Goal: Information Seeking & Learning: Find contact information

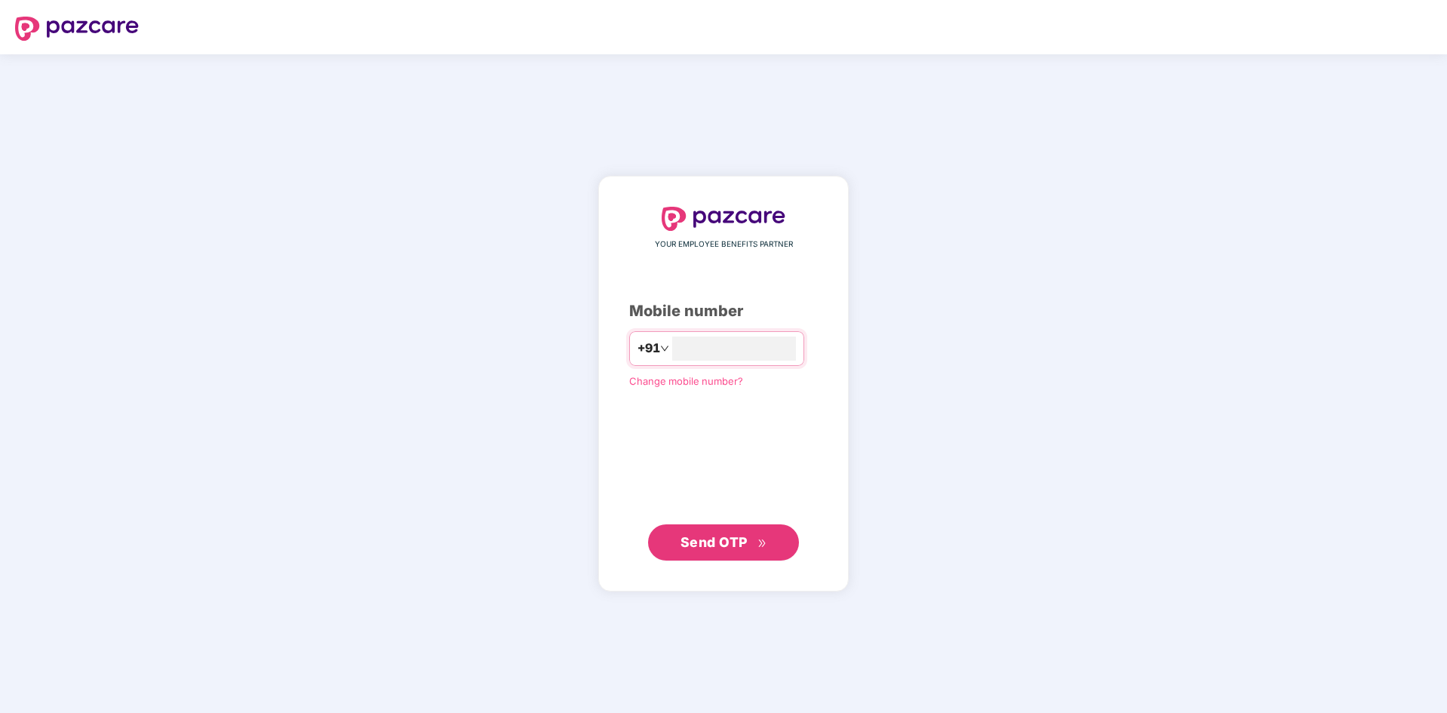
type input "**********"
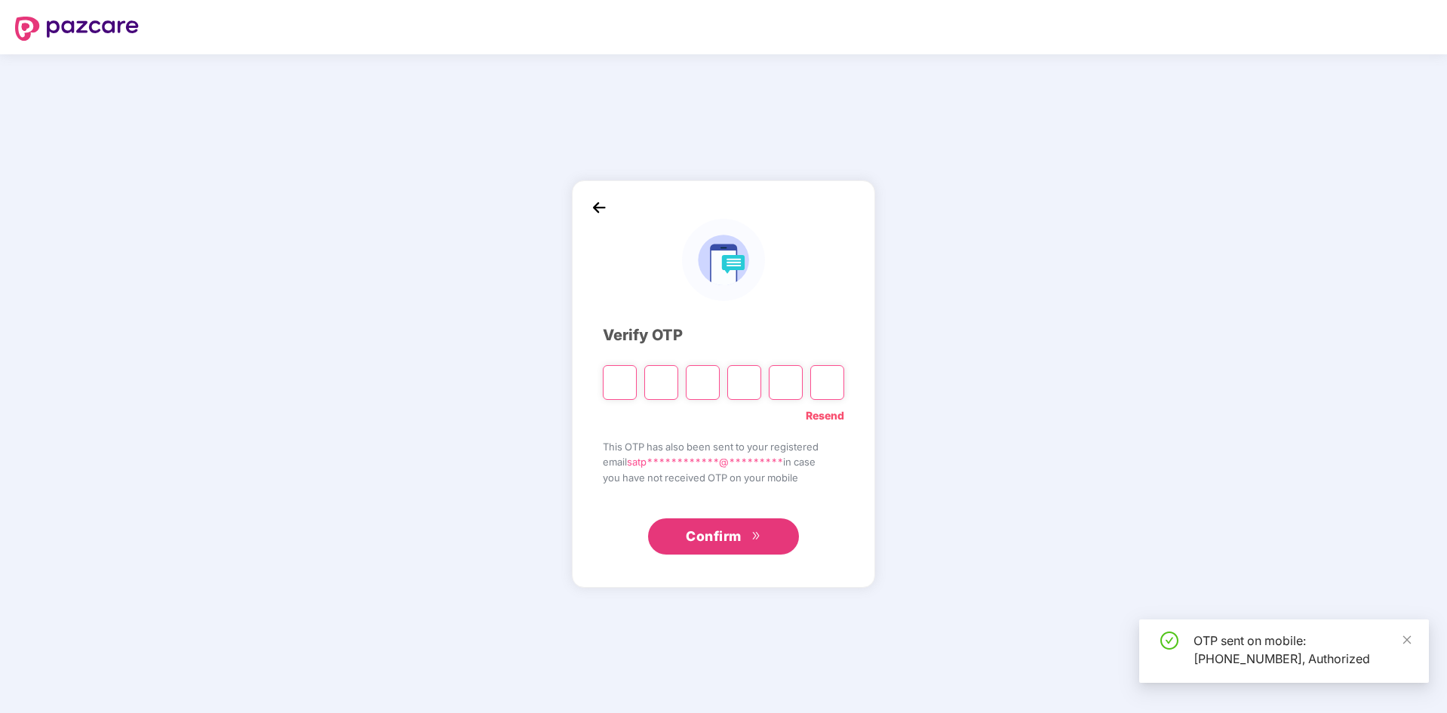
click at [1412, 642] on div "OTP sent on mobile: [PHONE_NUMBER], Authorized" at bounding box center [1284, 650] width 290 height 63
click at [619, 388] on input "Please enter verification code. Digit 1" at bounding box center [620, 382] width 34 height 35
click at [617, 398] on input "Please enter verification code. Digit 1" at bounding box center [620, 382] width 34 height 35
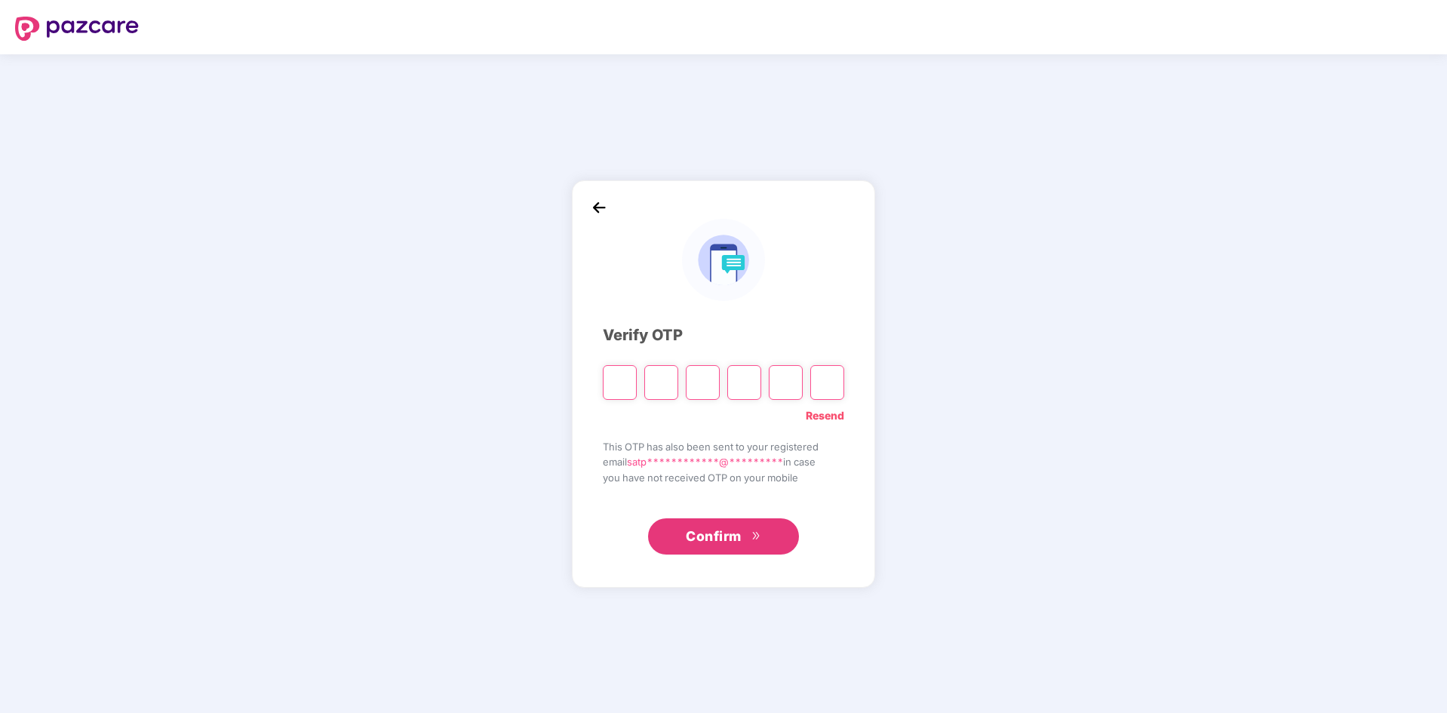
click at [657, 380] on input "Digit 2" at bounding box center [661, 382] width 34 height 35
click at [631, 389] on input "Please enter verification code. Digit 1" at bounding box center [620, 382] width 34 height 35
type input "*"
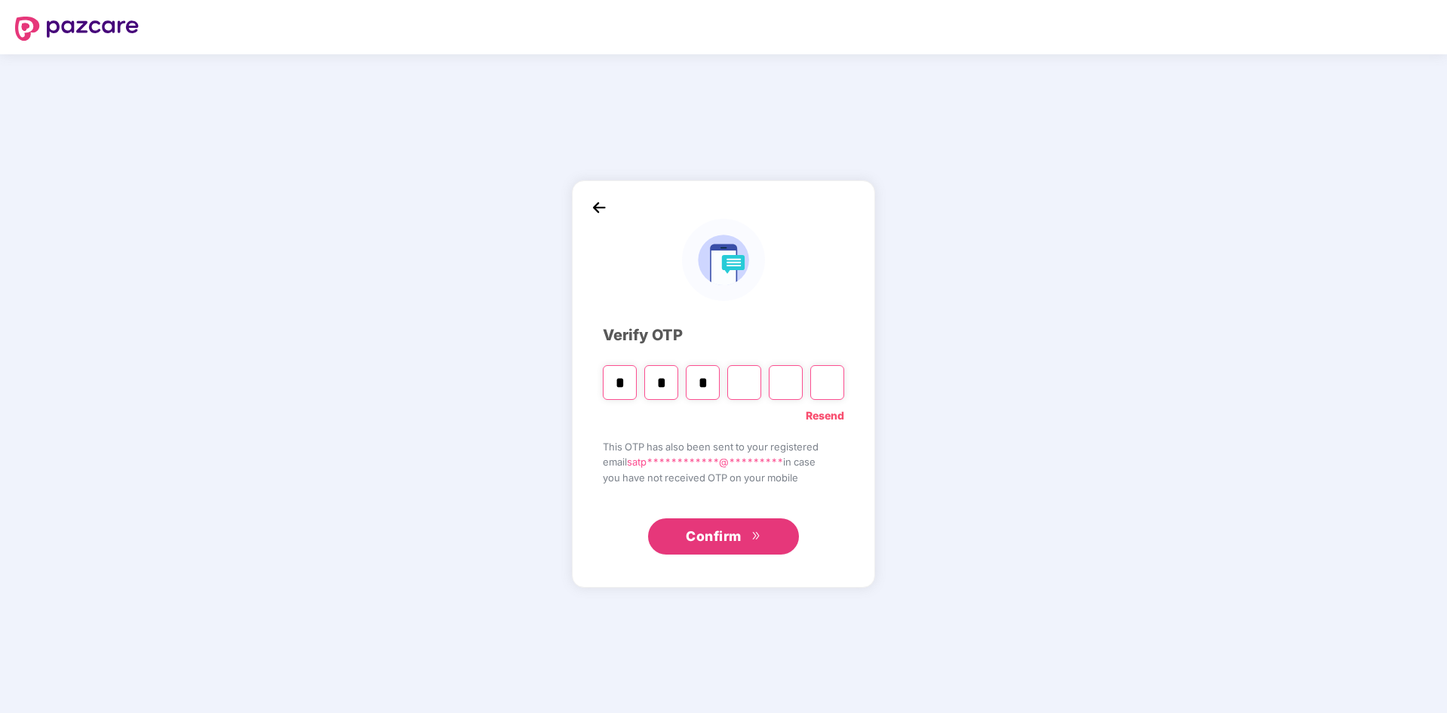
type input "*"
click at [703, 386] on input "*" at bounding box center [703, 382] width 34 height 35
type input "*"
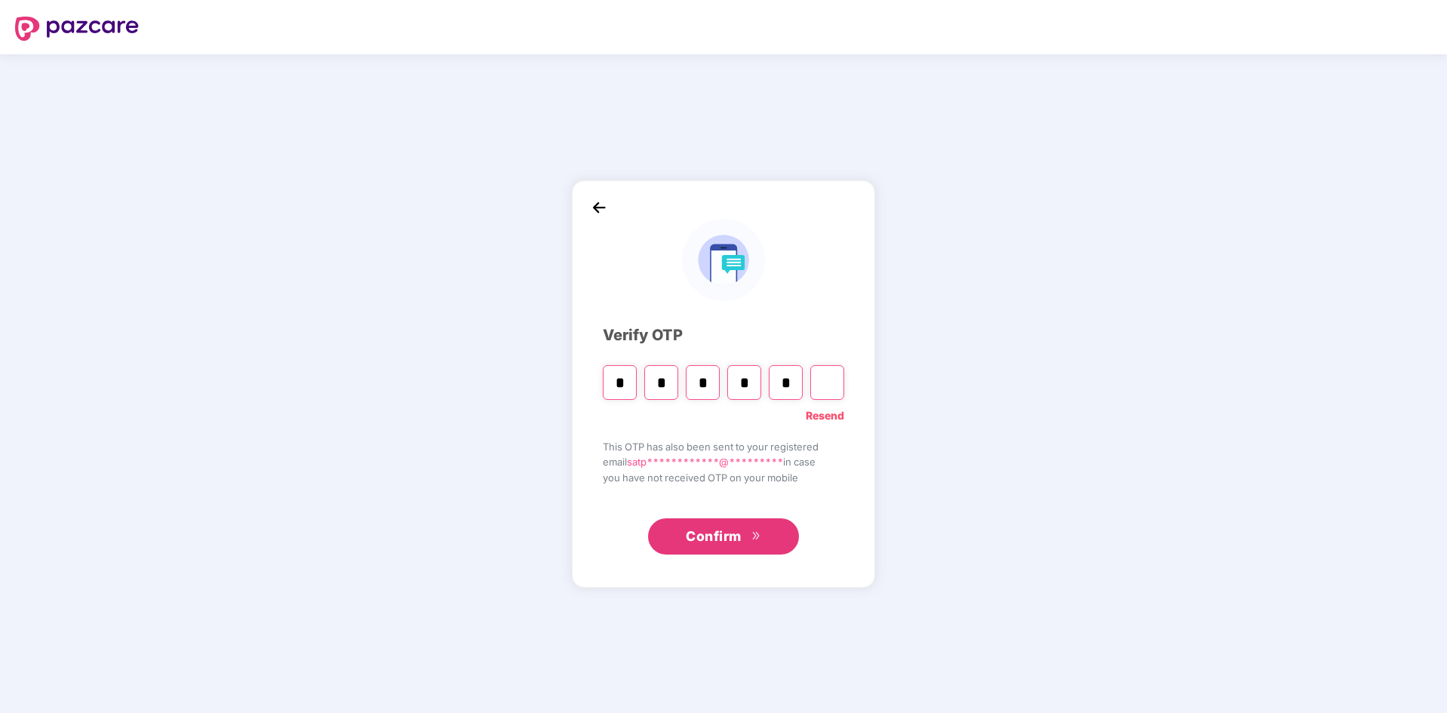
type input "*"
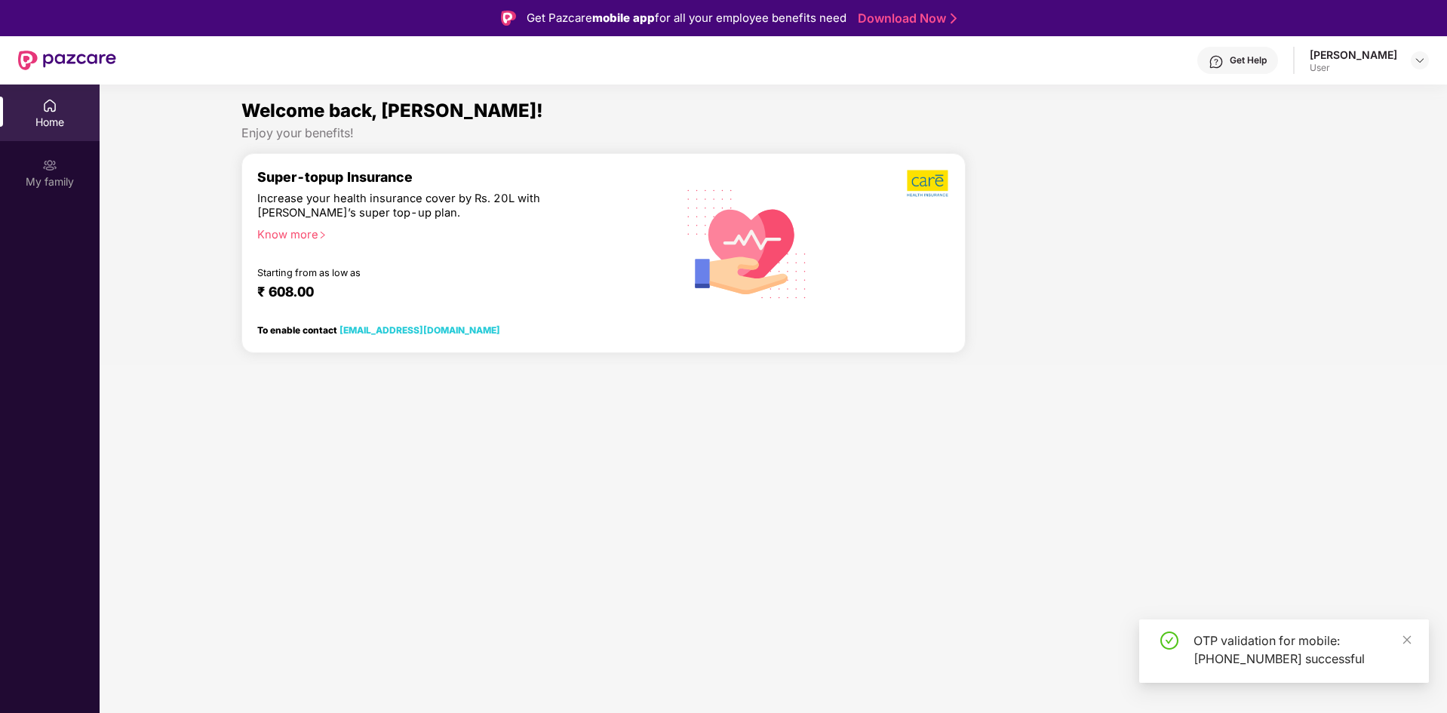
click at [260, 111] on span "Welcome back, [PERSON_NAME]!" at bounding box center [392, 111] width 302 height 22
click at [412, 177] on div "Super-topup Insurance" at bounding box center [459, 177] width 404 height 16
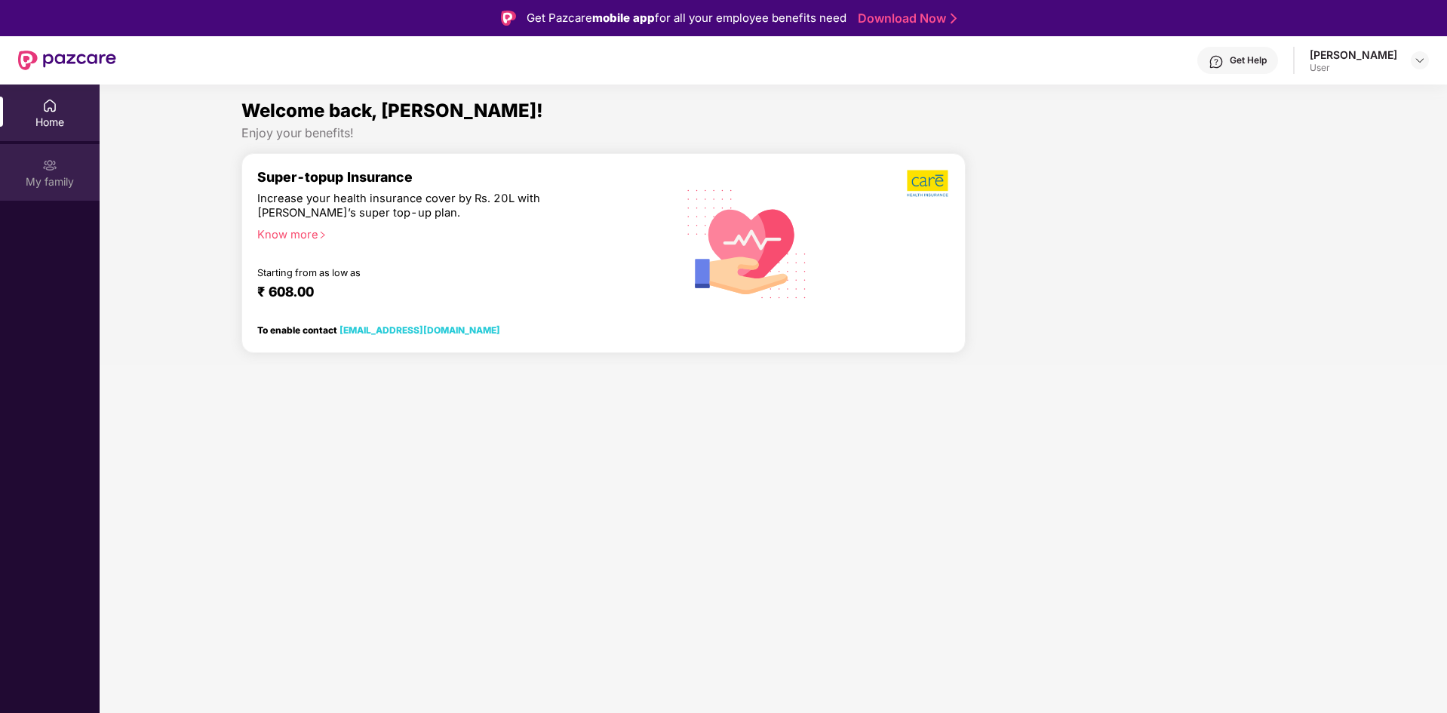
click at [47, 156] on div at bounding box center [49, 163] width 15 height 15
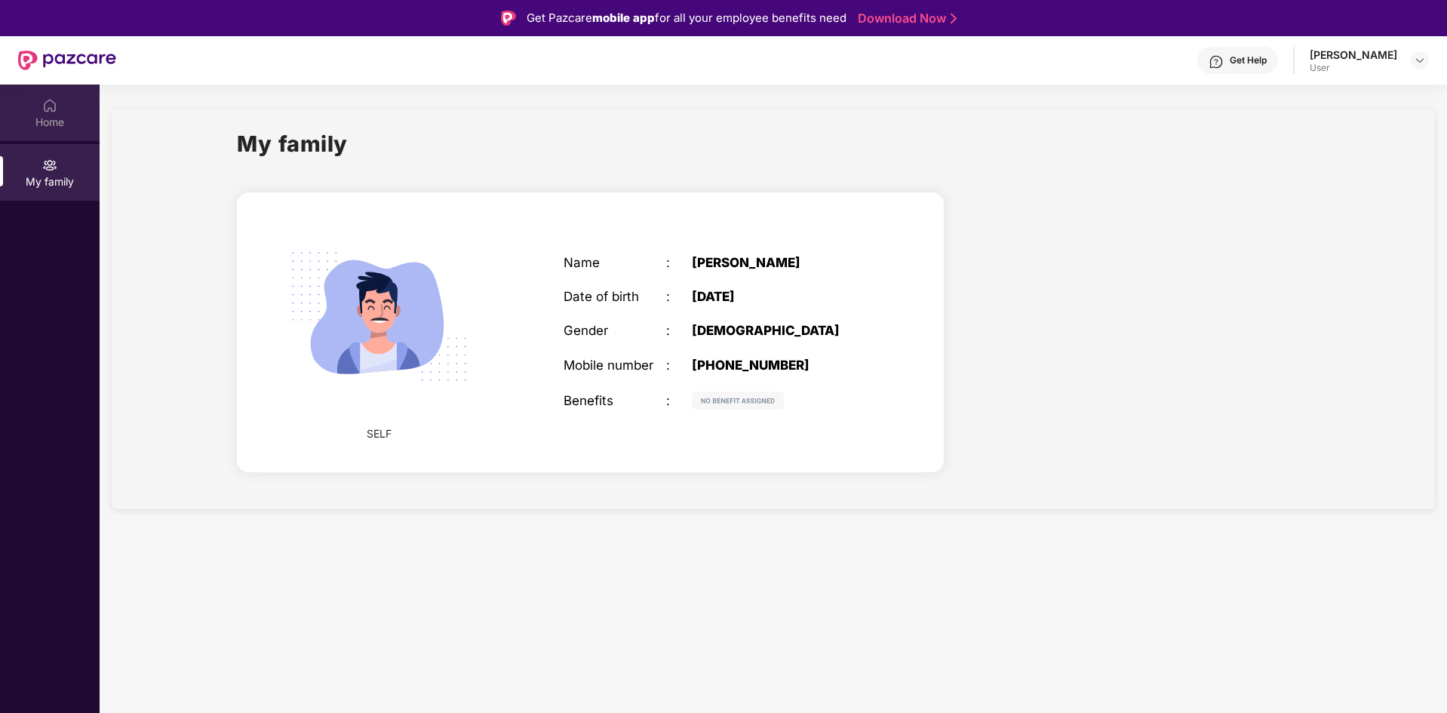
click at [47, 130] on div "Home" at bounding box center [50, 112] width 100 height 57
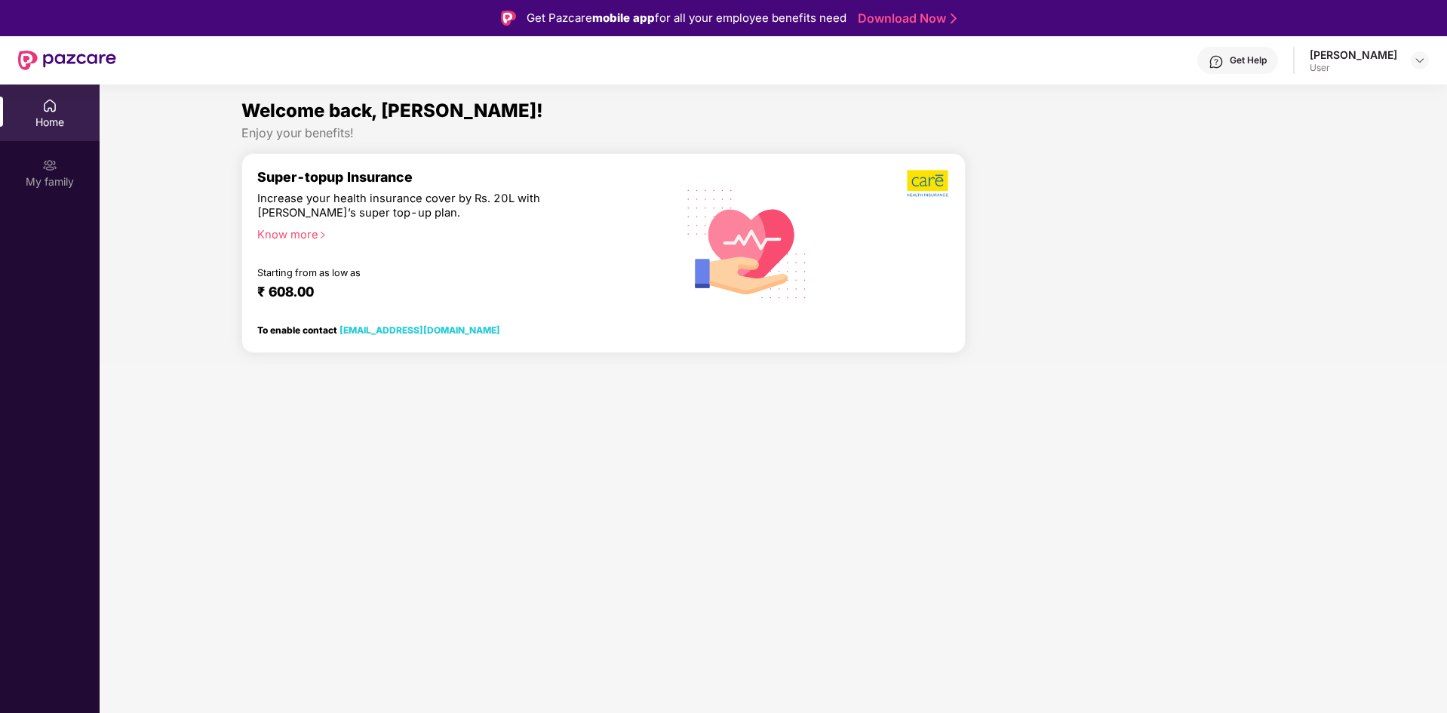
click at [1390, 74] on div "Get Help [PERSON_NAME] User" at bounding box center [772, 60] width 1313 height 48
click at [1424, 60] on img at bounding box center [1420, 60] width 12 height 12
click at [1103, 86] on section "Welcome back, [PERSON_NAME]! Enjoy your benefits! Super-topup Insurance Increas…" at bounding box center [773, 440] width 1347 height 713
click at [468, 103] on div "Welcome back, [PERSON_NAME]!" at bounding box center [773, 111] width 1064 height 29
click at [327, 98] on div "Welcome back, [PERSON_NAME]!" at bounding box center [773, 111] width 1064 height 29
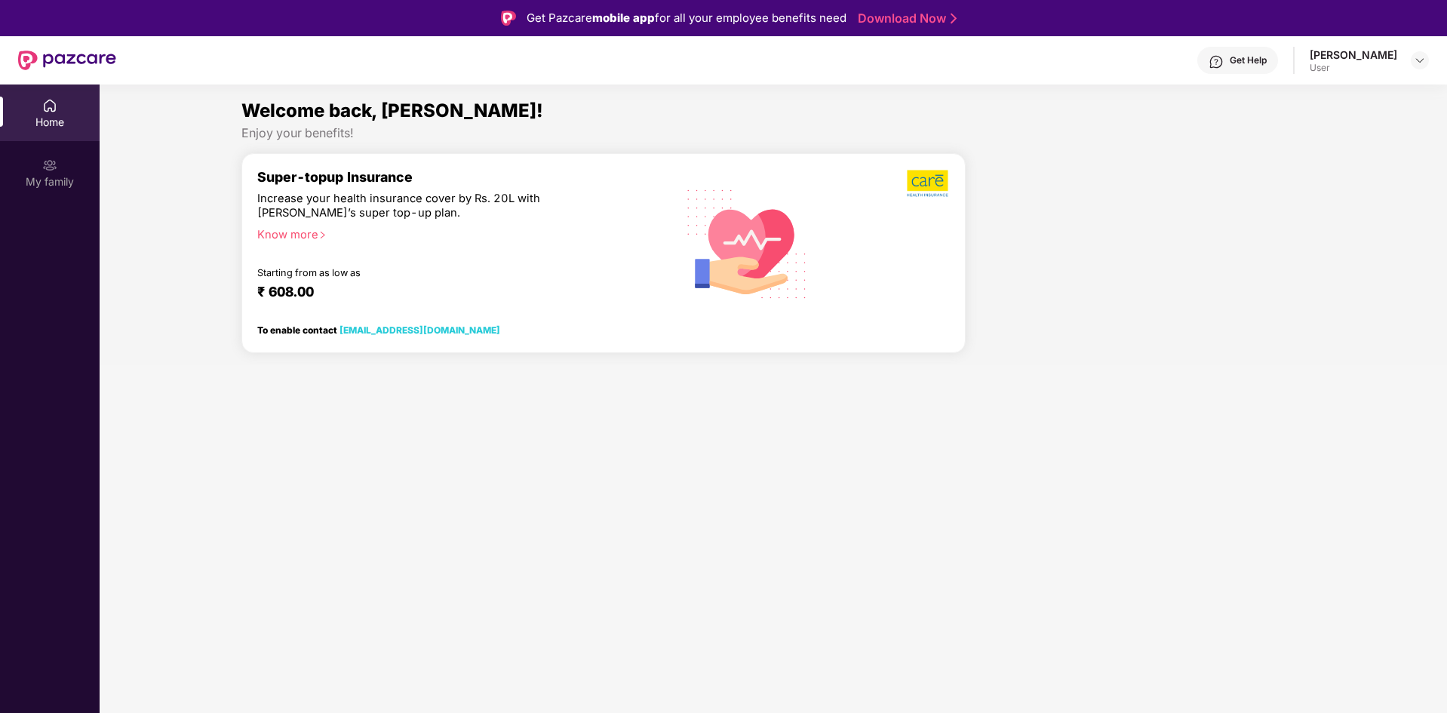
click at [311, 140] on div "Enjoy your benefits!" at bounding box center [773, 133] width 1064 height 16
click at [302, 139] on div "Enjoy your benefits!" at bounding box center [773, 133] width 1064 height 16
click at [316, 286] on div "₹ 608.00" at bounding box center [451, 293] width 389 height 18
click at [290, 223] on div "Super-topup Insurance Increase your health insurance cover by Rs. 20L with [PER…" at bounding box center [459, 243] width 404 height 148
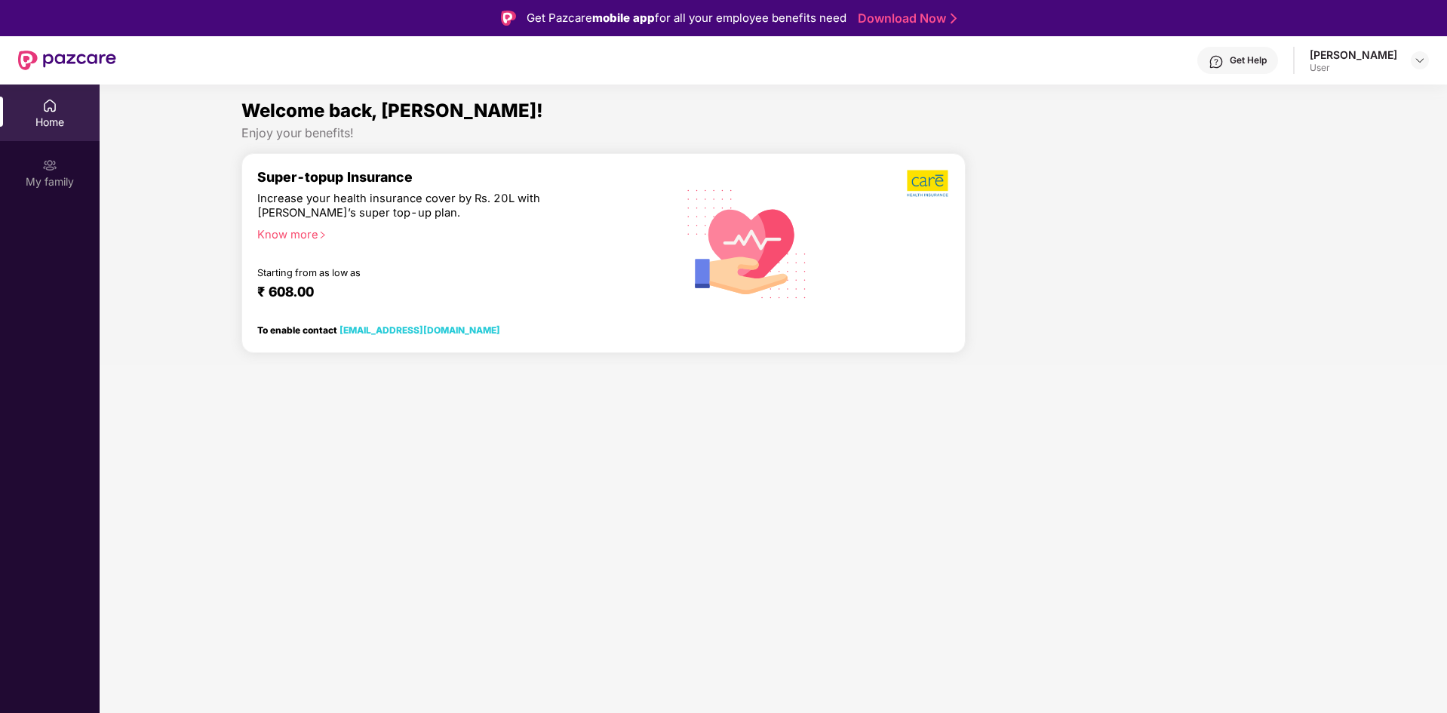
click at [1081, 253] on div at bounding box center [1142, 259] width 340 height 212
click at [855, 251] on div at bounding box center [891, 243] width 115 height 148
click at [20, 166] on div "My family" at bounding box center [50, 172] width 100 height 57
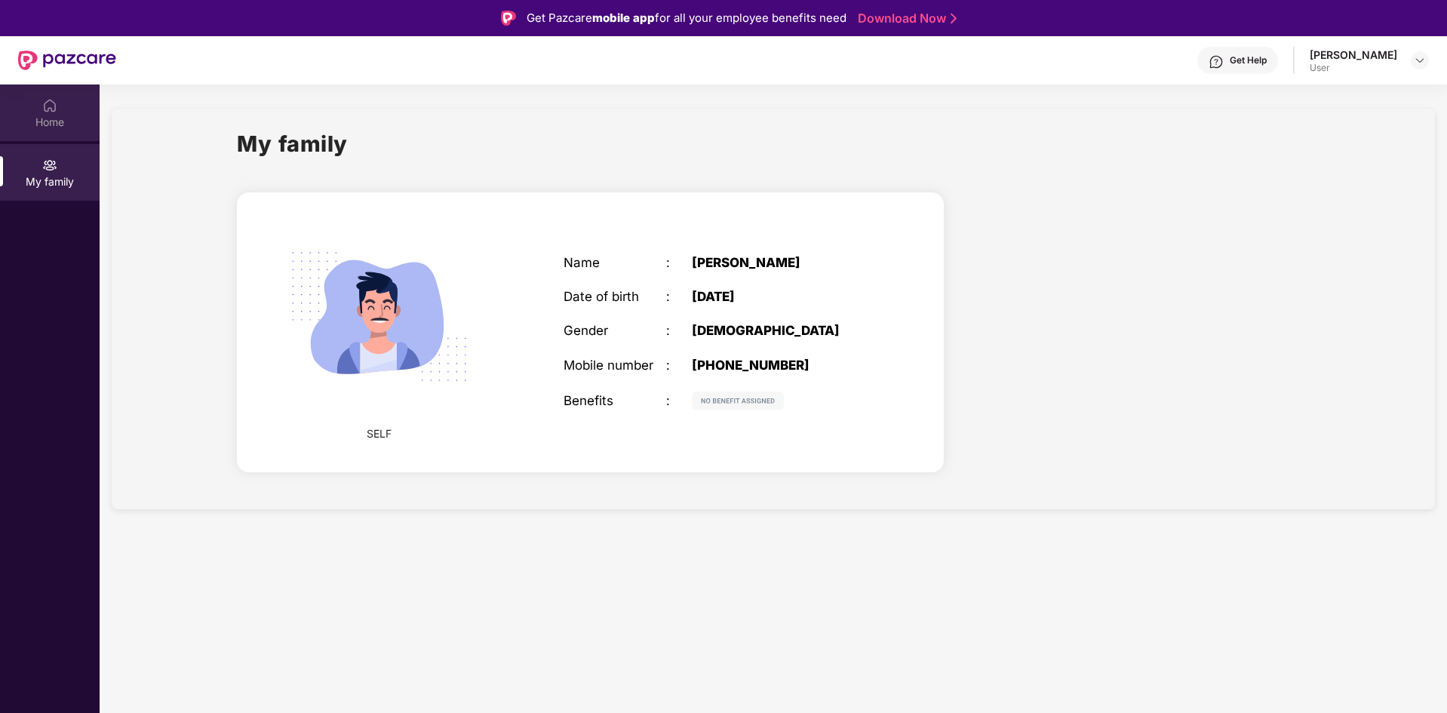
click at [36, 118] on div "Home" at bounding box center [50, 122] width 100 height 15
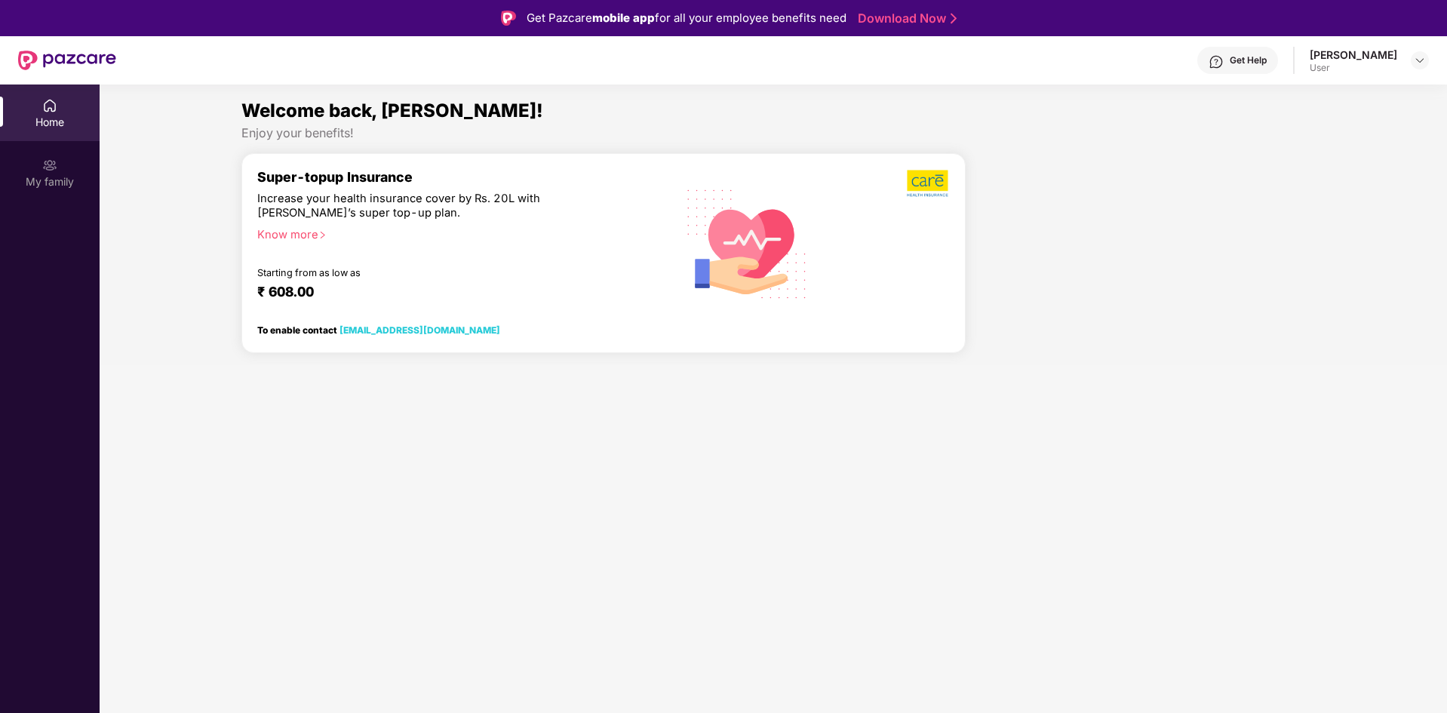
click at [551, 225] on div "Super-topup Insurance Increase your health insurance cover by Rs. 20L with [PER…" at bounding box center [459, 243] width 404 height 148
click at [1393, 59] on div "[PERSON_NAME]" at bounding box center [1354, 55] width 88 height 14
click at [1422, 64] on img at bounding box center [1420, 60] width 12 height 12
click at [1281, 100] on div "Logout" at bounding box center [1349, 95] width 196 height 29
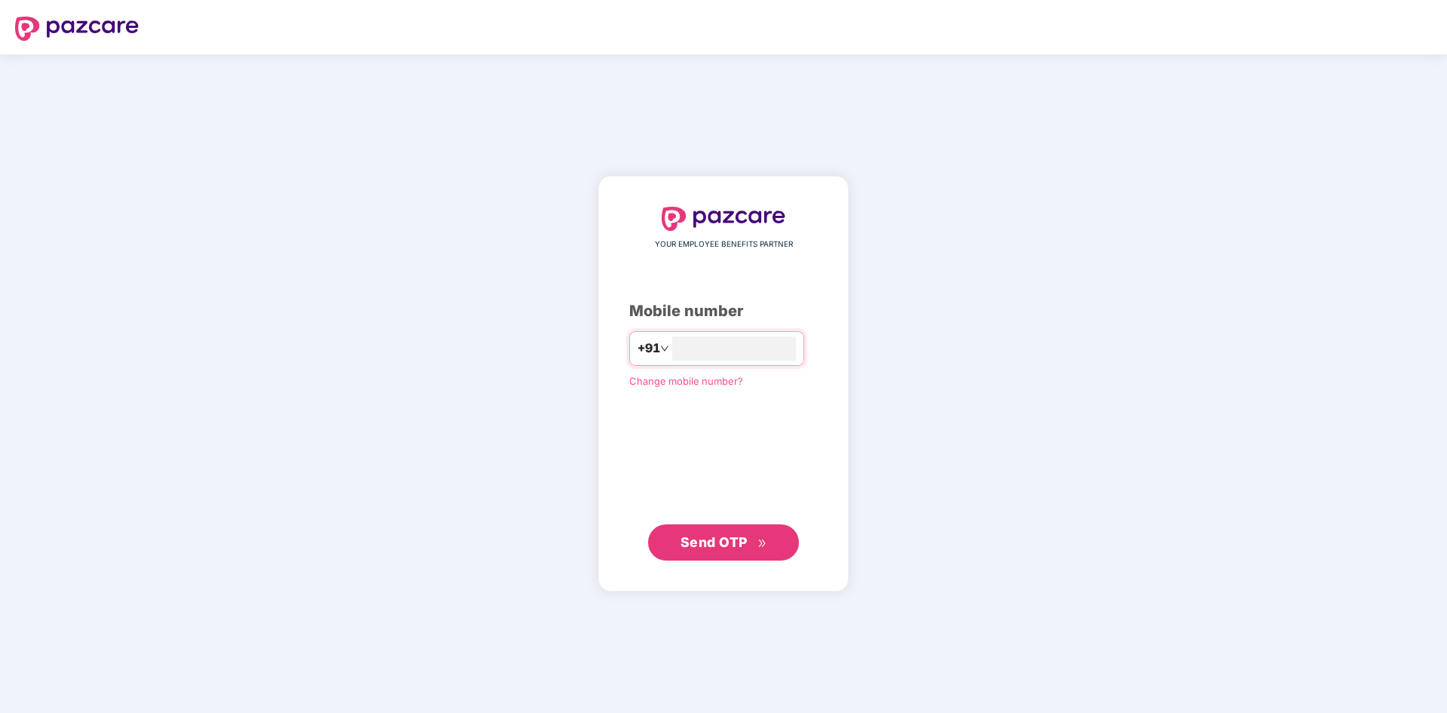
type input "**********"
click at [711, 536] on span "Send OTP" at bounding box center [713, 542] width 67 height 16
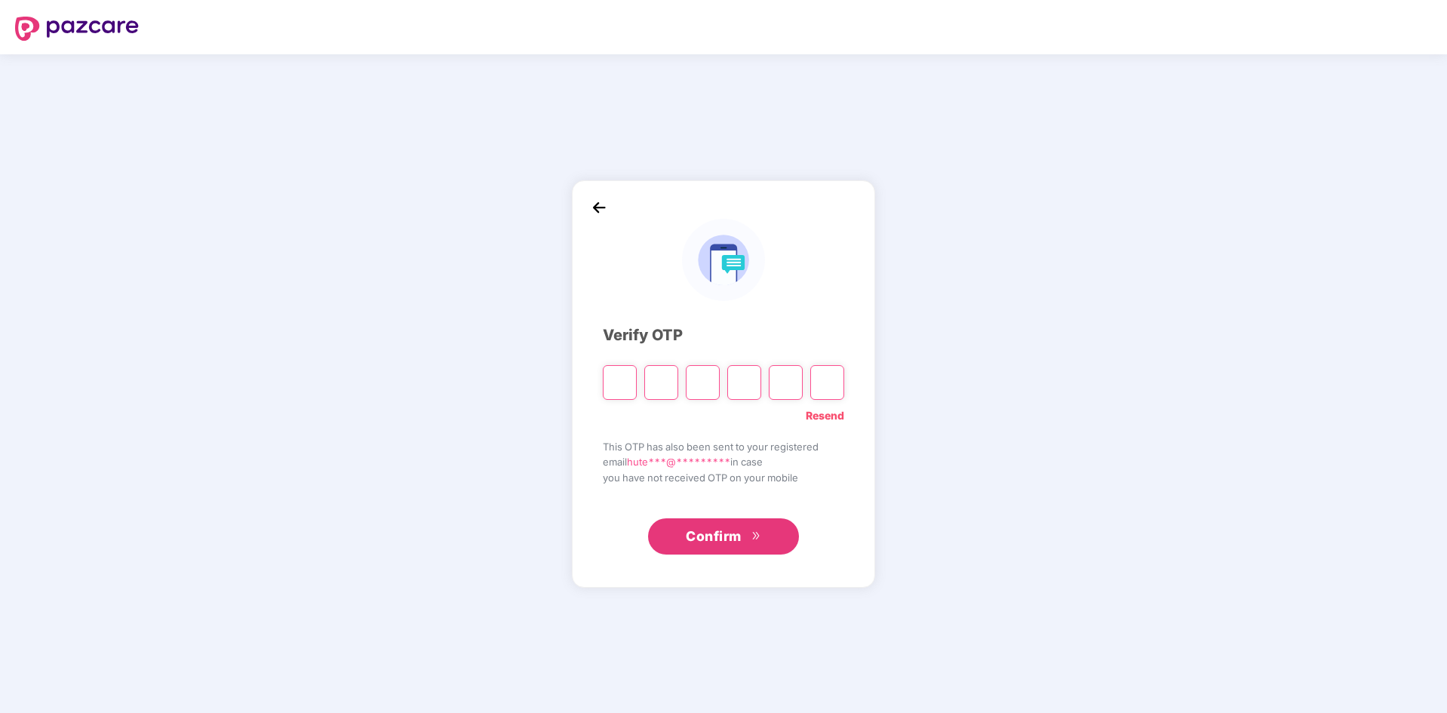
type input "*"
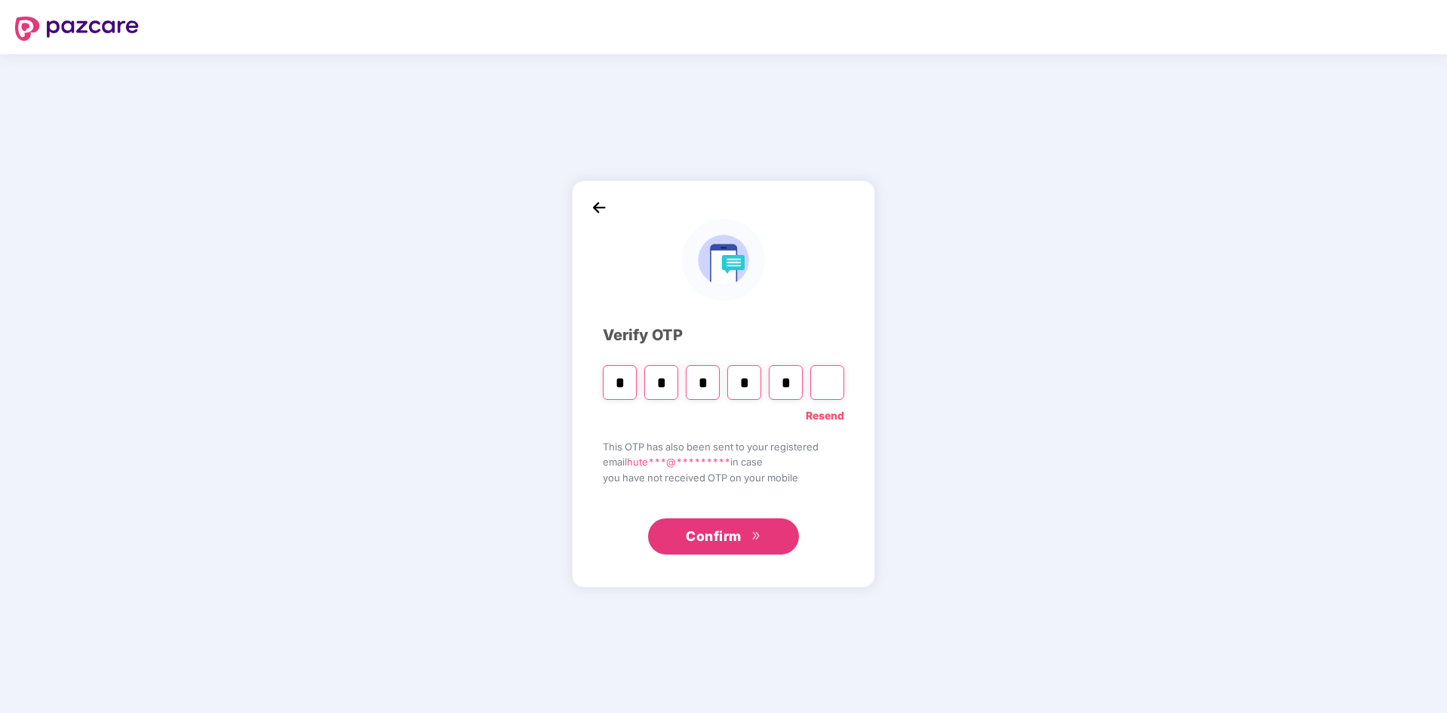
type input "*"
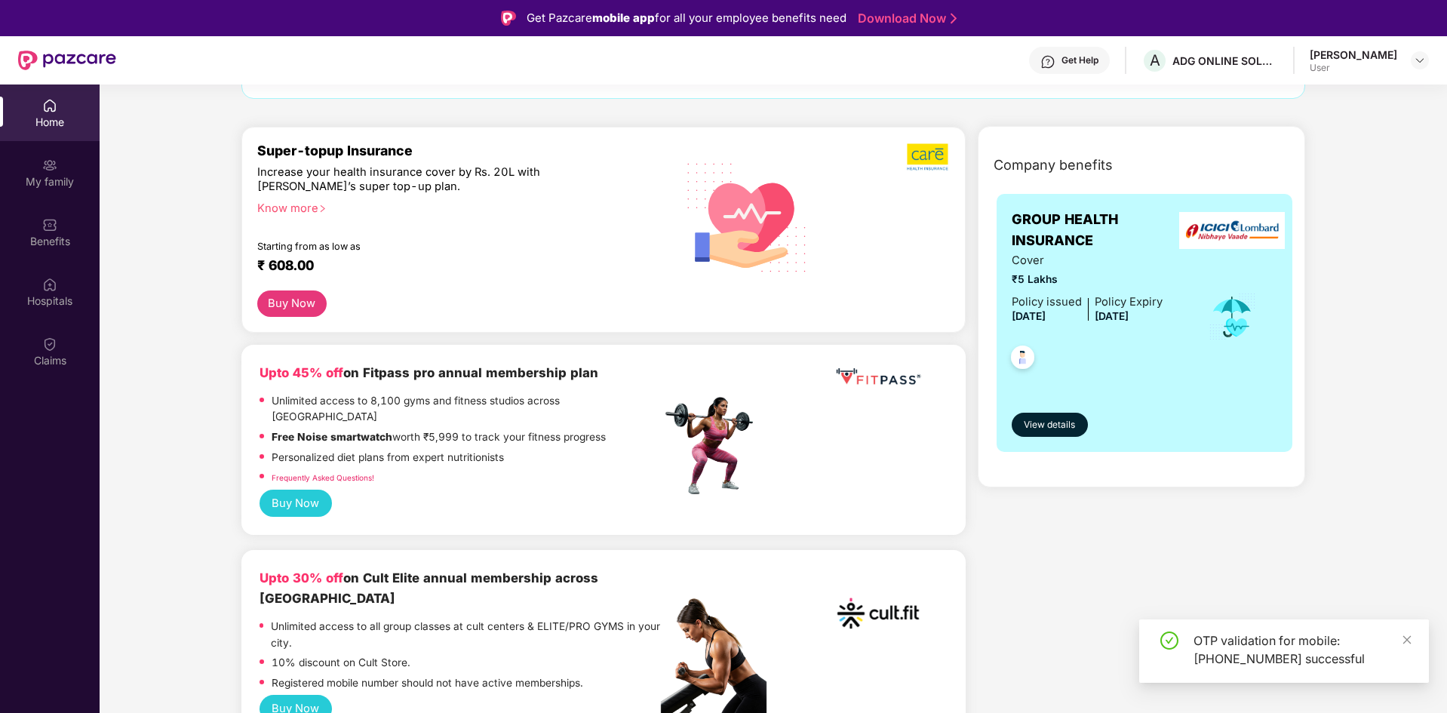
scroll to position [151, 0]
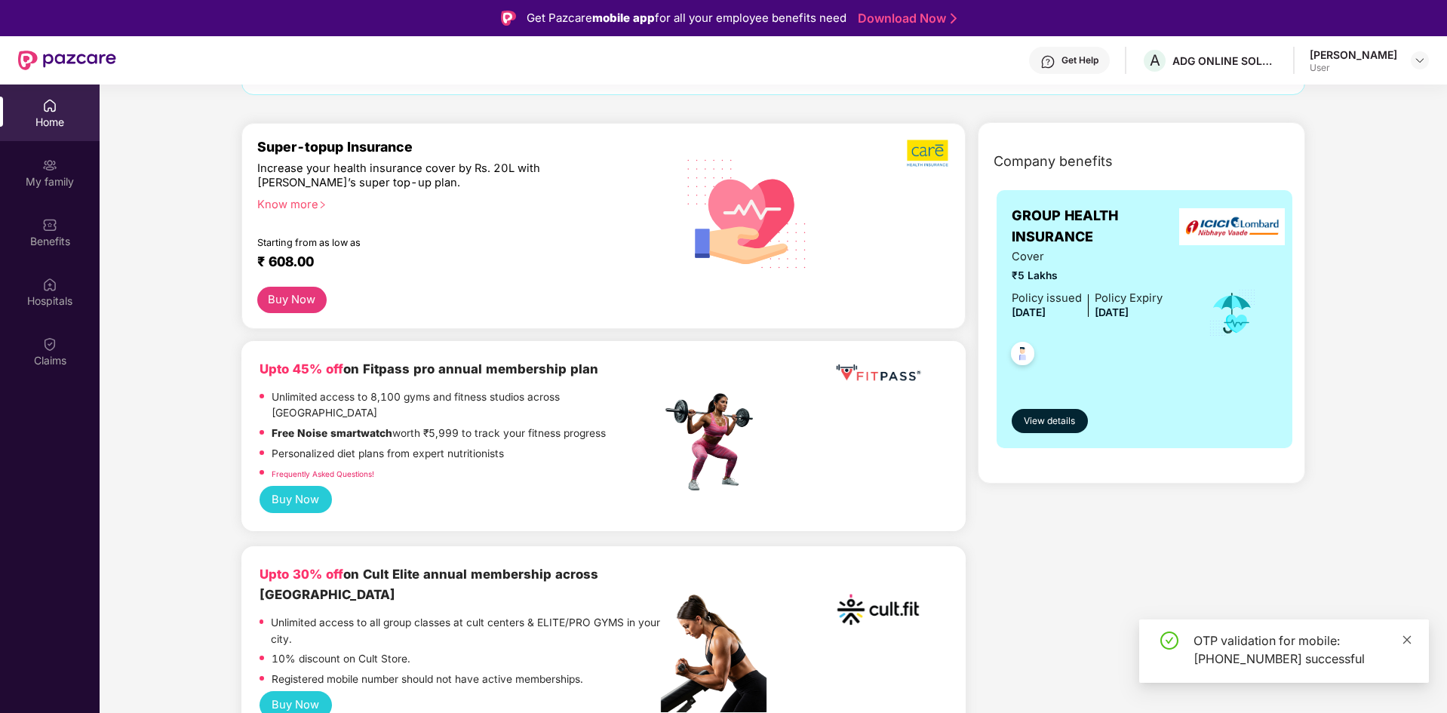
click at [1405, 632] on link at bounding box center [1407, 639] width 11 height 17
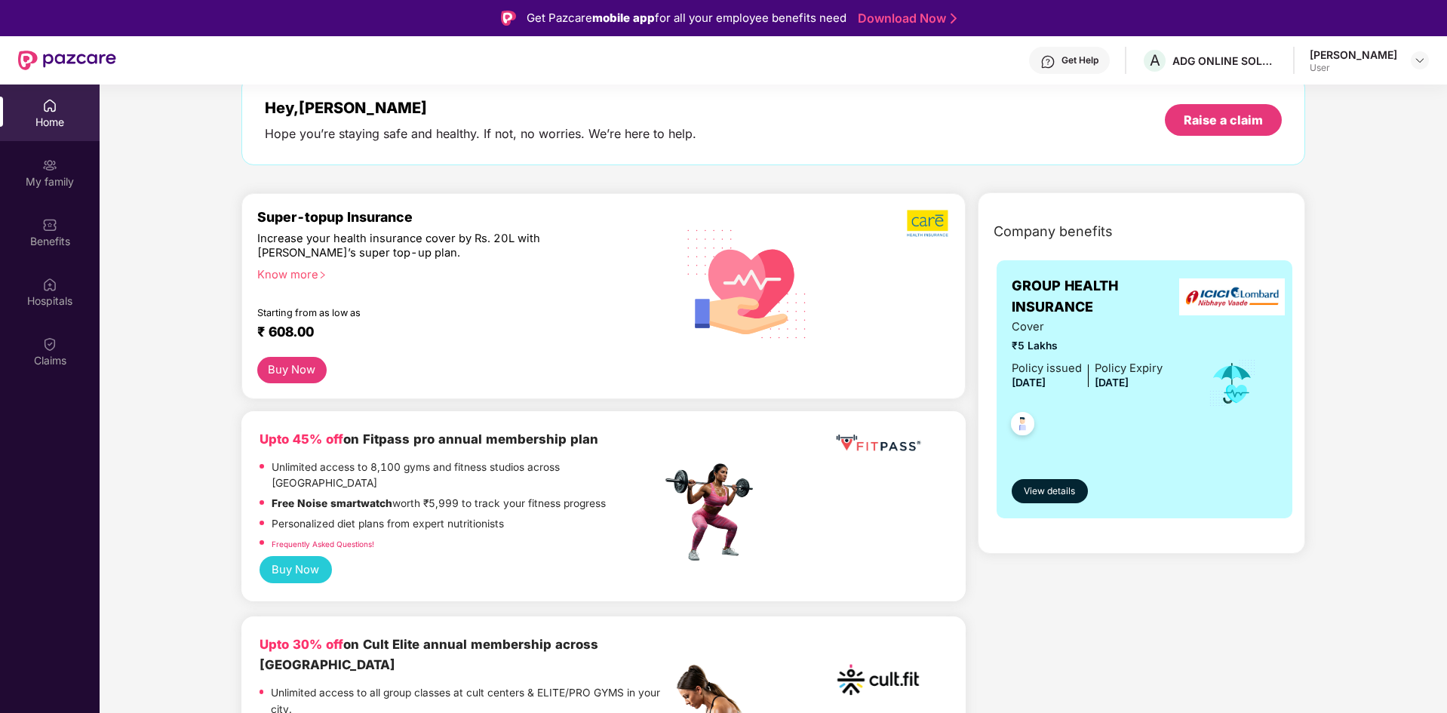
scroll to position [0, 0]
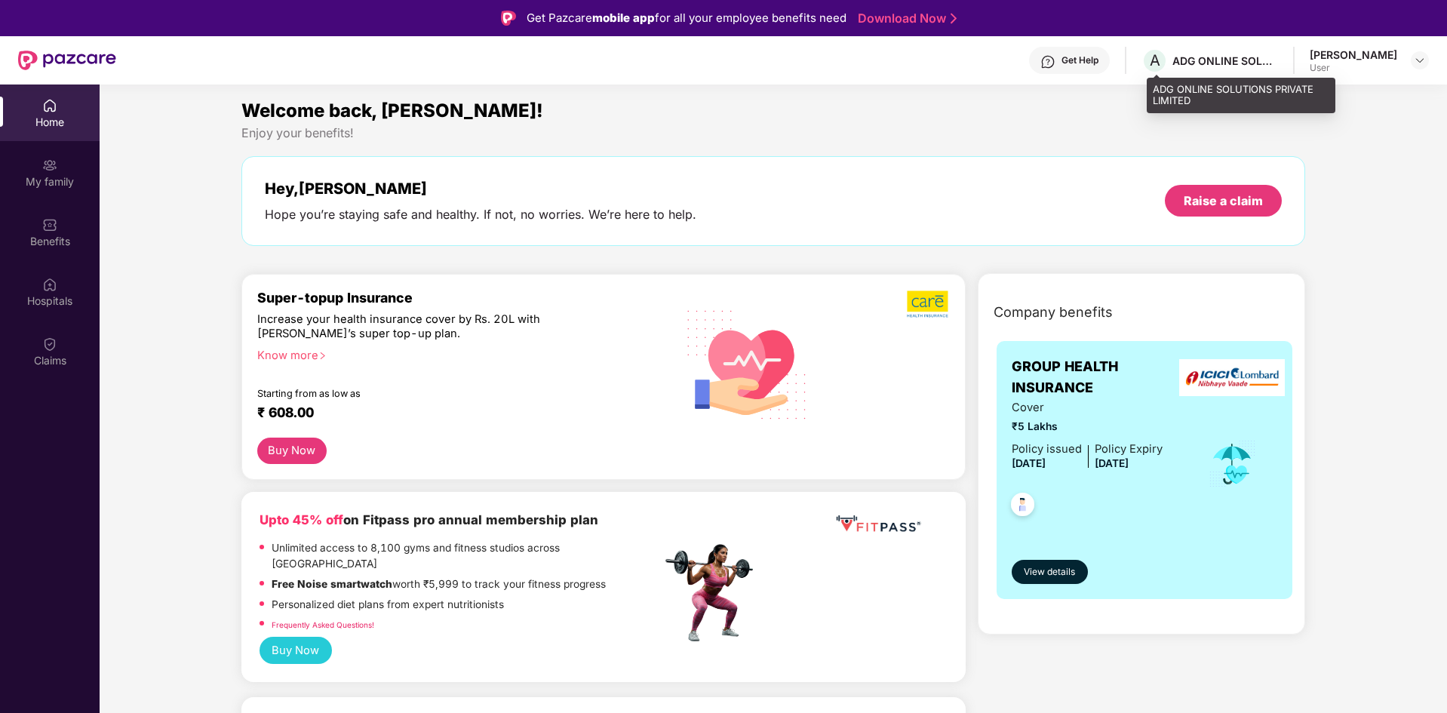
click at [1218, 66] on div "ADG ONLINE SOLUTIONS PRIVATE LIMITED" at bounding box center [1225, 61] width 106 height 14
click at [1407, 67] on div "[PERSON_NAME] User" at bounding box center [1369, 61] width 119 height 26
click at [1418, 64] on img at bounding box center [1420, 60] width 12 height 12
click at [1209, 62] on div "ADG ONLINE SOLUTIONS PRIVATE LIMITED" at bounding box center [1225, 61] width 106 height 14
click at [1162, 89] on div "ADG ONLINE SOLUTIONS PRIVATE LIMITED" at bounding box center [1241, 95] width 189 height 35
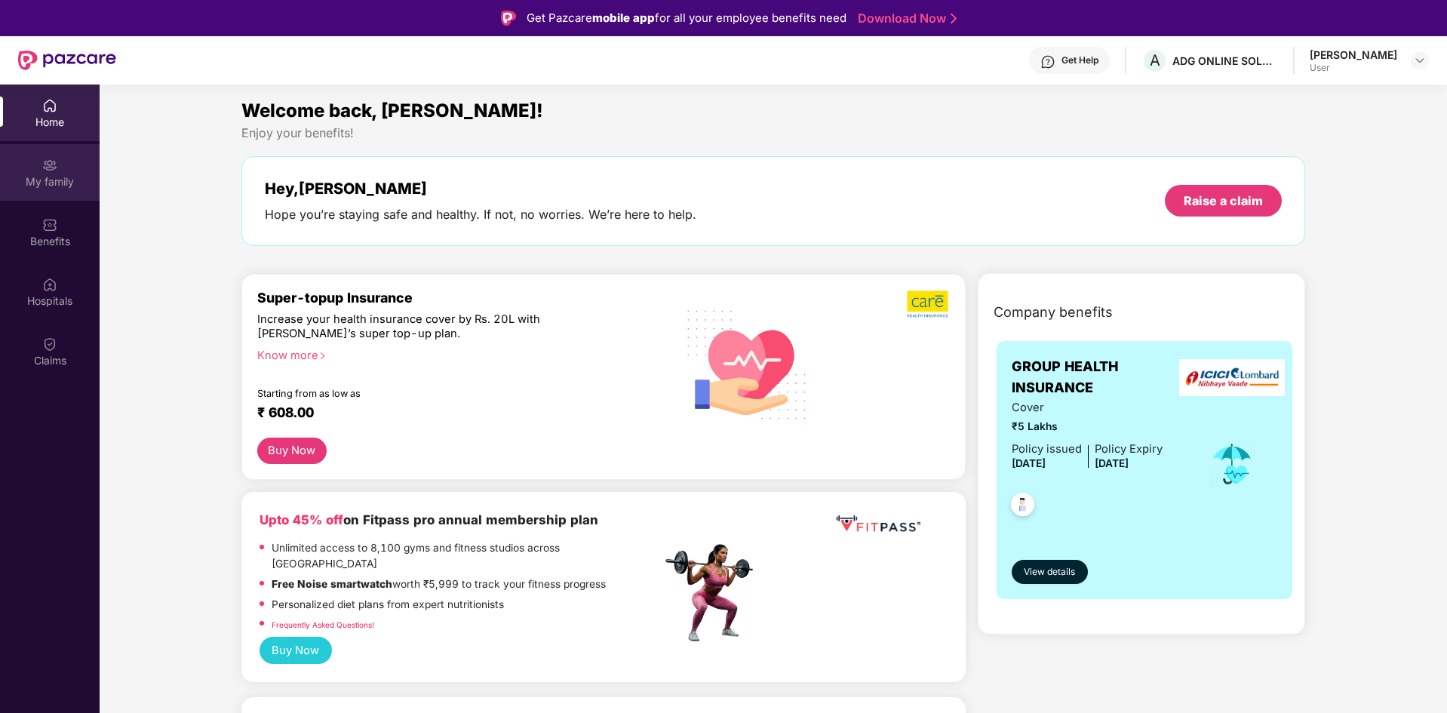
click at [18, 193] on div "My family" at bounding box center [50, 172] width 100 height 57
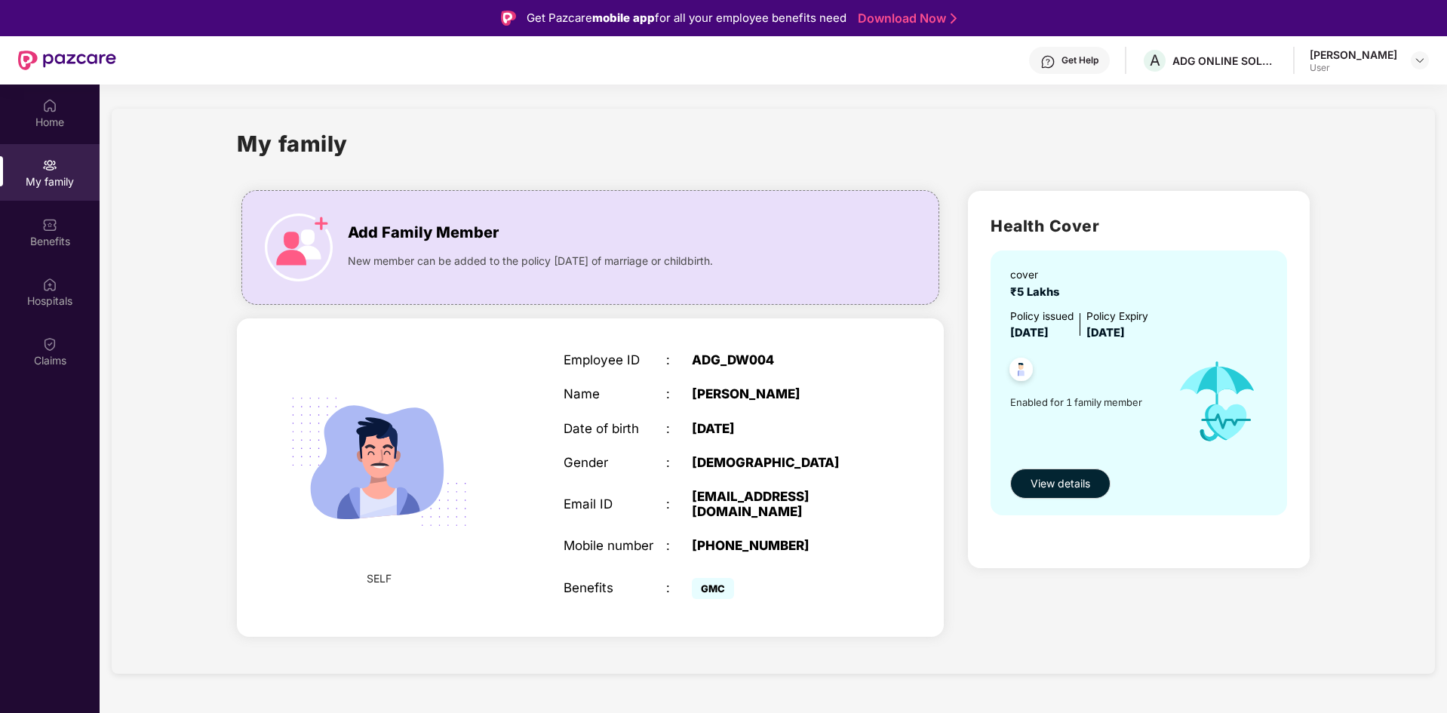
scroll to position [75, 0]
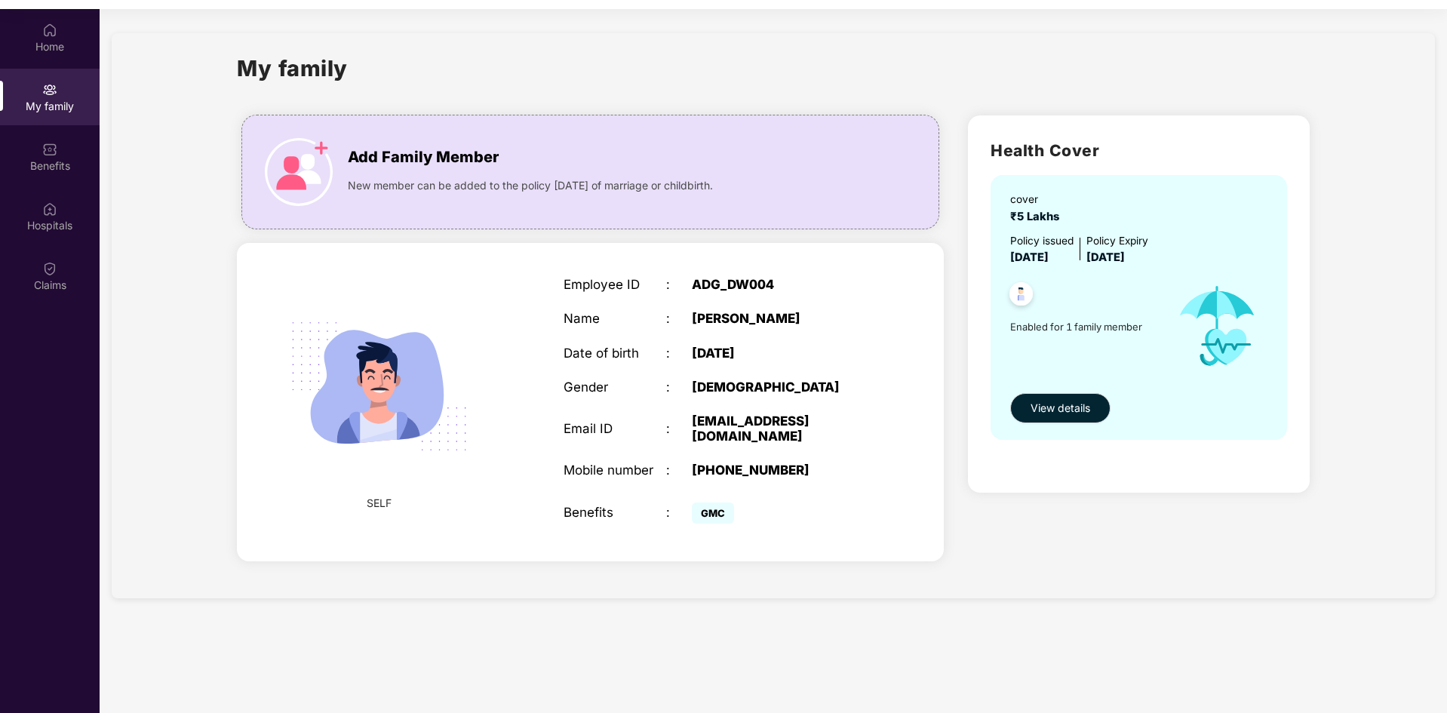
click at [710, 502] on span "GMC" at bounding box center [713, 512] width 42 height 21
click at [1264, 499] on div "Health Cover cover ₹5 Lakhs Policy issued [DATE] Policy Expiry [DATE] Enabled f…" at bounding box center [1139, 341] width 366 height 477
click at [1125, 257] on span "[DATE]" at bounding box center [1105, 257] width 38 height 14
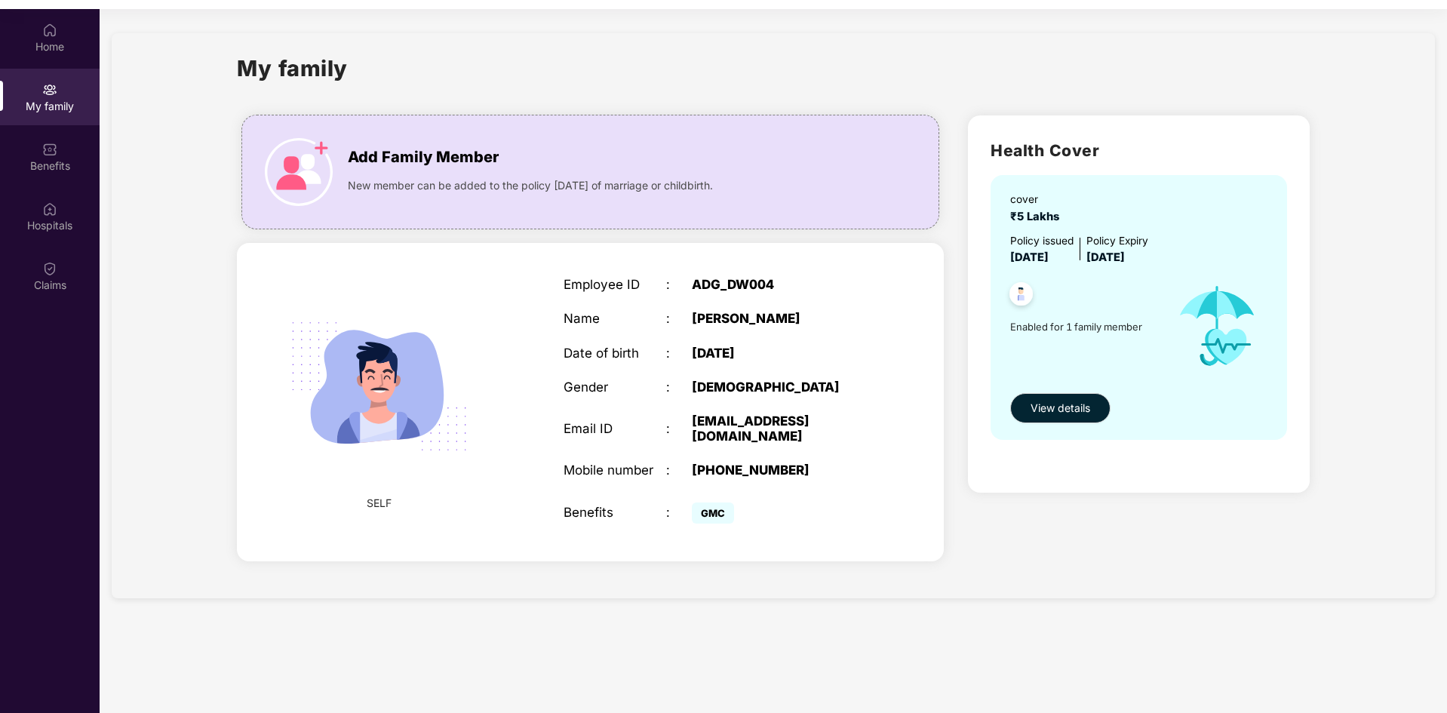
click at [1125, 257] on span "[DATE]" at bounding box center [1105, 257] width 38 height 14
click at [1221, 264] on div "Policy issued [DATE] Policy Expiry [DATE]" at bounding box center [1140, 250] width 260 height 34
drag, startPoint x: 1017, startPoint y: 253, endPoint x: 1156, endPoint y: 247, distance: 138.9
click at [1156, 247] on div "Policy issued [DATE] Policy Expiry [DATE]" at bounding box center [1140, 250] width 260 height 34
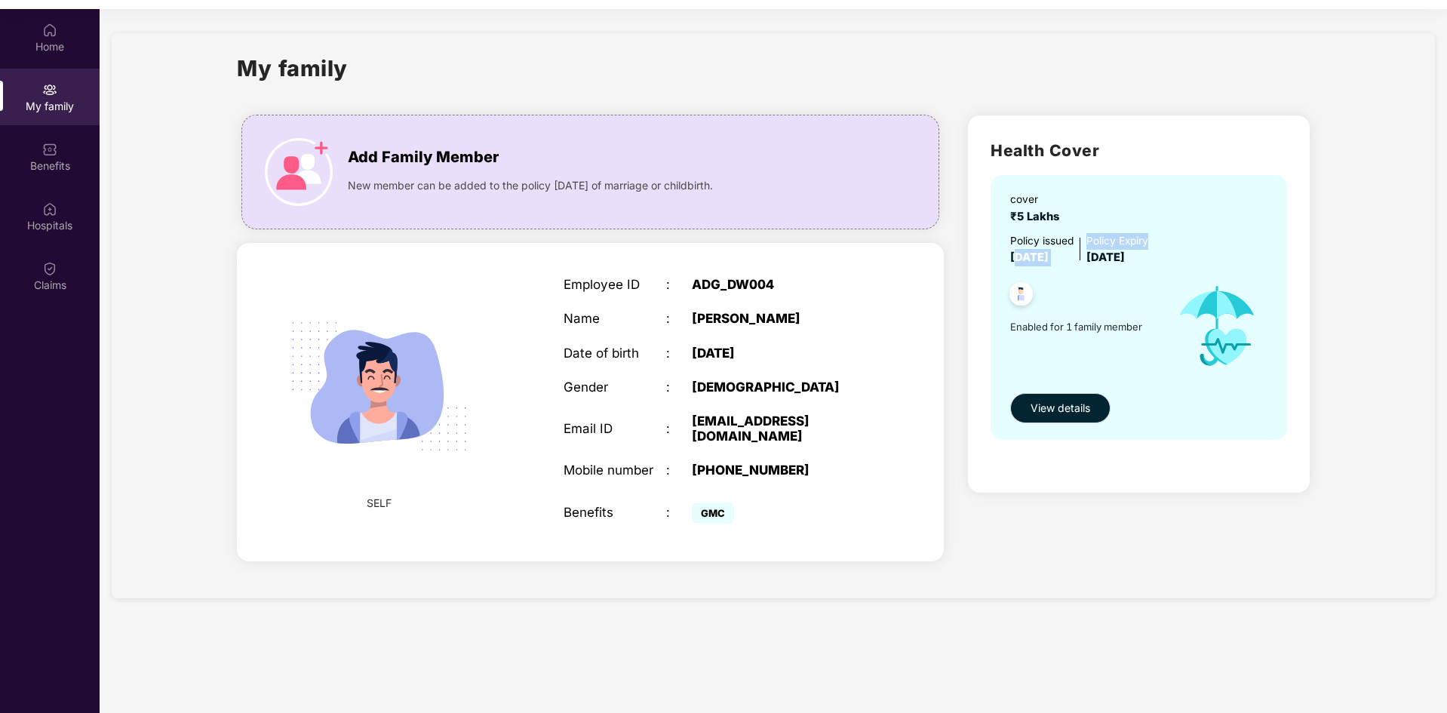
click at [1189, 242] on div "Policy issued [DATE] Policy Expiry [DATE]" at bounding box center [1140, 250] width 260 height 34
click at [1125, 253] on span "[DATE]" at bounding box center [1105, 257] width 38 height 14
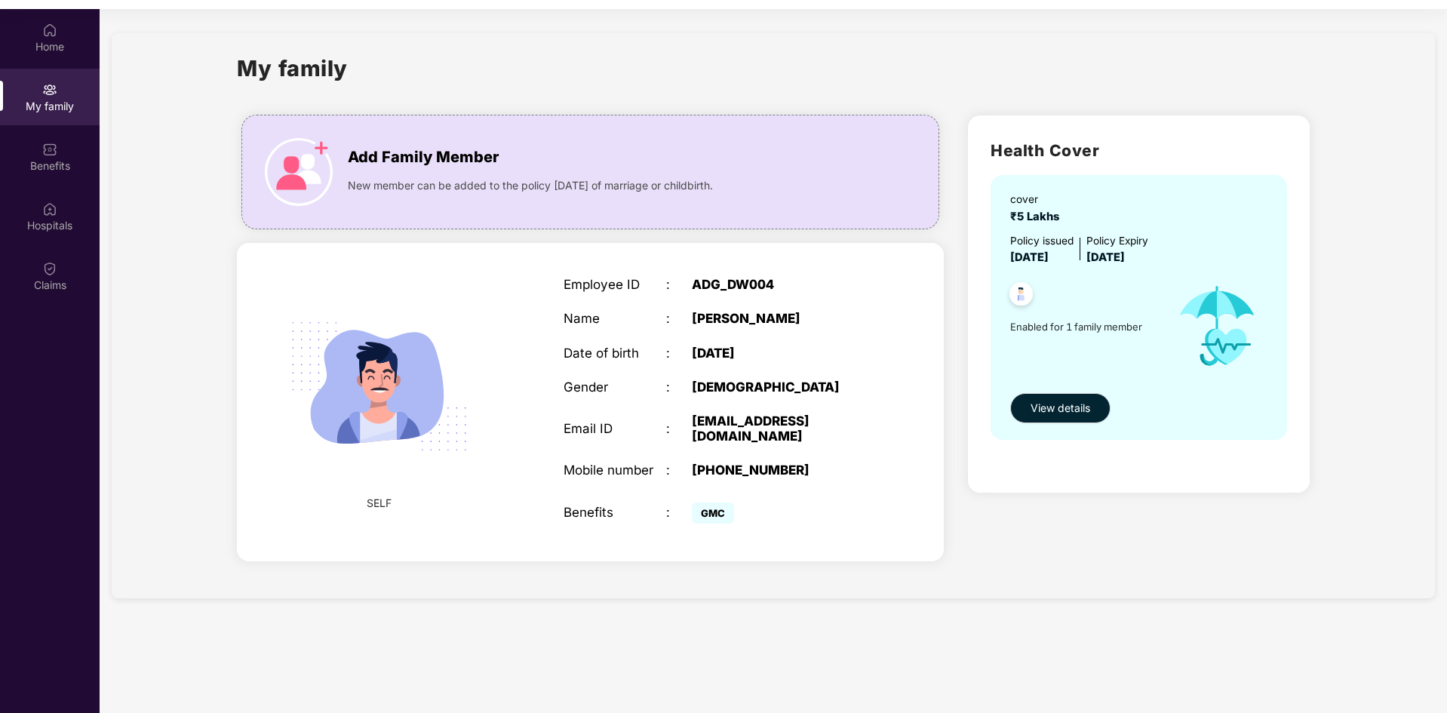
click at [1172, 233] on div "Policy issued [DATE] Policy Expiry [DATE]" at bounding box center [1140, 250] width 260 height 34
drag, startPoint x: 1172, startPoint y: 233, endPoint x: 1168, endPoint y: 241, distance: 9.5
click at [1168, 241] on div "Policy issued [DATE] Policy Expiry [DATE]" at bounding box center [1140, 250] width 260 height 34
drag, startPoint x: 1172, startPoint y: 250, endPoint x: 1106, endPoint y: 202, distance: 81.0
click at [975, 216] on div "Health Cover cover ₹5 Lakhs Policy issued [DATE] Policy Expiry [DATE] Enabled f…" at bounding box center [1139, 303] width 342 height 376
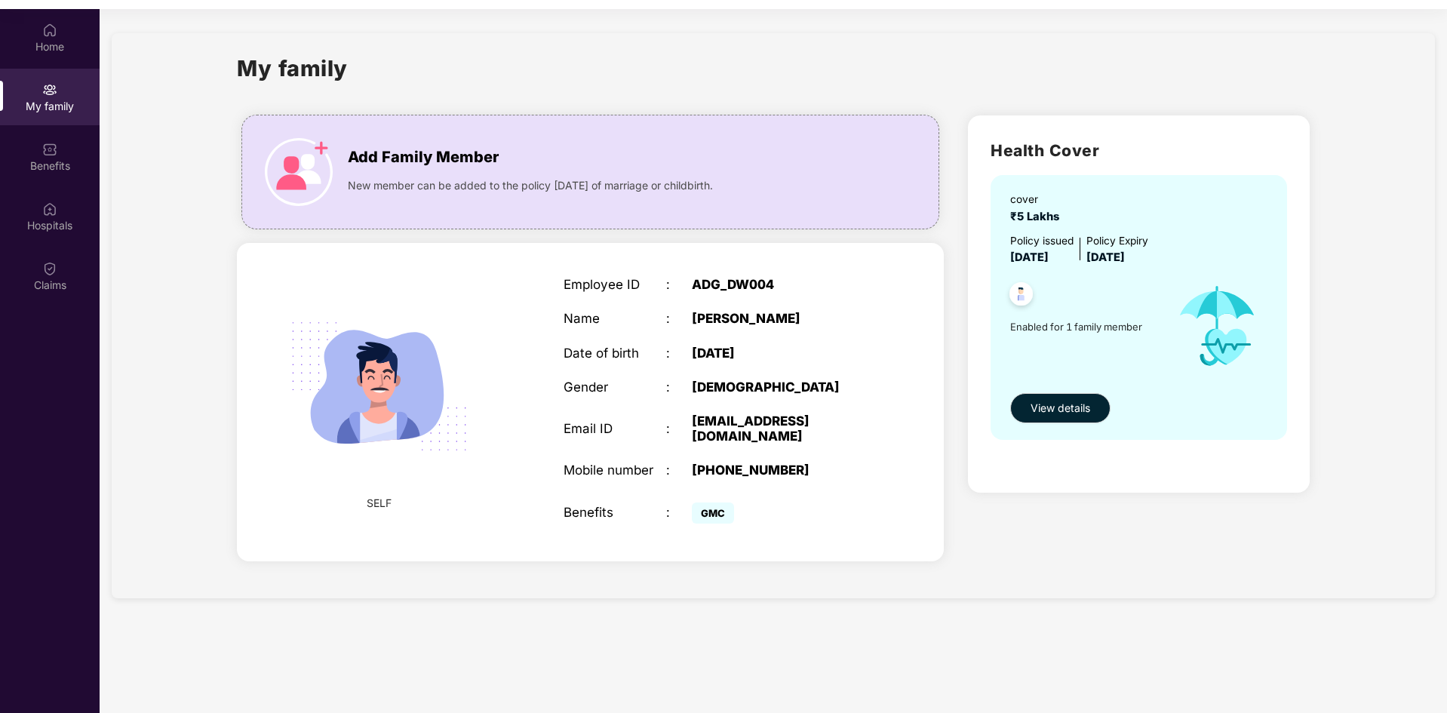
click at [1142, 189] on div "cover ₹5 Lakhs Policy issued [DATE] Policy Expiry [DATE] Enabled for 1 family m…" at bounding box center [1139, 307] width 296 height 264
click at [1076, 329] on span "Enabled for 1 family member" at bounding box center [1086, 326] width 152 height 15
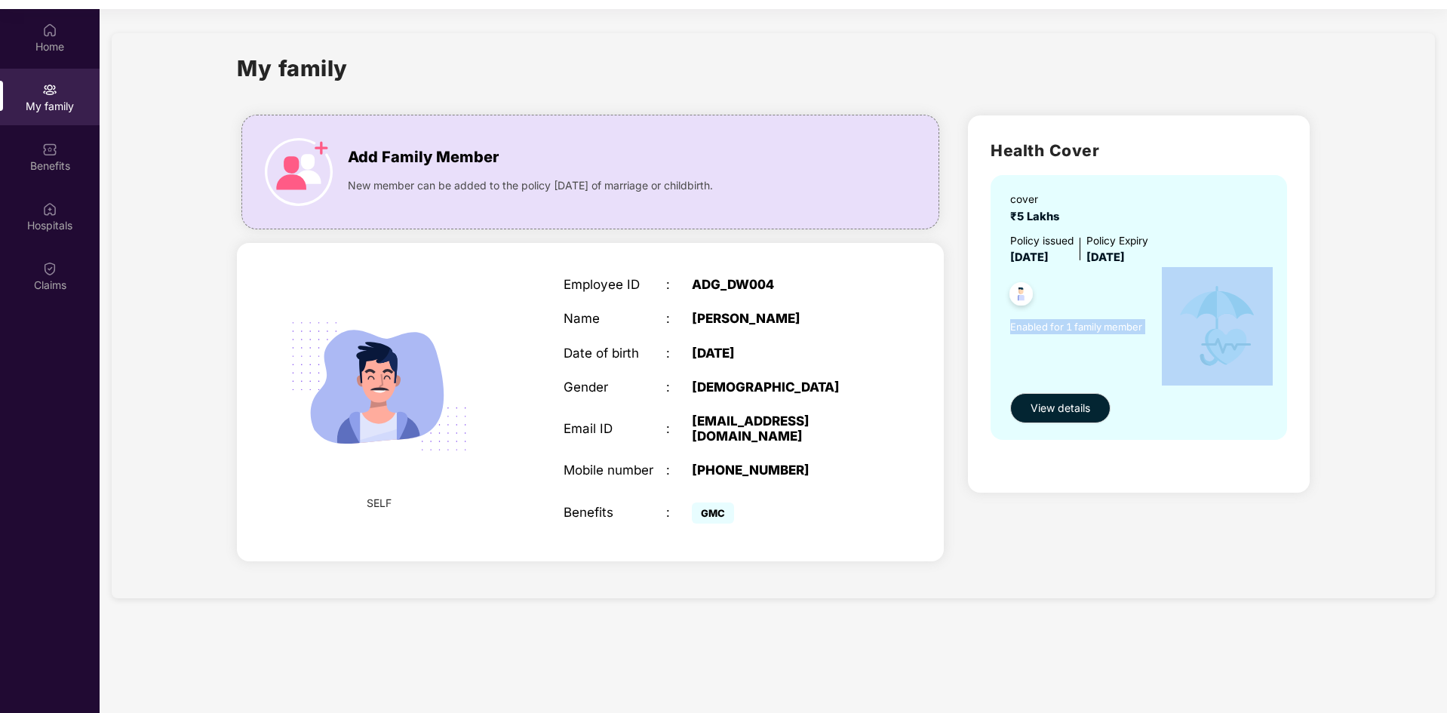
click at [1076, 329] on span "Enabled for 1 family member" at bounding box center [1086, 326] width 152 height 15
click at [1037, 410] on span "View details" at bounding box center [1061, 408] width 60 height 17
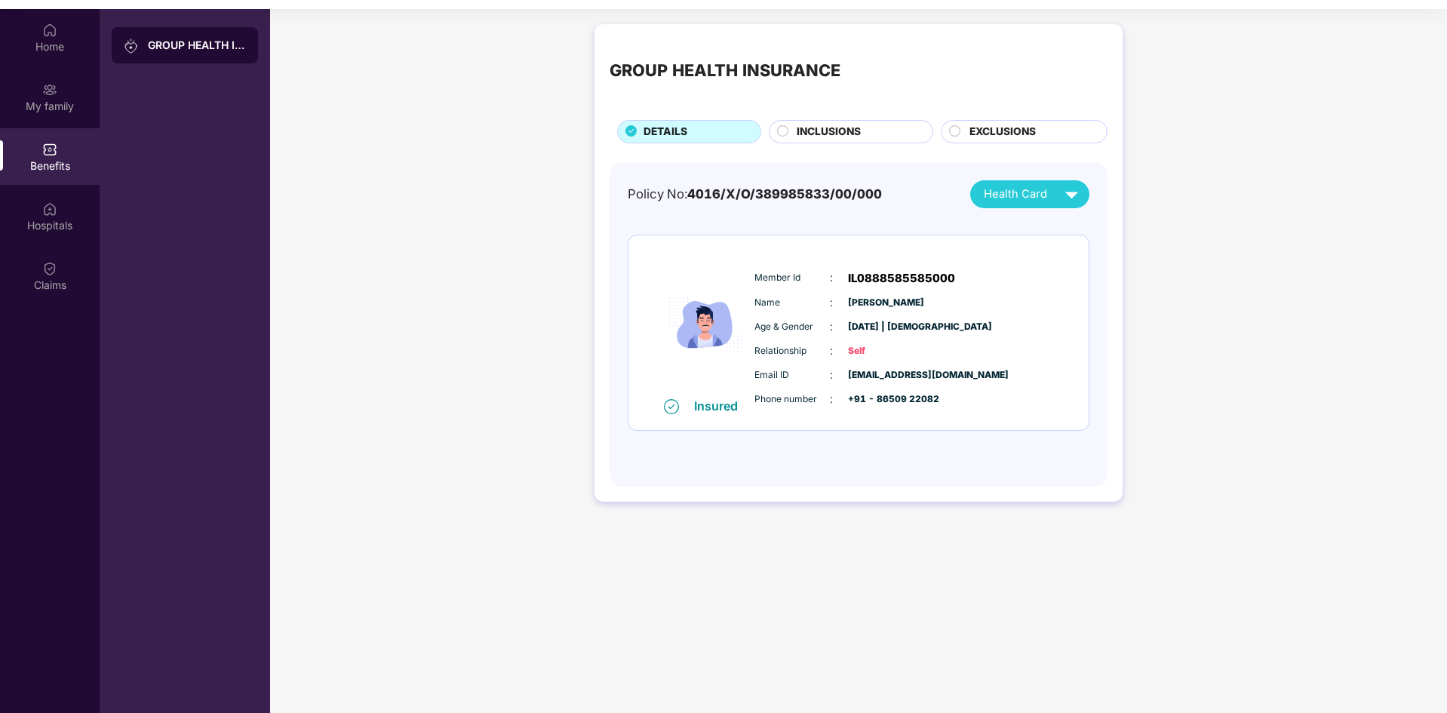
click at [848, 374] on span "[EMAIL_ADDRESS][DOMAIN_NAME]" at bounding box center [885, 375] width 75 height 14
click at [886, 429] on div "Insured Member Id : IL0888585585000 Name : [PERSON_NAME] Age & Gender : [DATE] …" at bounding box center [858, 332] width 460 height 195
click at [1026, 192] on span "Health Card" at bounding box center [1015, 194] width 63 height 17
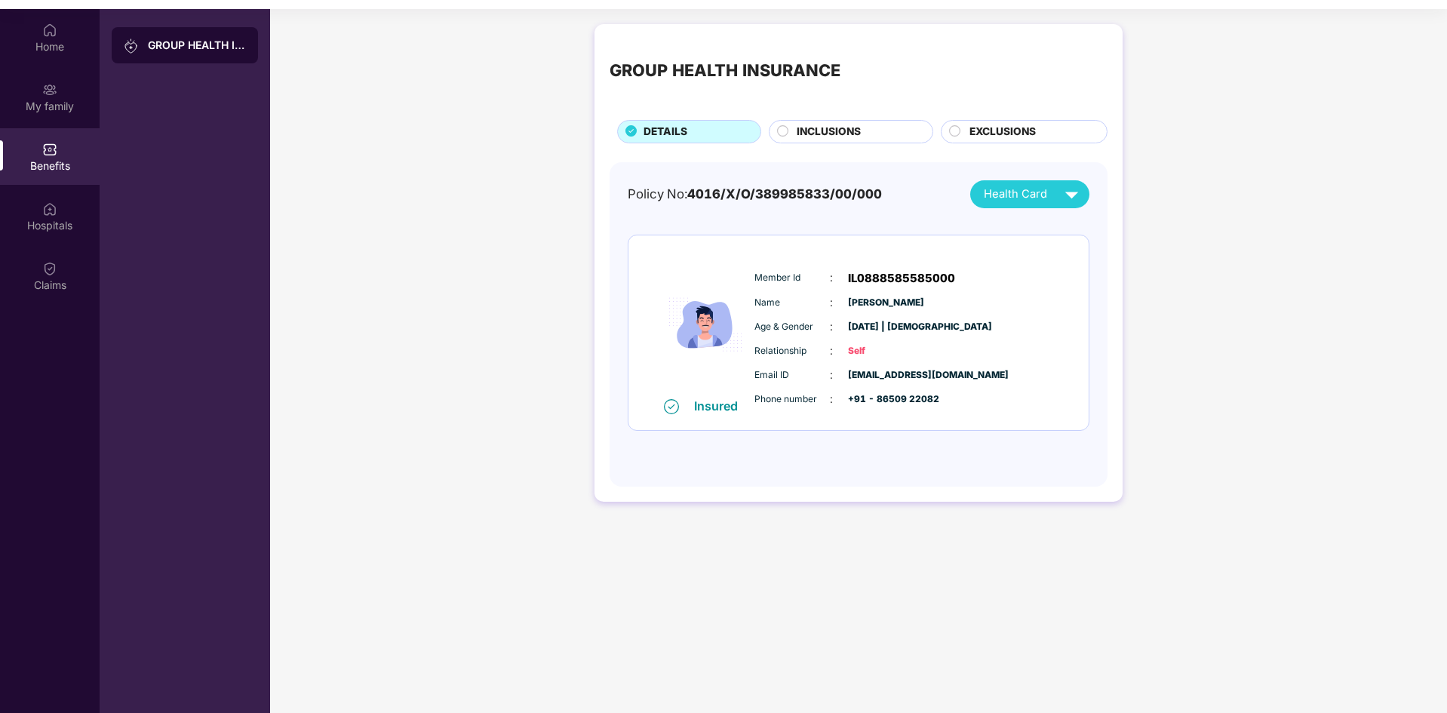
click at [820, 125] on span "INCLUSIONS" at bounding box center [829, 132] width 64 height 17
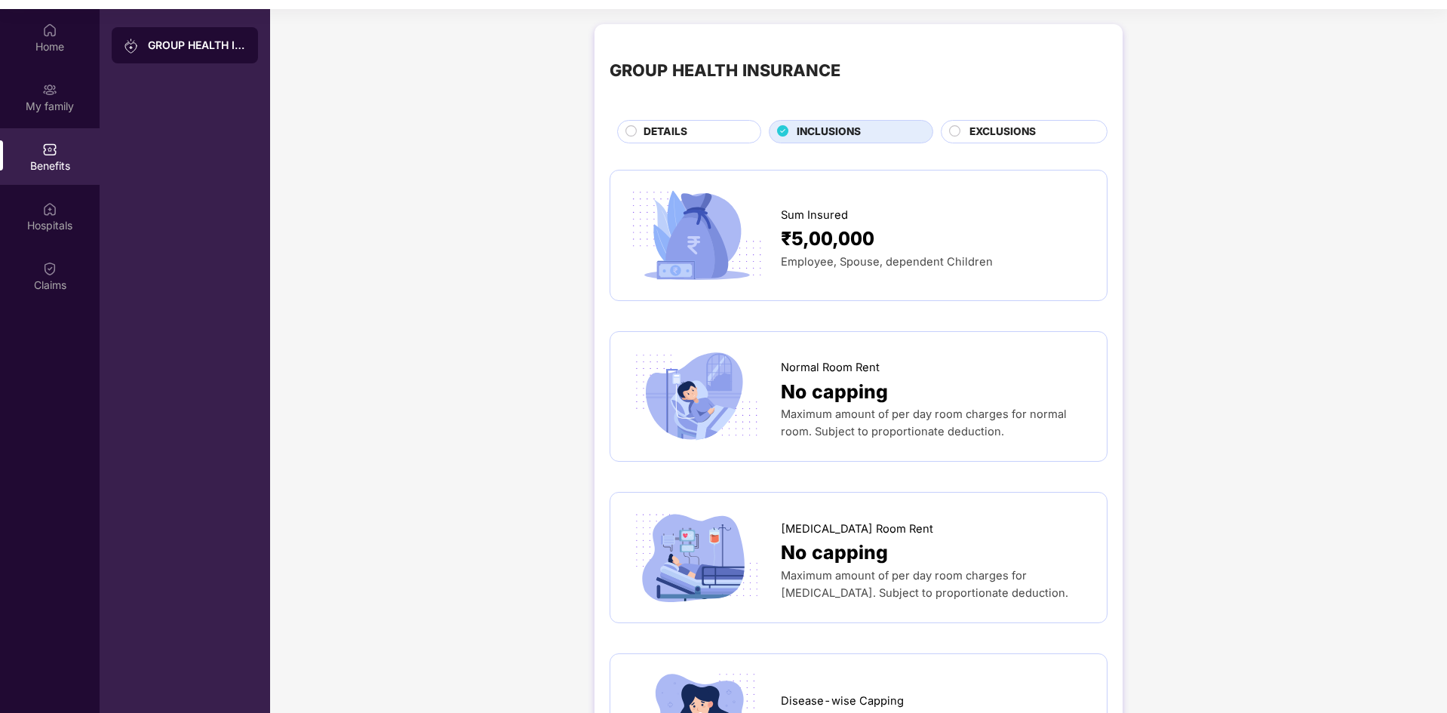
click at [1010, 136] on span "EXCLUSIONS" at bounding box center [1002, 132] width 66 height 17
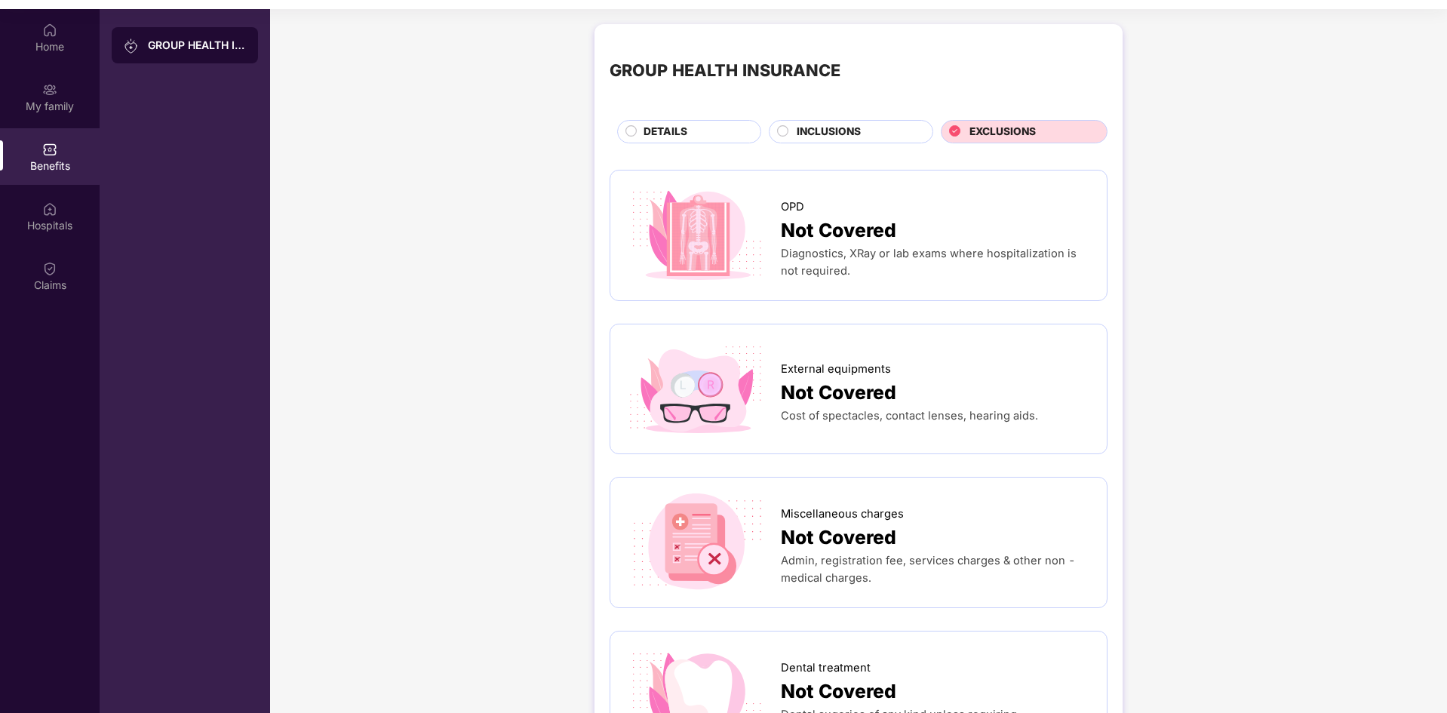
click at [664, 137] on span "DETAILS" at bounding box center [666, 132] width 44 height 17
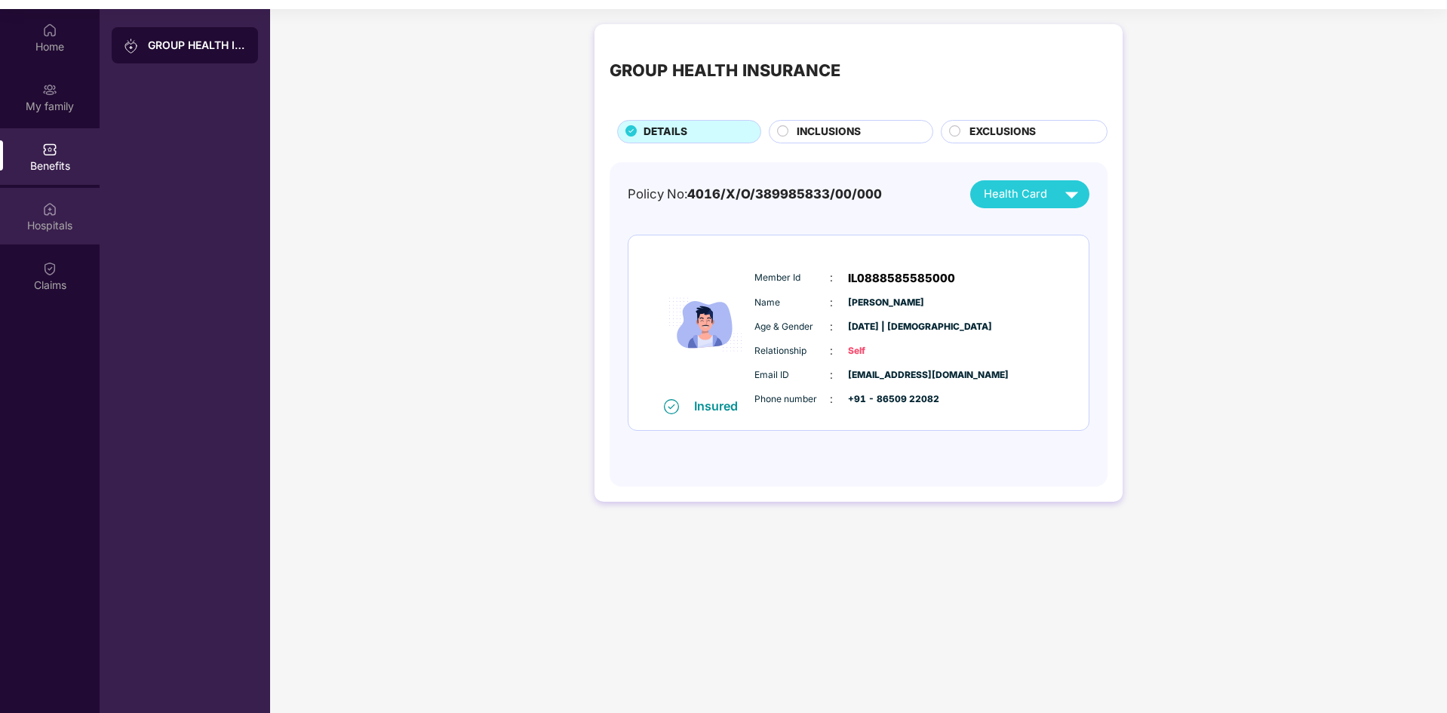
click at [2, 206] on div "Hospitals" at bounding box center [50, 216] width 100 height 57
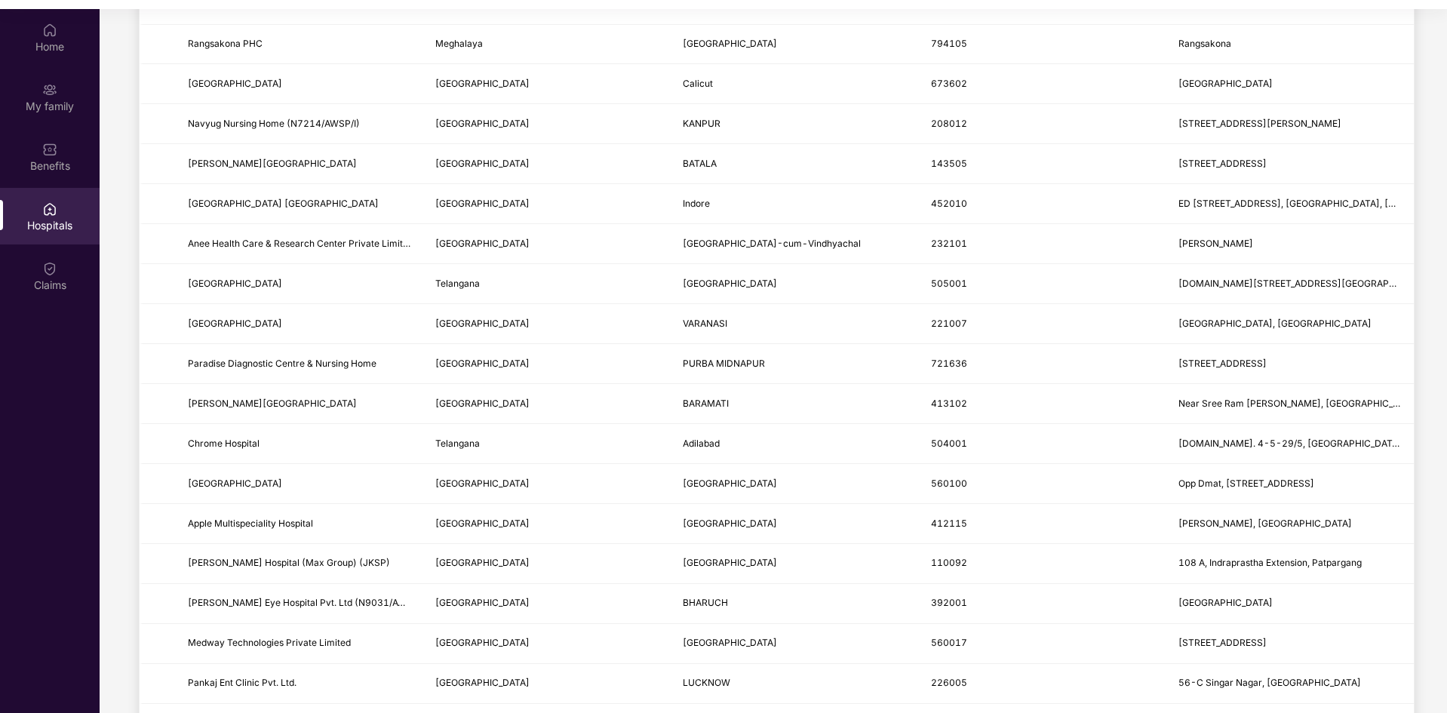
scroll to position [1584, 0]
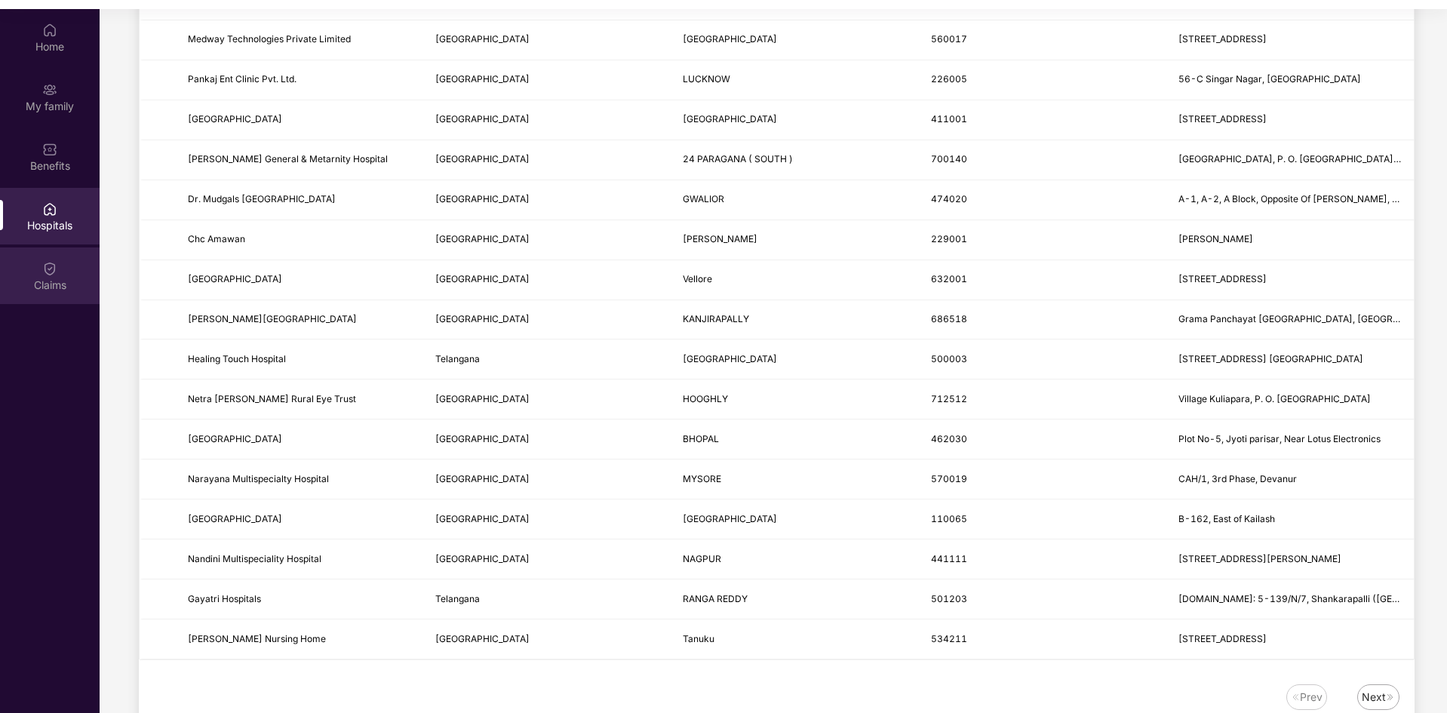
click at [0, 293] on div "Claims" at bounding box center [50, 275] width 100 height 57
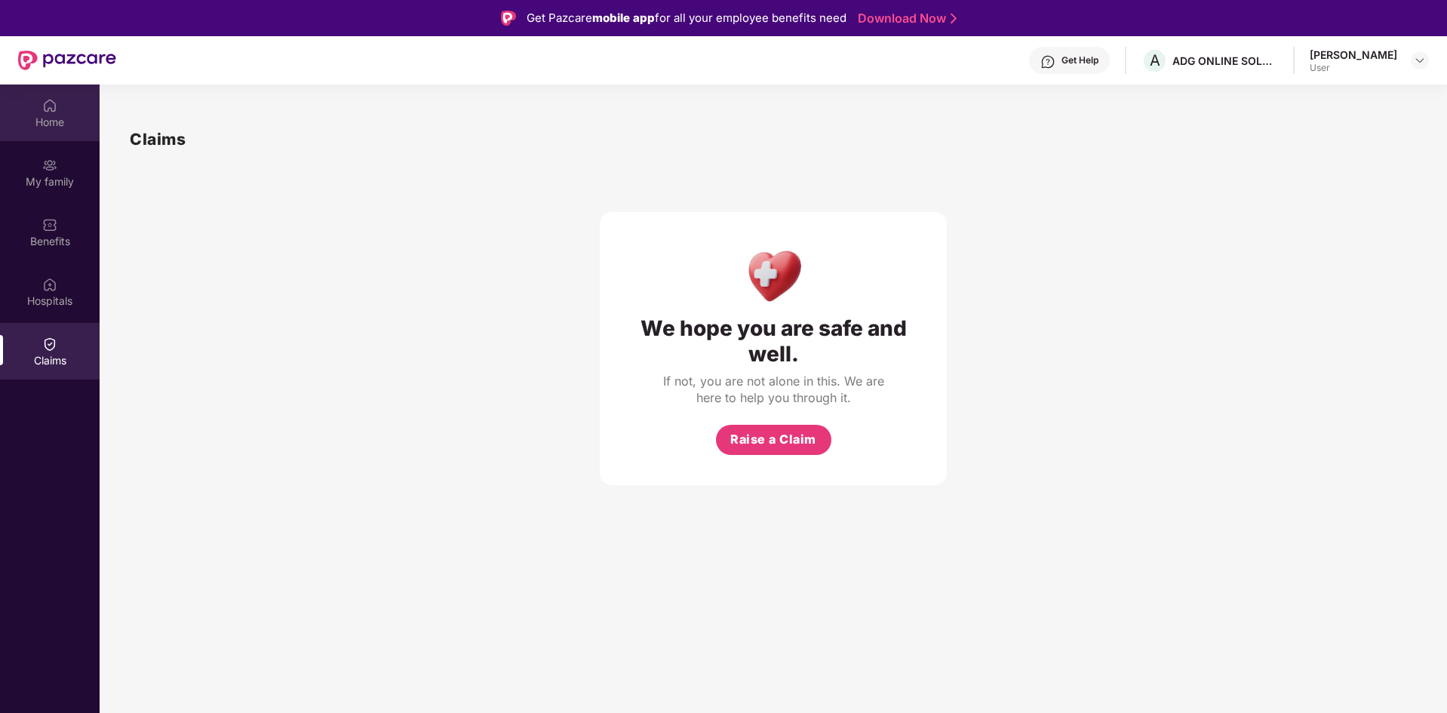
click at [14, 115] on div "Home" at bounding box center [50, 122] width 100 height 15
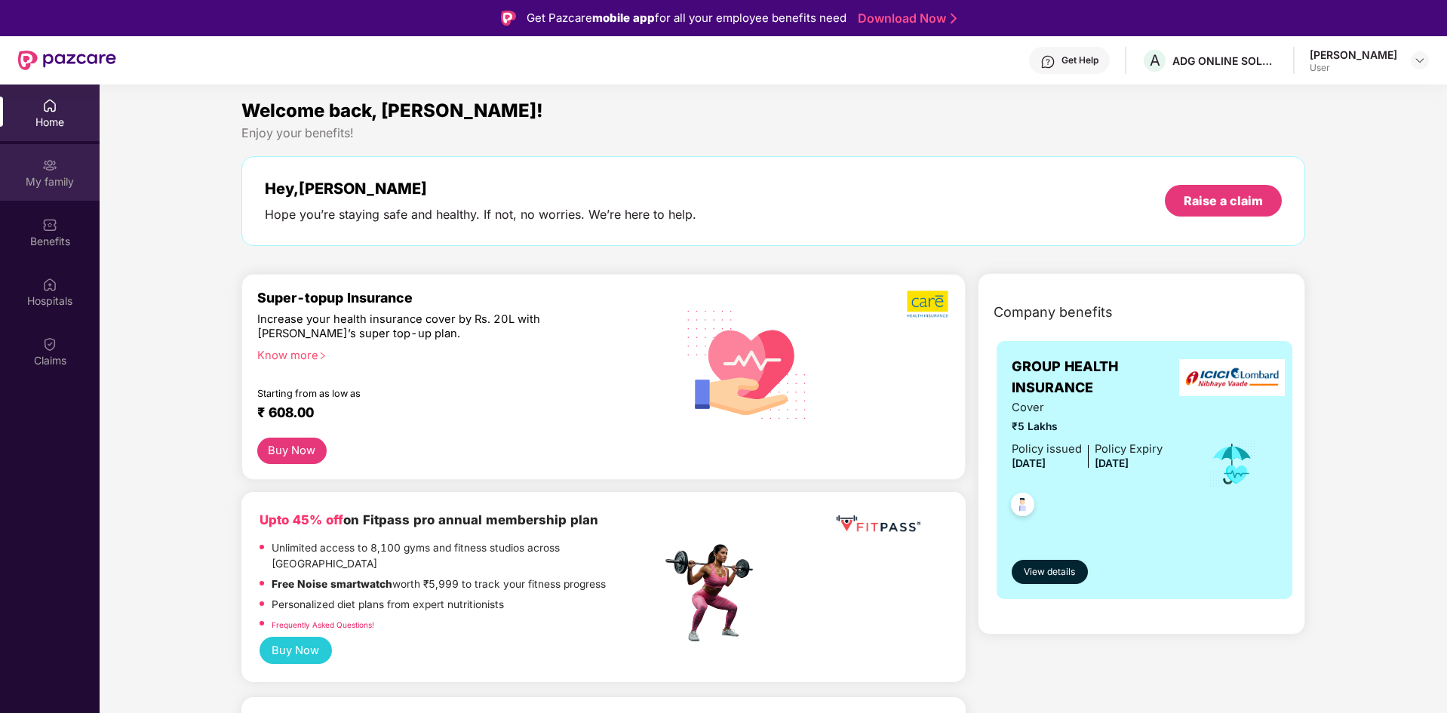
click at [0, 197] on div "My family" at bounding box center [50, 172] width 100 height 57
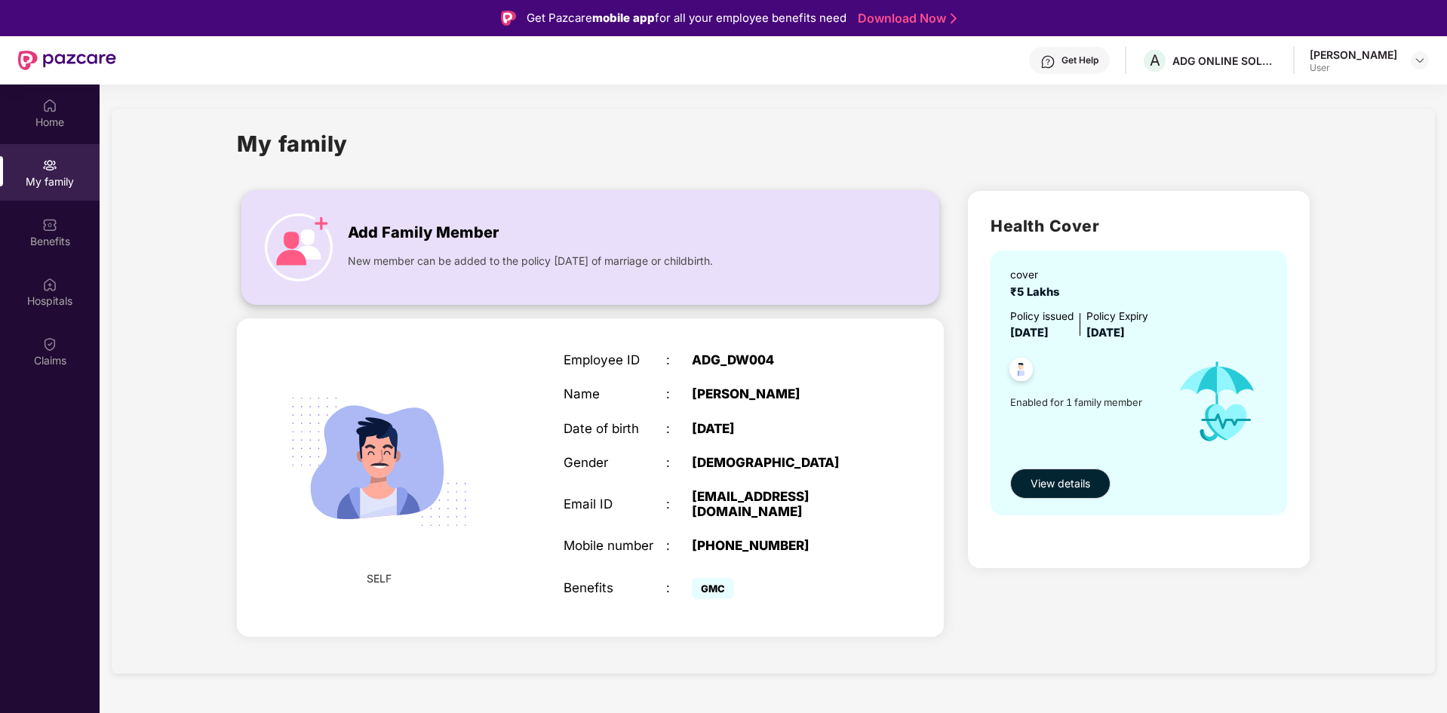
click at [466, 257] on span "New member can be added to the policy [DATE] of marriage or childbirth." at bounding box center [530, 261] width 365 height 17
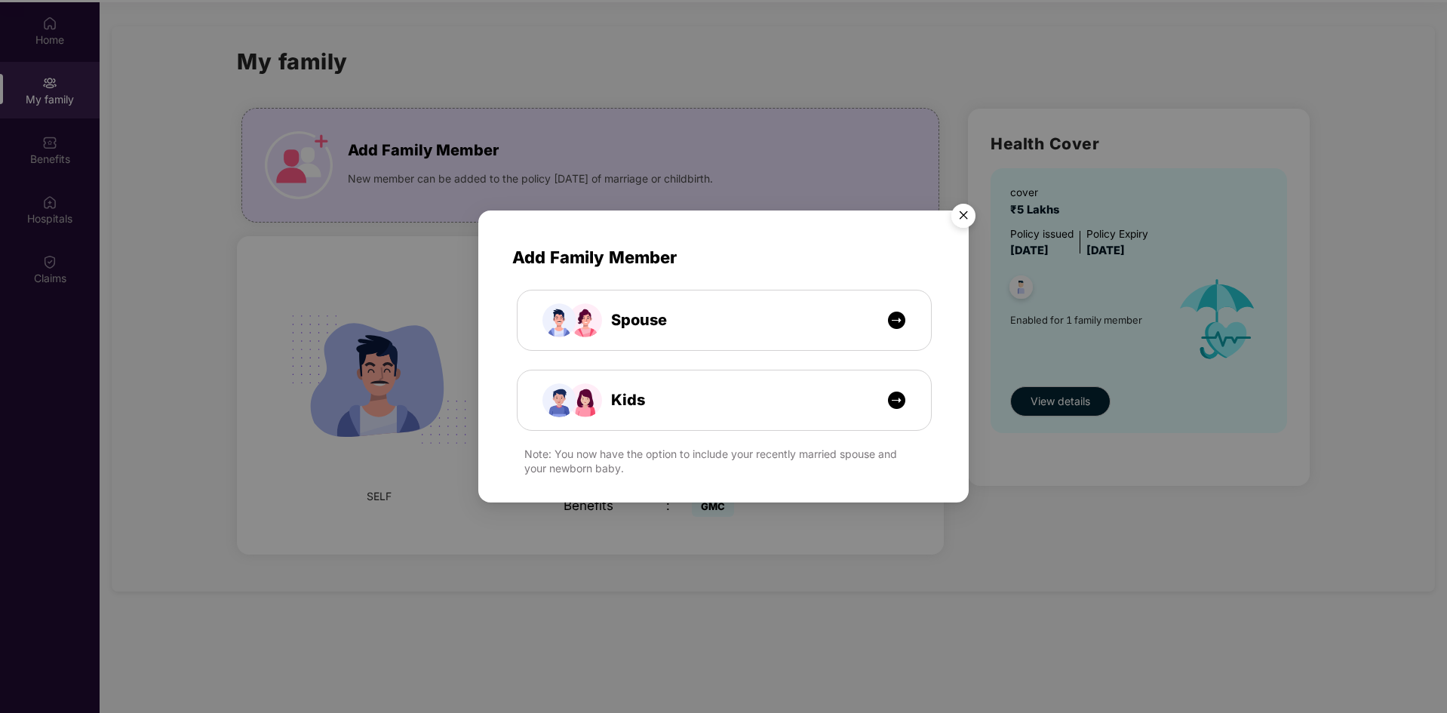
scroll to position [84, 0]
click at [966, 220] on img "Close" at bounding box center [963, 218] width 42 height 42
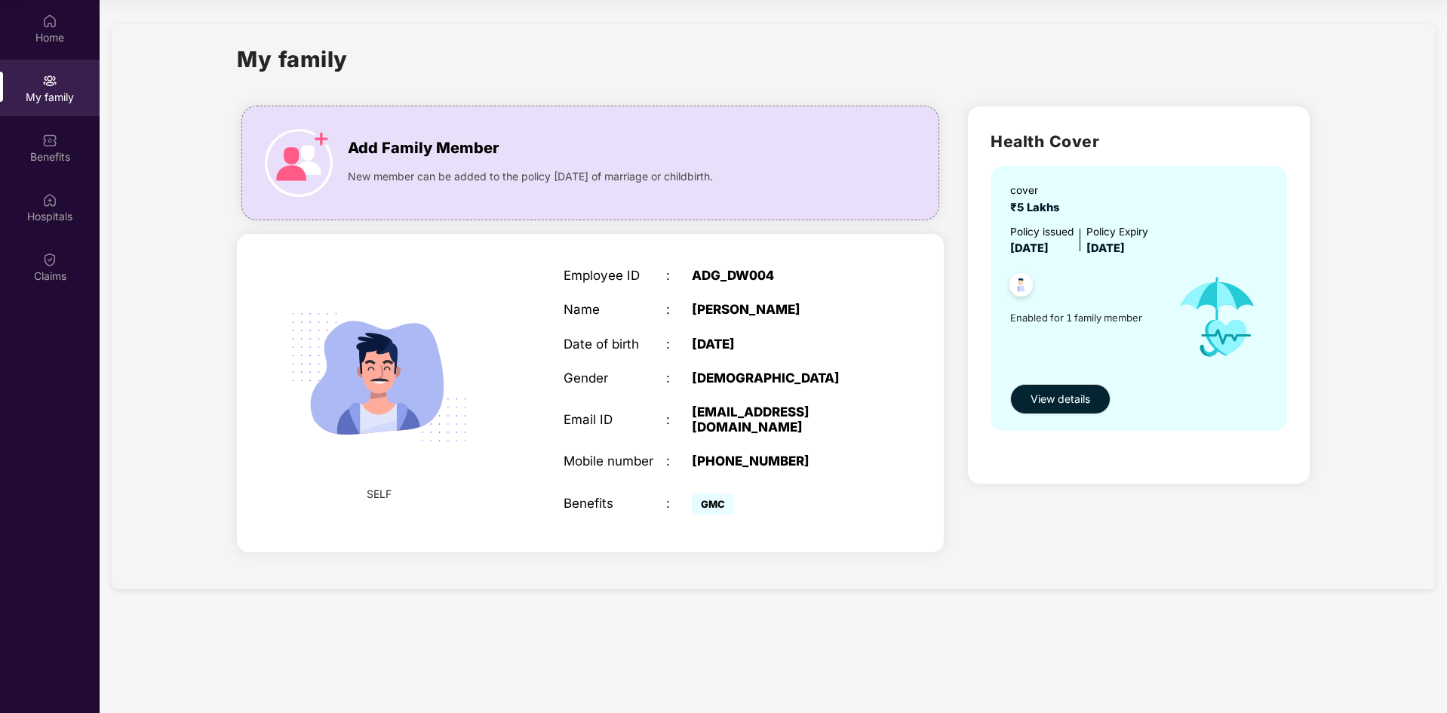
click at [736, 426] on div "Employee ID : ADG_DW004 Name : [PERSON_NAME] Date of birth : [DEMOGRAPHIC_DATA]…" at bounding box center [717, 393] width 339 height 288
click at [754, 413] on div "[EMAIL_ADDRESS][DOMAIN_NAME]" at bounding box center [782, 419] width 180 height 30
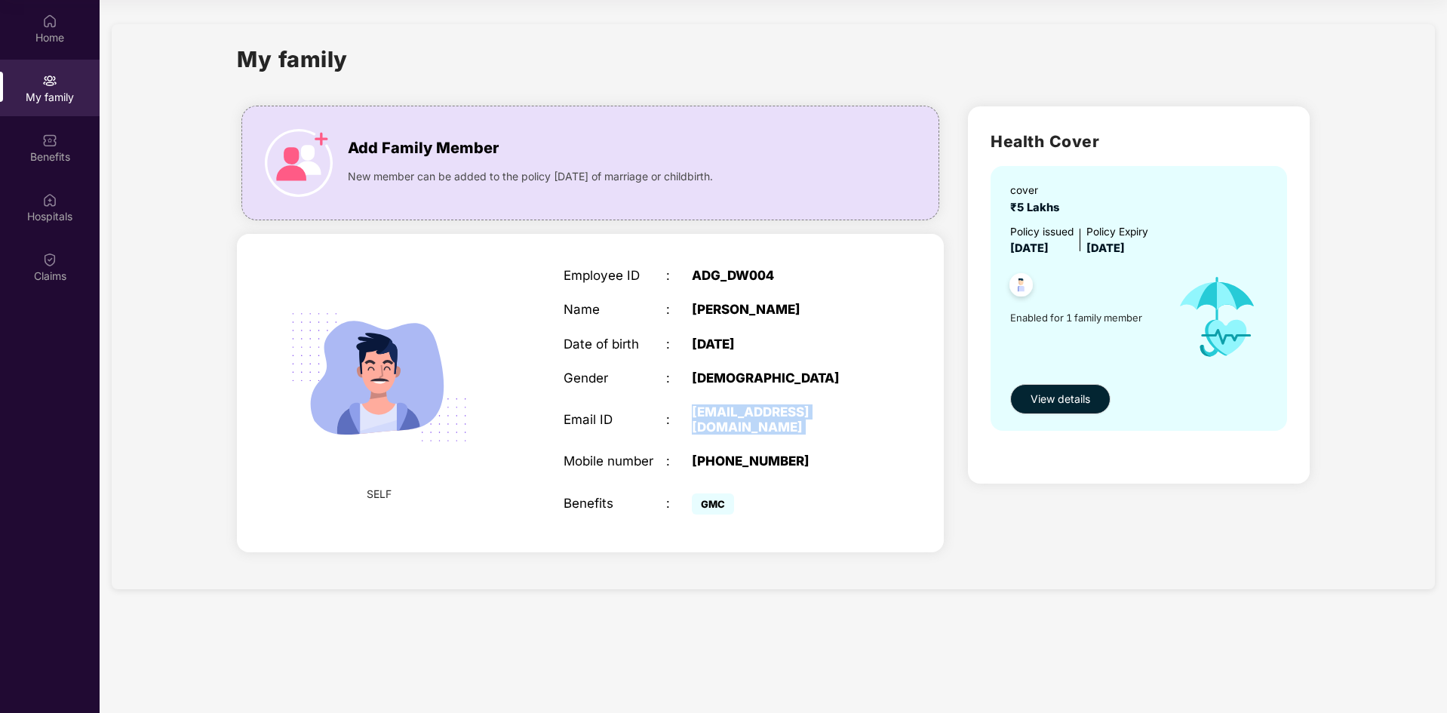
click at [754, 413] on div "[EMAIL_ADDRESS][DOMAIN_NAME]" at bounding box center [782, 419] width 180 height 30
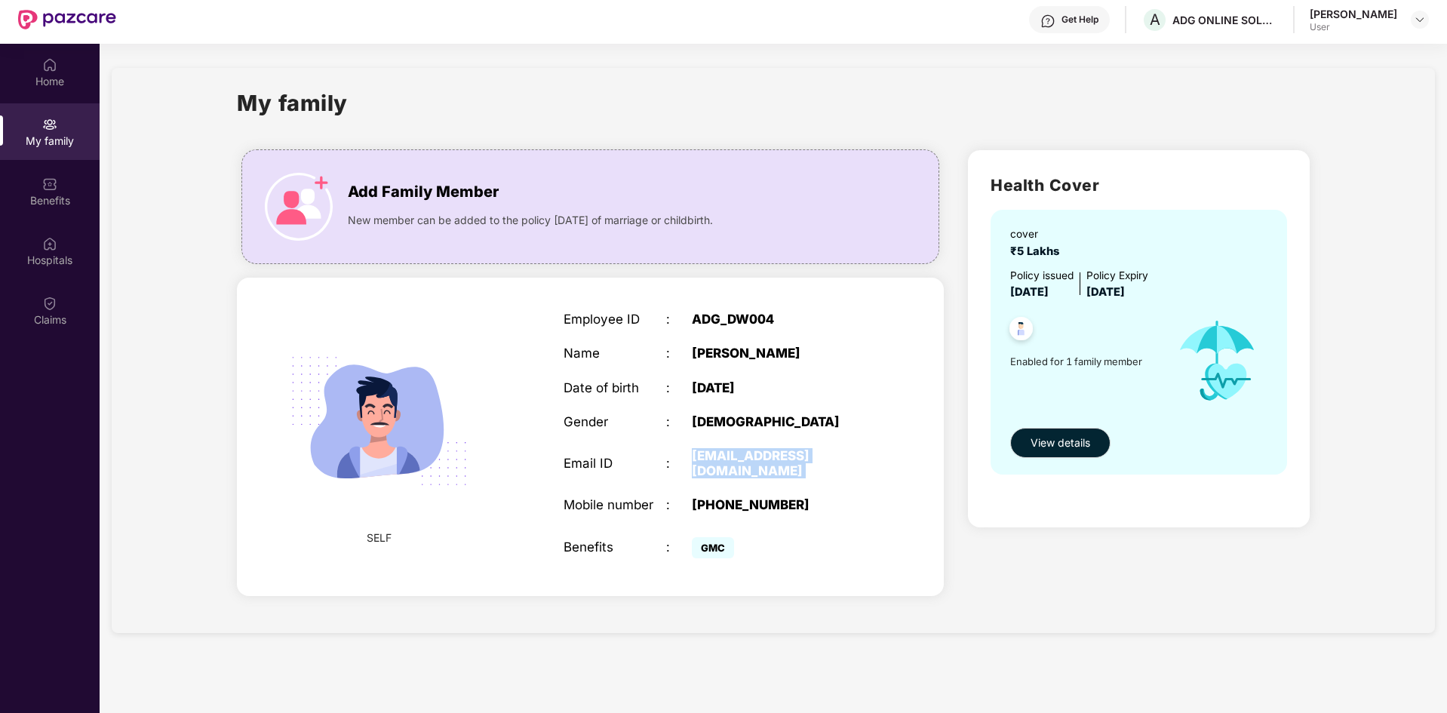
scroll to position [0, 0]
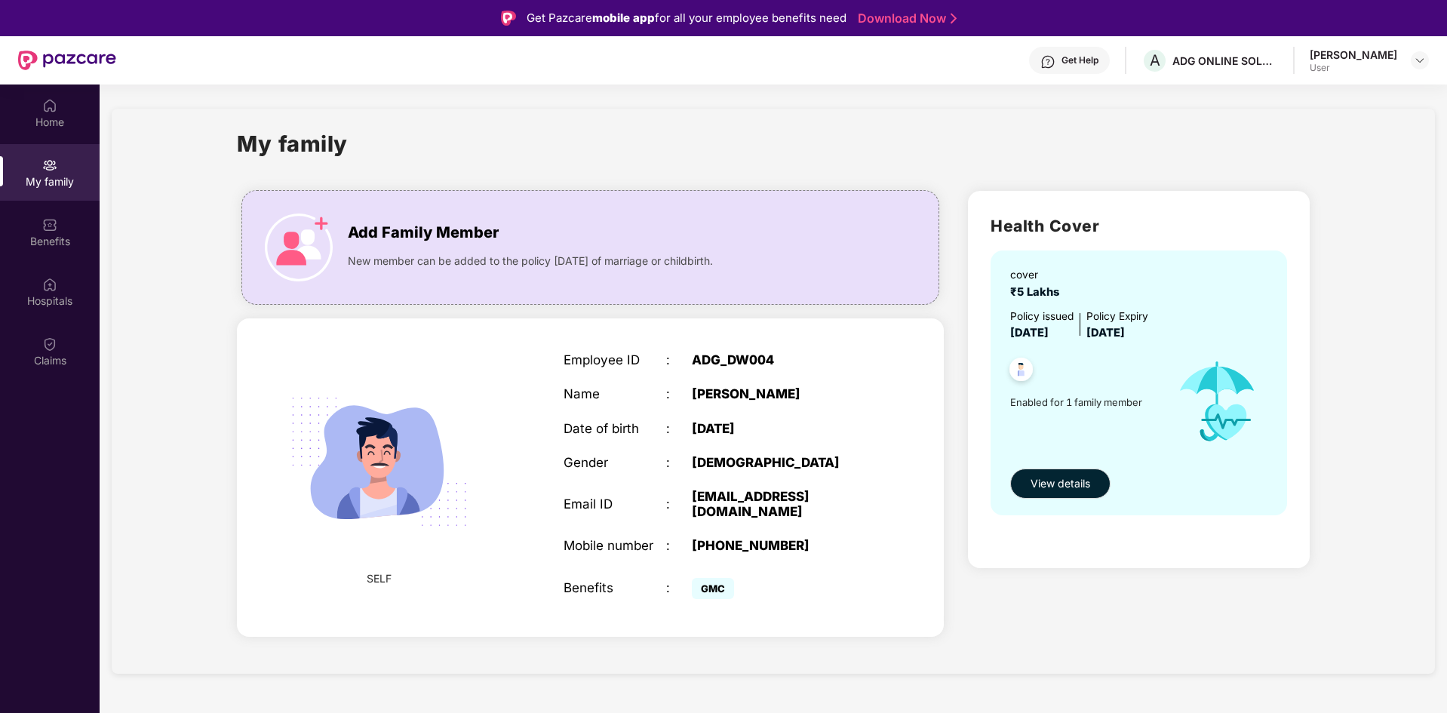
click at [697, 379] on div "Employee ID : ADG_DW004 Name : [PERSON_NAME] Date of birth : [DEMOGRAPHIC_DATA]…" at bounding box center [717, 477] width 339 height 288
click at [726, 365] on div "ADG_DW004" at bounding box center [782, 359] width 180 height 15
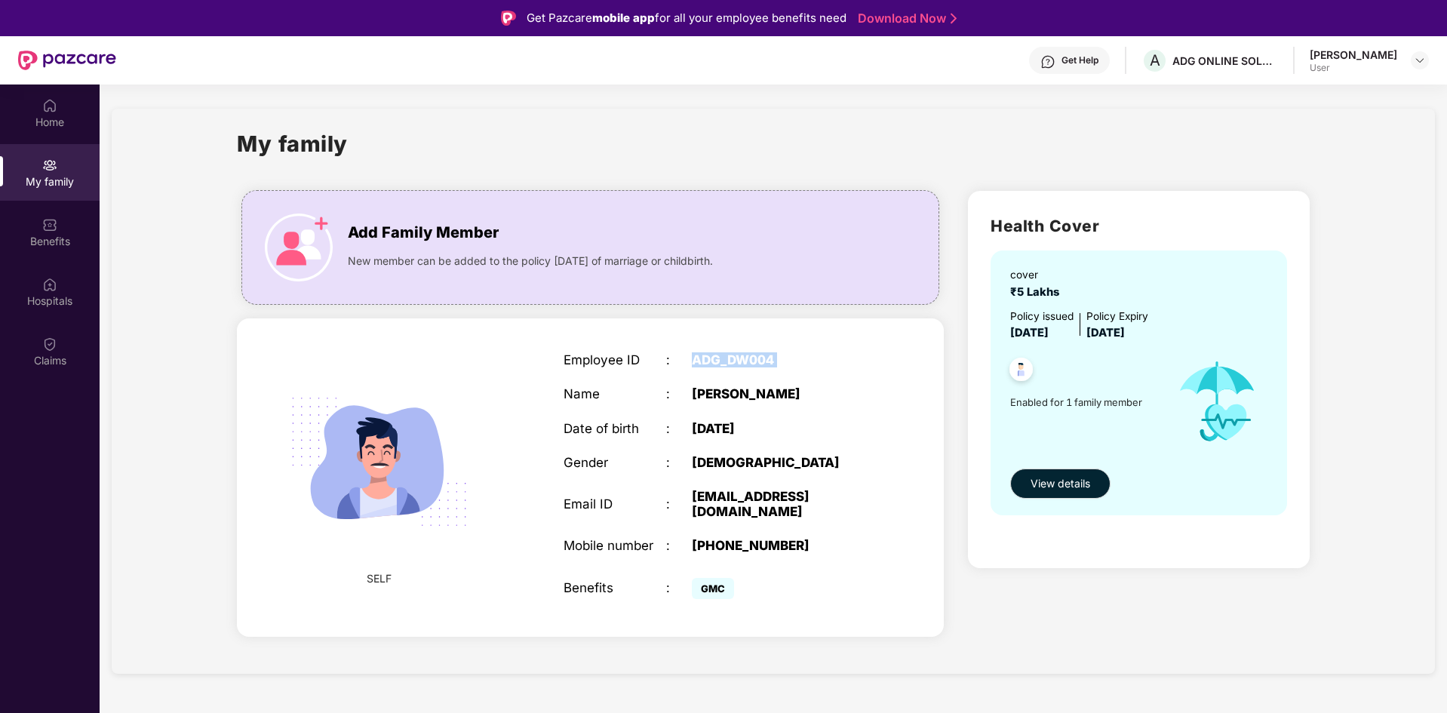
click at [726, 365] on div "ADG_DW004" at bounding box center [782, 359] width 180 height 15
click at [845, 352] on div "Employee ID : ADG_DW004 Name : [PERSON_NAME] Date of birth : [DEMOGRAPHIC_DATA]…" at bounding box center [717, 477] width 339 height 288
click at [459, 238] on span "Add Family Member" at bounding box center [423, 232] width 151 height 23
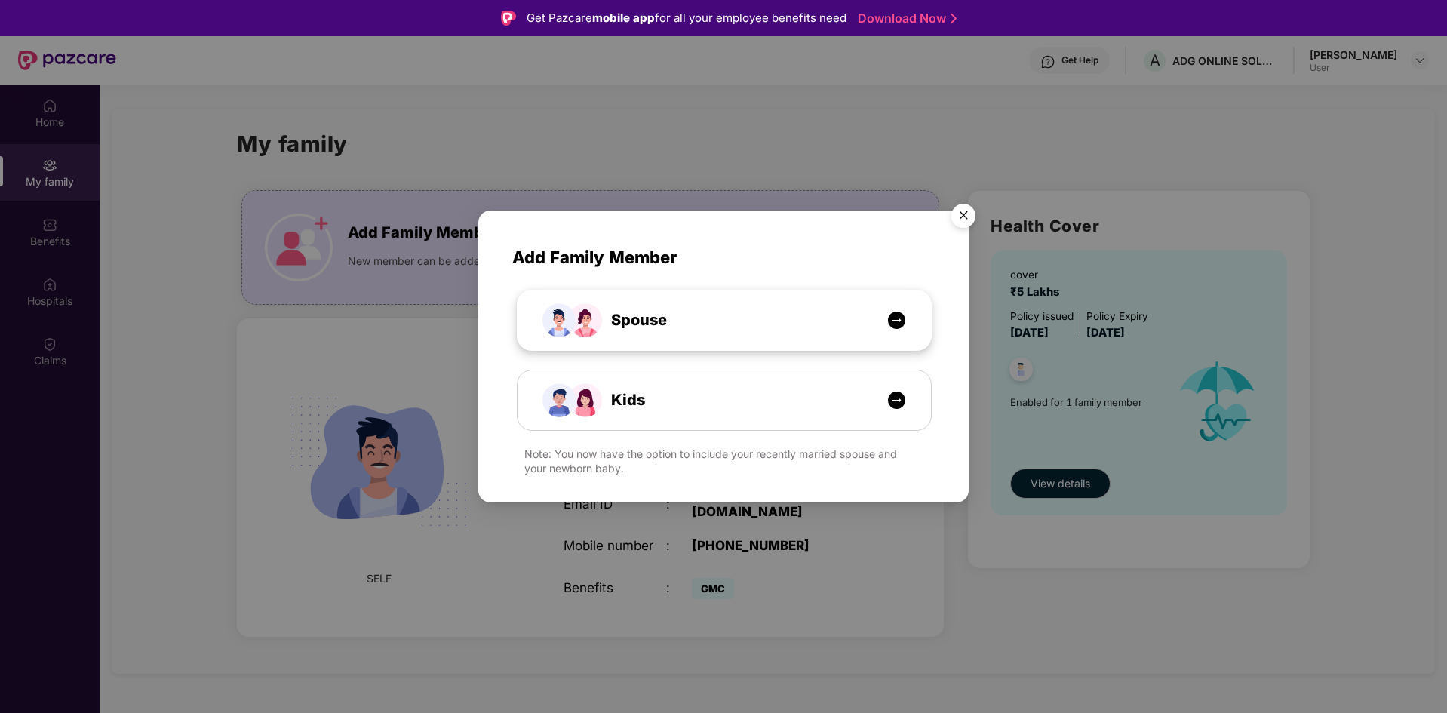
click at [640, 309] on span "Spouse" at bounding box center [622, 320] width 90 height 23
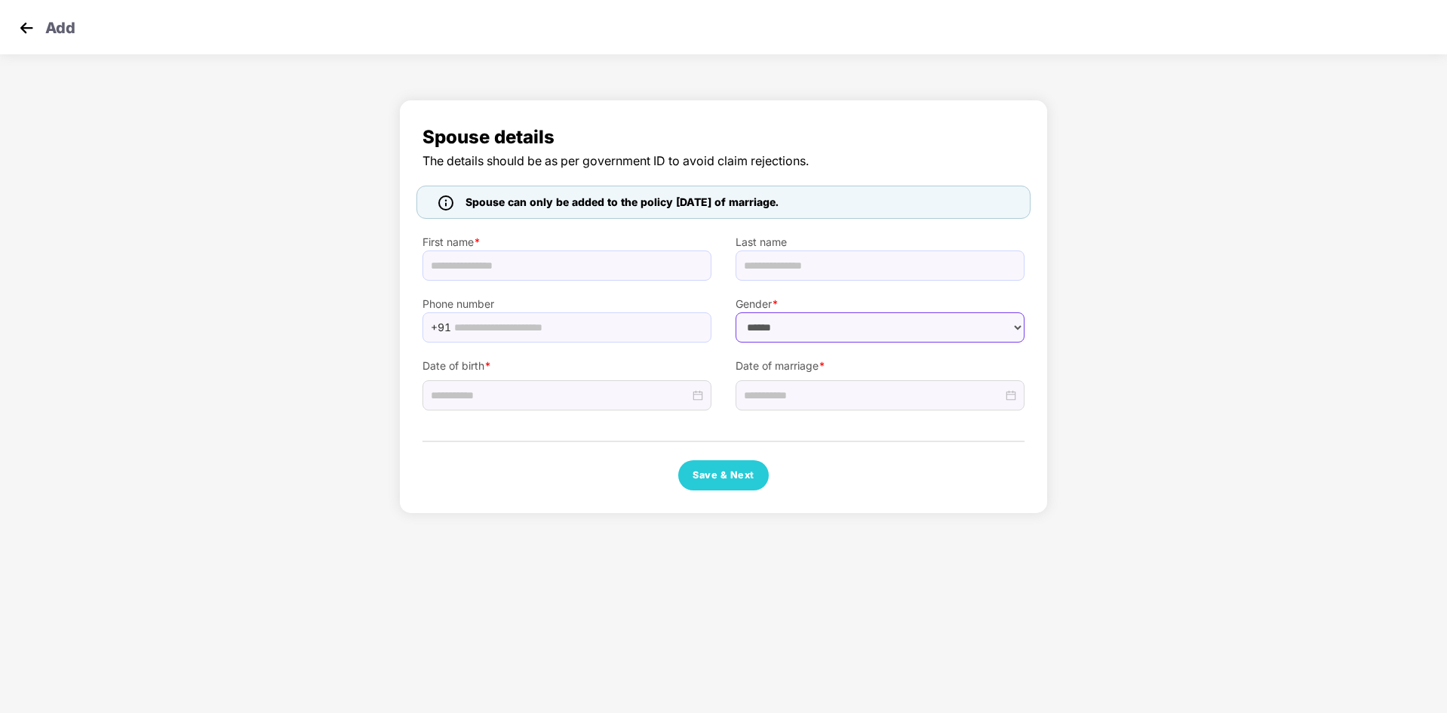
click at [825, 329] on select "****** **** ******" at bounding box center [880, 327] width 289 height 30
click at [690, 204] on span "Spouse can only be added to the policy [DATE] of marriage." at bounding box center [621, 202] width 313 height 17
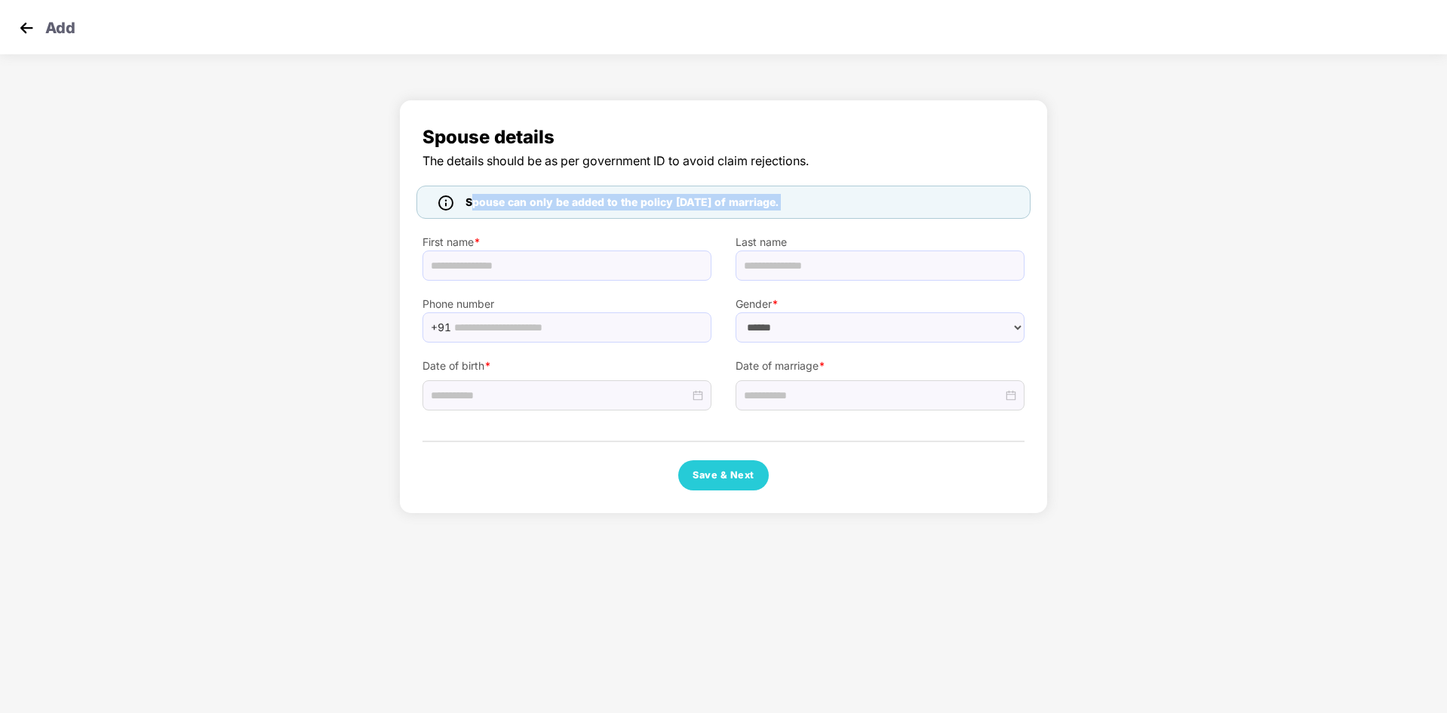
click at [1173, 204] on div "Spouse details The details should be as per government ID to avoid claim reject…" at bounding box center [723, 310] width 1447 height 437
click at [479, 275] on input "text" at bounding box center [566, 265] width 289 height 30
click at [370, 217] on div "Spouse details The details should be as per government ID to avoid claim reject…" at bounding box center [723, 310] width 1447 height 437
click at [737, 322] on select "****** **** ******" at bounding box center [880, 327] width 289 height 30
select select "****"
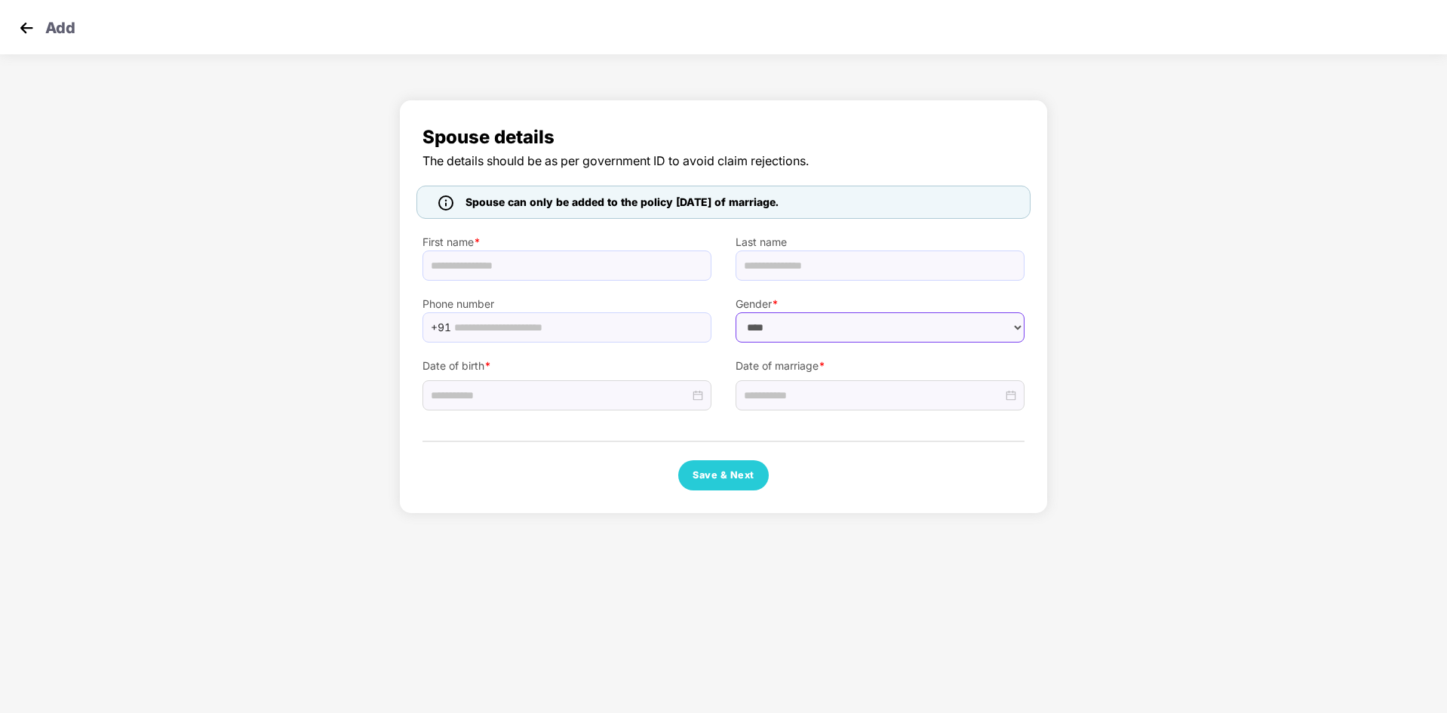
click at [736, 312] on select "****** **** ******" at bounding box center [880, 327] width 289 height 30
click at [535, 321] on input "text" at bounding box center [578, 327] width 248 height 23
click at [547, 306] on label "Phone number" at bounding box center [566, 304] width 289 height 17
click at [779, 471] on div "Save & Next" at bounding box center [723, 475] width 602 height 30
click at [474, 258] on input "text" at bounding box center [566, 265] width 289 height 30
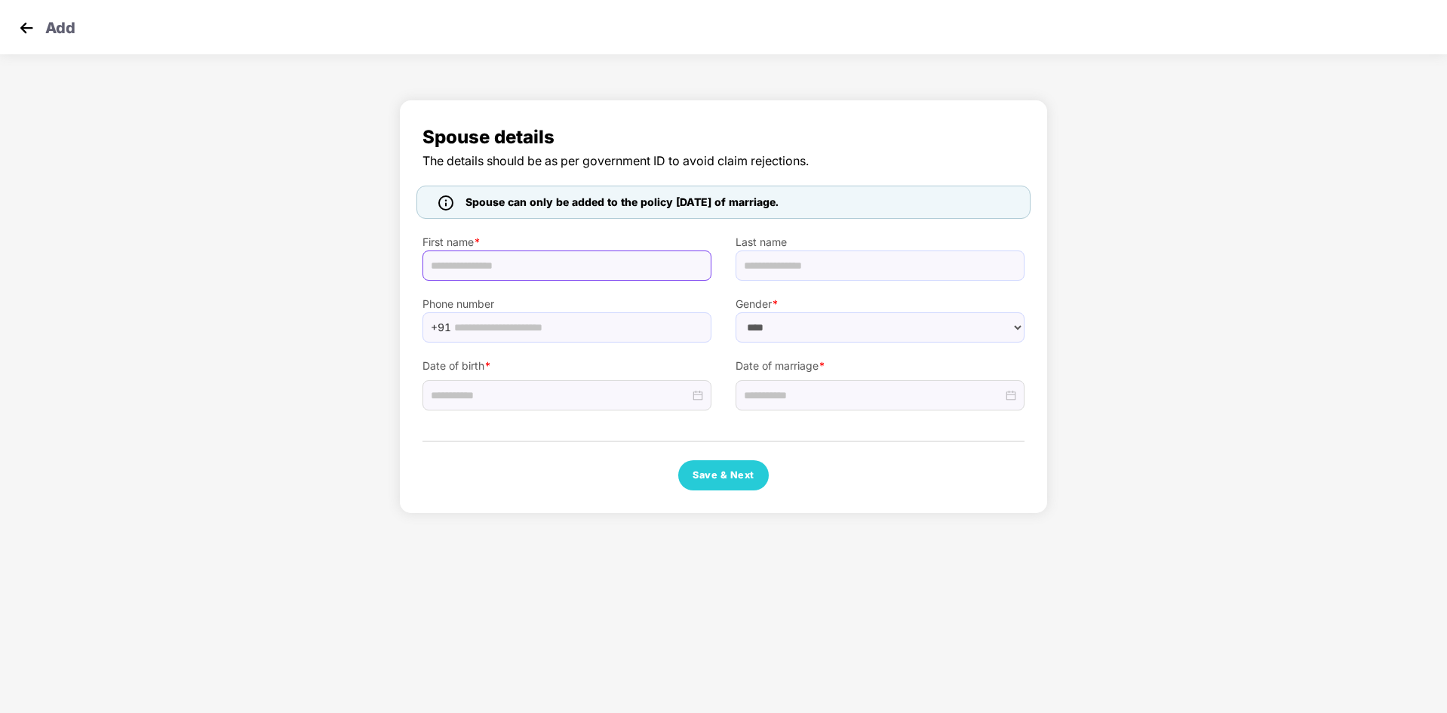
type input "*******"
type input "*****"
type input "**********"
drag, startPoint x: 746, startPoint y: 316, endPoint x: 757, endPoint y: 319, distance: 11.0
click at [746, 316] on select "****** **** ******" at bounding box center [880, 327] width 289 height 30
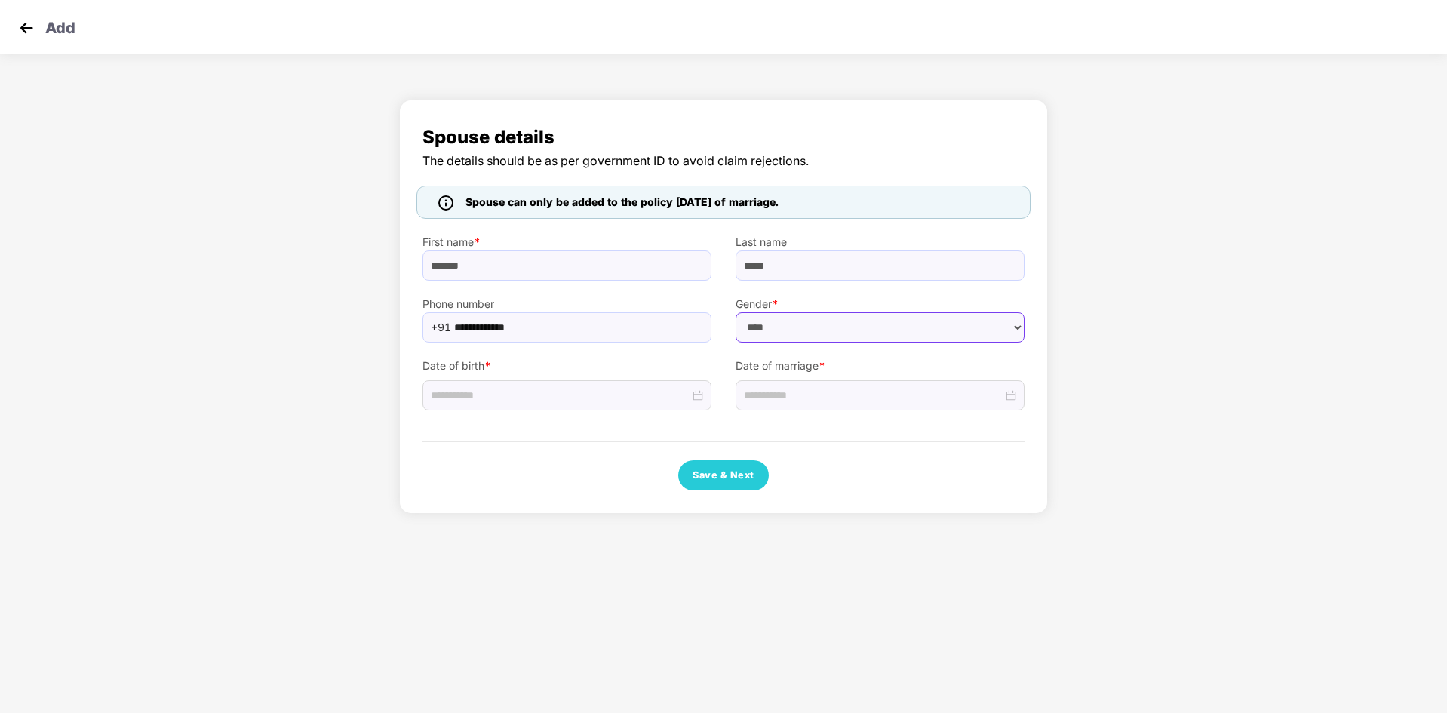
click at [736, 312] on select "****** **** ******" at bounding box center [880, 327] width 289 height 30
click at [584, 392] on input at bounding box center [560, 395] width 259 height 17
type input "**********"
click at [531, 429] on button "2007" at bounding box center [541, 428] width 26 height 30
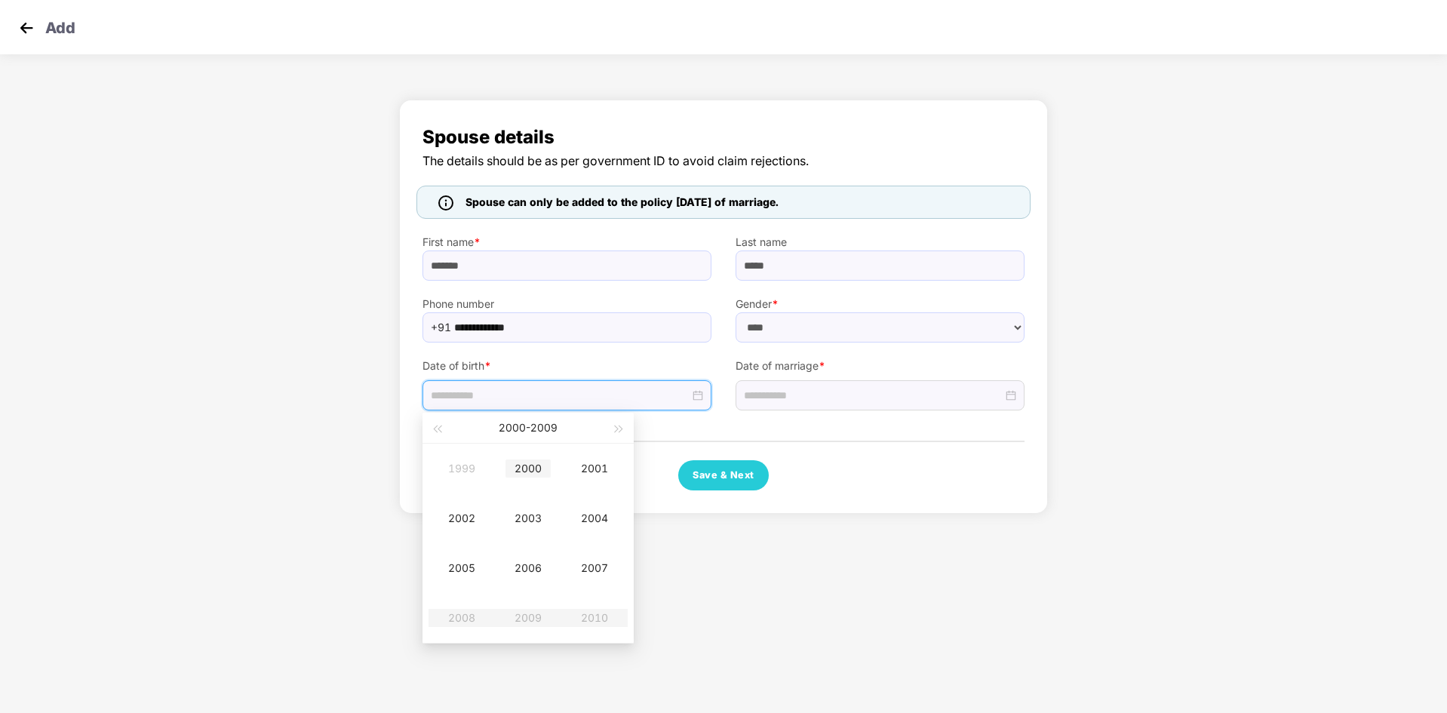
type input "**********"
click at [441, 431] on span "button" at bounding box center [437, 429] width 8 height 8
type input "**********"
click at [522, 610] on div "1999" at bounding box center [527, 618] width 45 height 18
type input "**********"
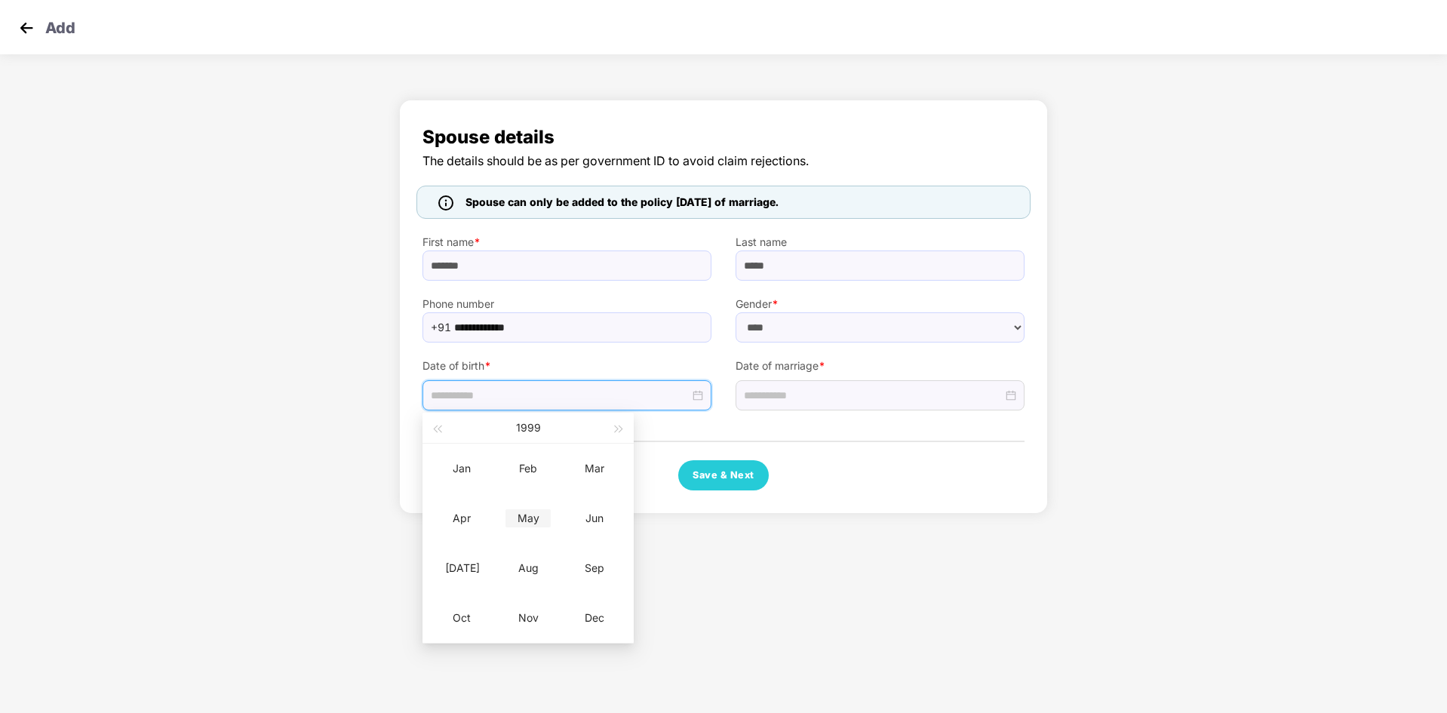
click at [524, 505] on td "May" at bounding box center [528, 518] width 66 height 50
type input "**********"
click at [528, 533] on div "12" at bounding box center [527, 530] width 18 height 18
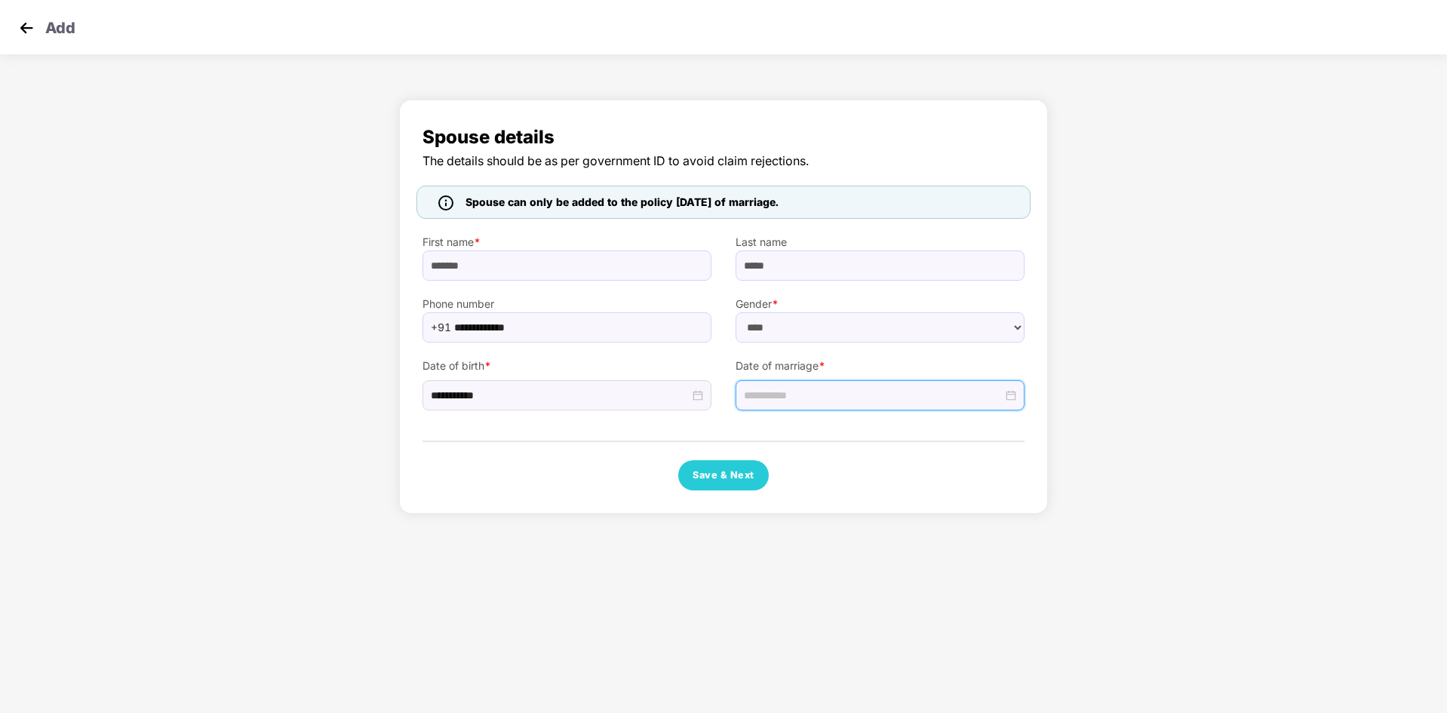
click at [809, 398] on input at bounding box center [873, 395] width 259 height 17
click at [766, 434] on button "button" at bounding box center [766, 428] width 17 height 30
click at [751, 432] on button "button" at bounding box center [750, 428] width 17 height 30
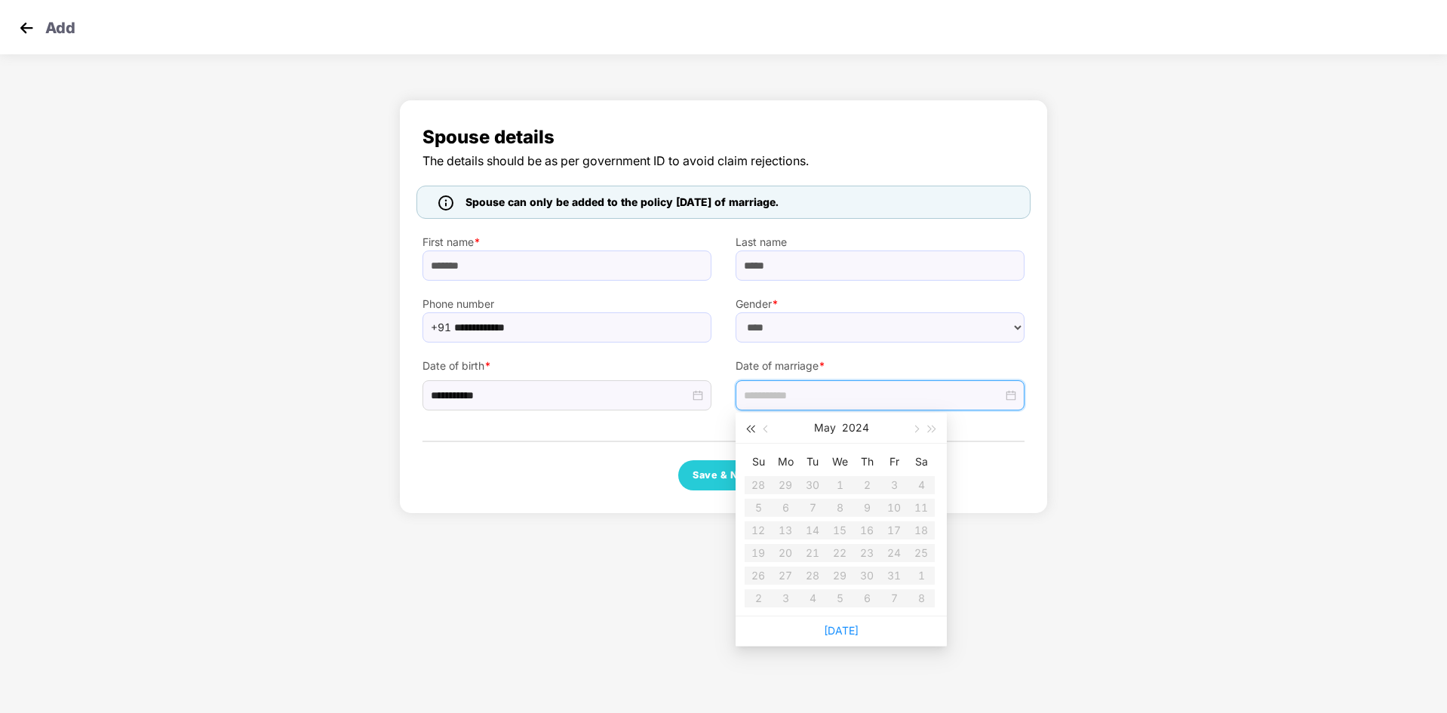
click at [751, 432] on button "button" at bounding box center [750, 428] width 17 height 30
click at [847, 527] on table "Su Mo Tu We Th Fr Sa 30 1 2 3 4 5 6 7 8 9 10 11 12 13 14 15 16 17 18 19 20 21 2…" at bounding box center [840, 530] width 190 height 160
click at [848, 630] on link "[DATE]" at bounding box center [841, 630] width 35 height 13
type input "**********"
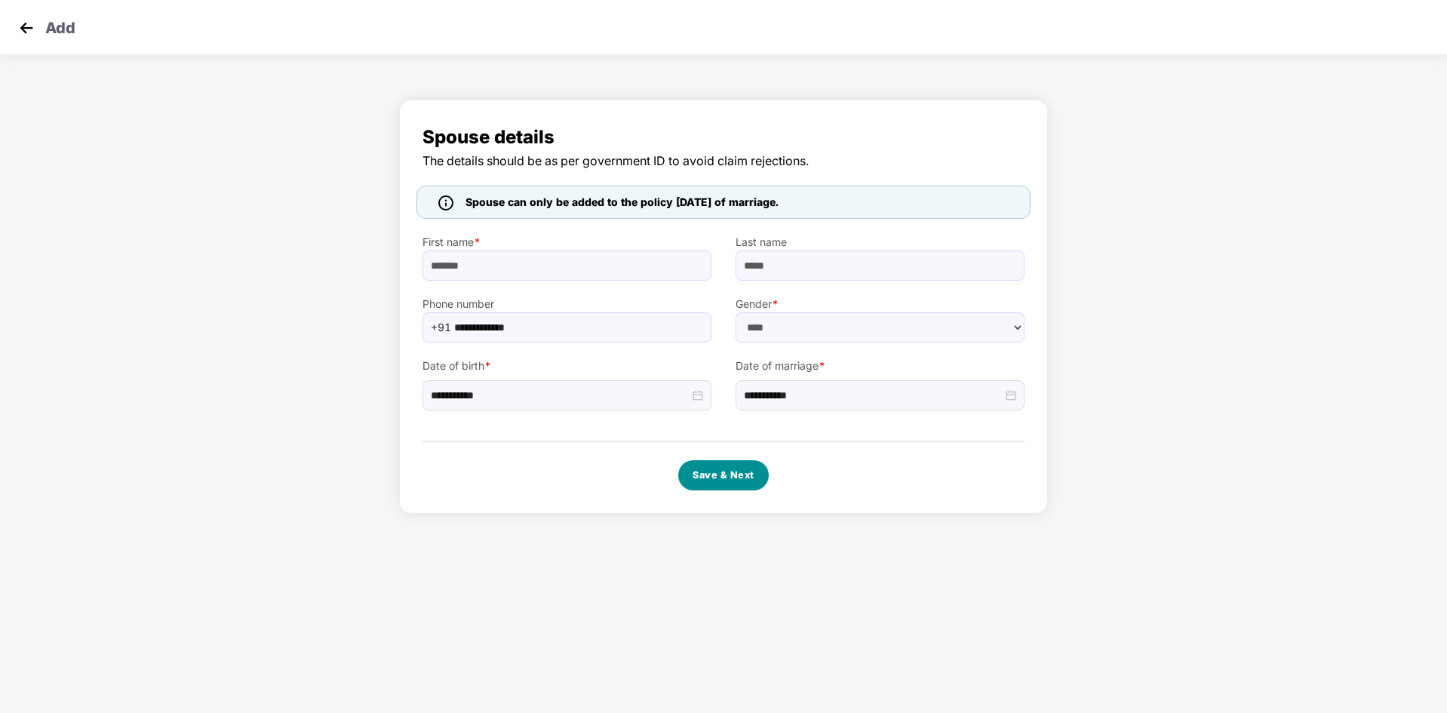
click at [720, 475] on button "Save & Next" at bounding box center [723, 475] width 91 height 30
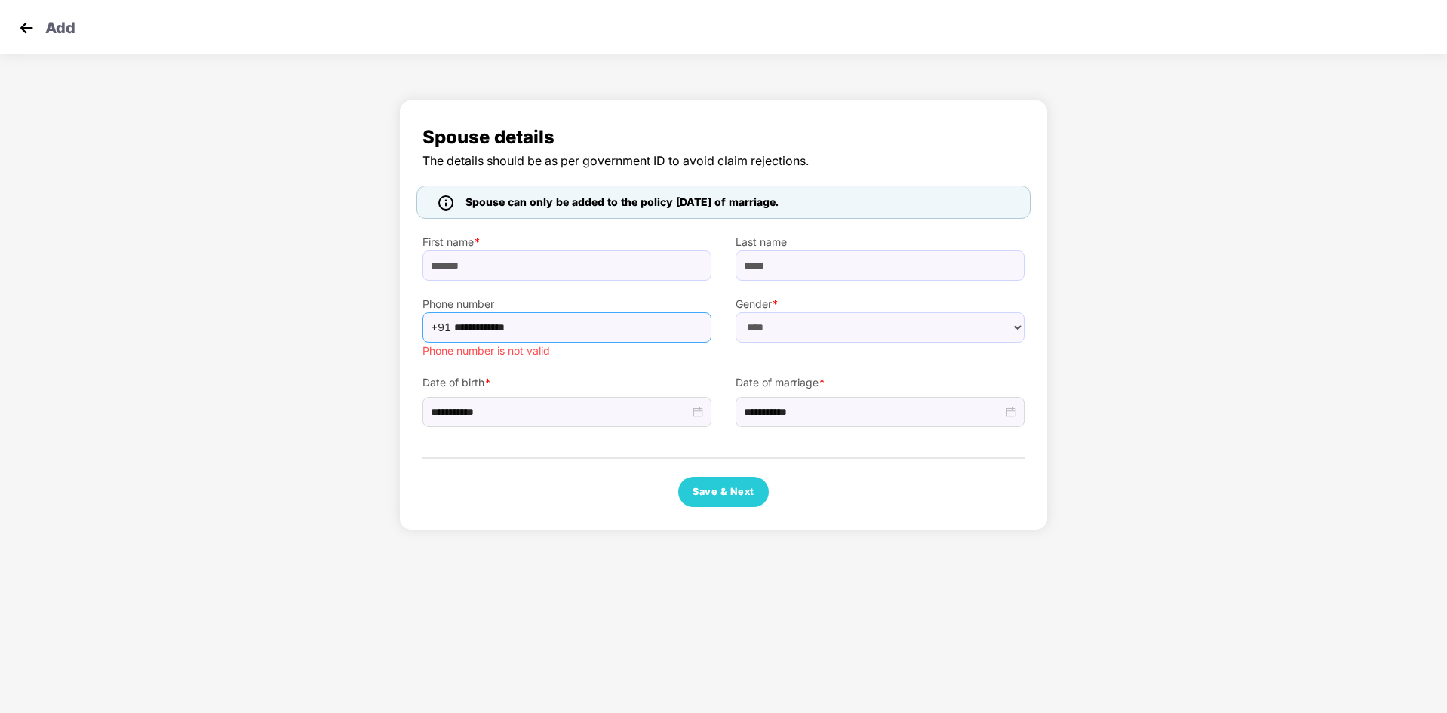
click at [474, 332] on input "**********" at bounding box center [578, 327] width 248 height 23
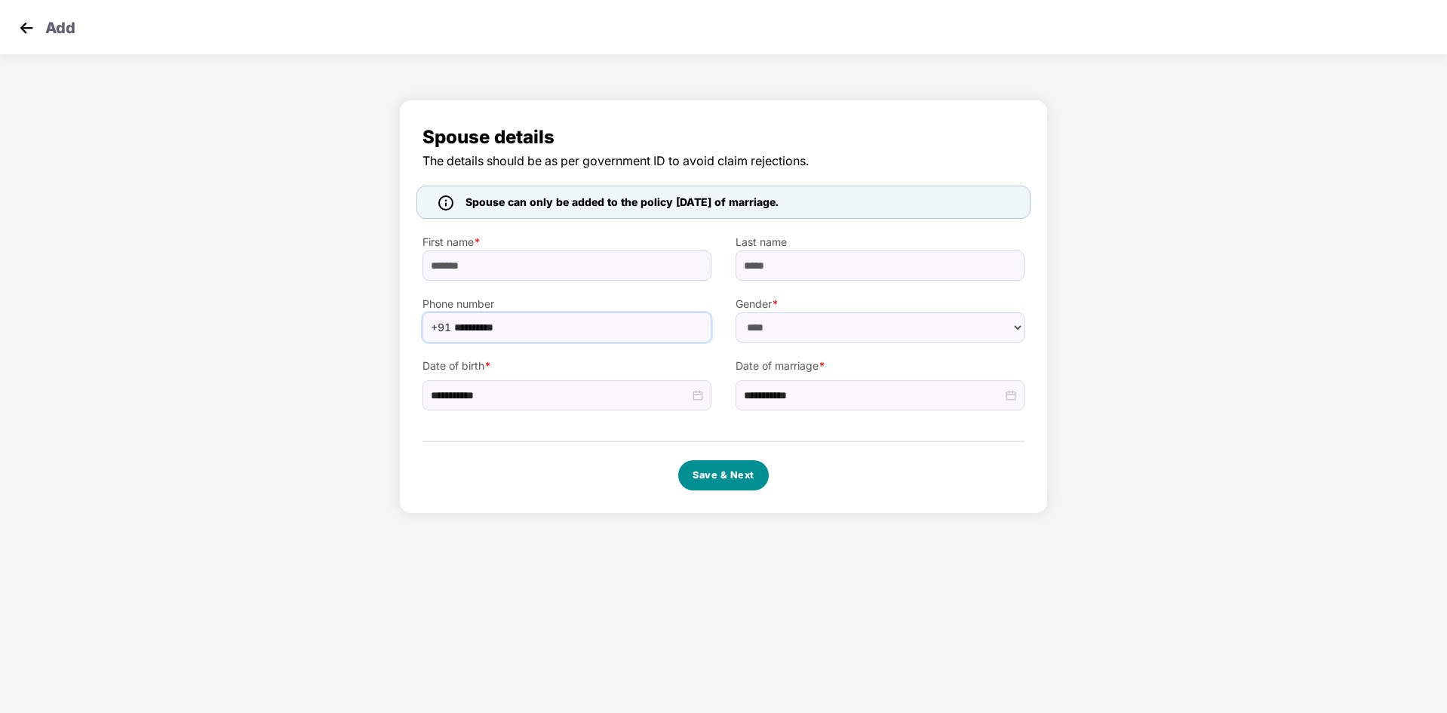
type input "**********"
click at [705, 477] on button "Save & Next" at bounding box center [723, 475] width 91 height 30
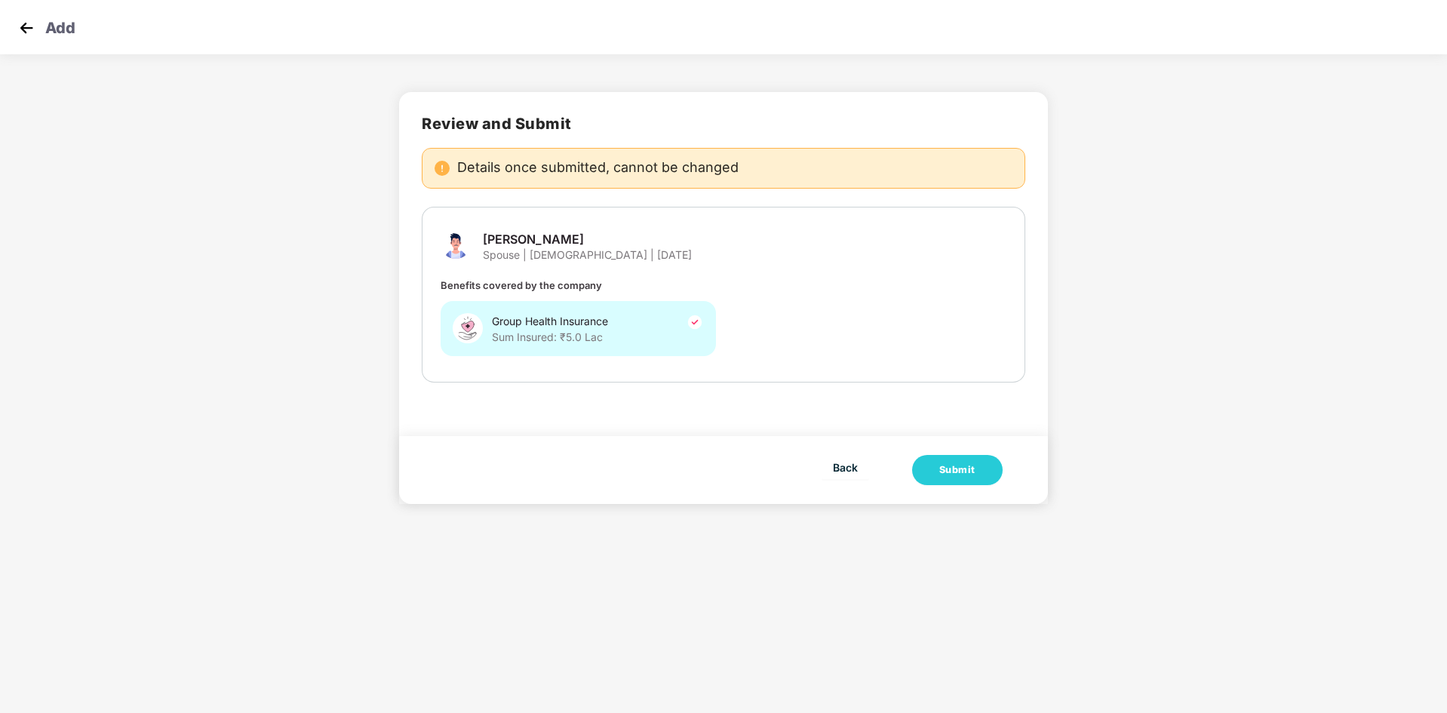
click at [545, 246] on span "[PERSON_NAME]" at bounding box center [587, 240] width 209 height 16
click at [618, 183] on div "Details once submitted, cannot be changed" at bounding box center [724, 168] width 604 height 41
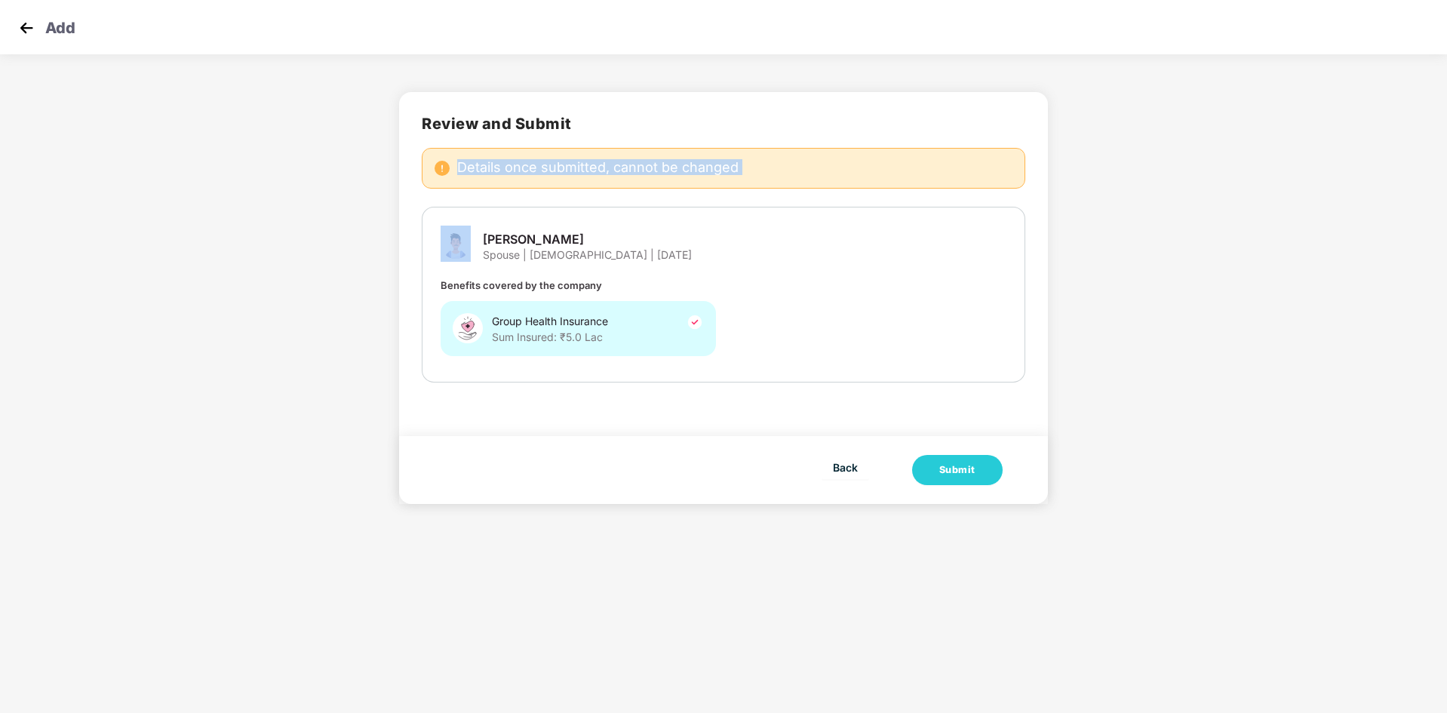
click at [618, 183] on div "Details once submitted, cannot be changed" at bounding box center [724, 168] width 604 height 41
click at [850, 472] on span "Back" at bounding box center [845, 467] width 25 height 19
select select "****"
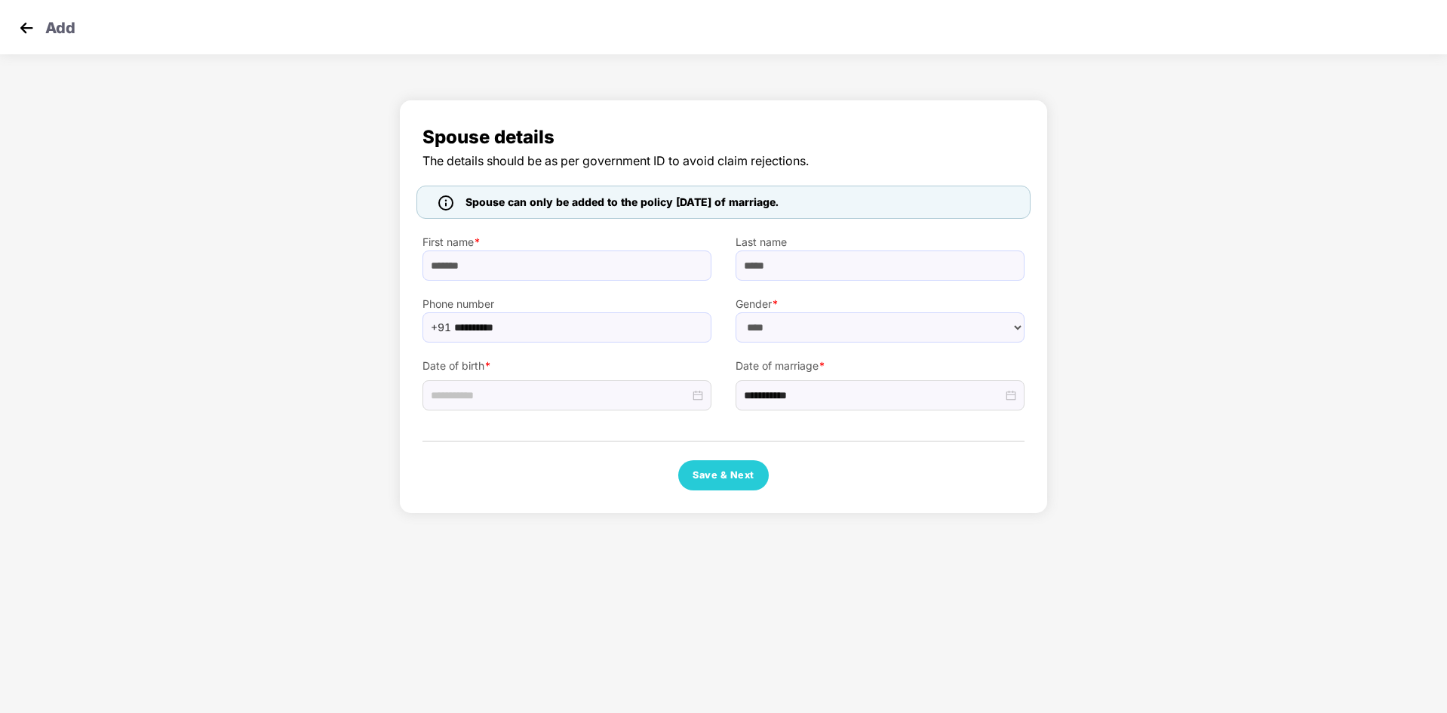
click at [23, 29] on img at bounding box center [26, 28] width 23 height 23
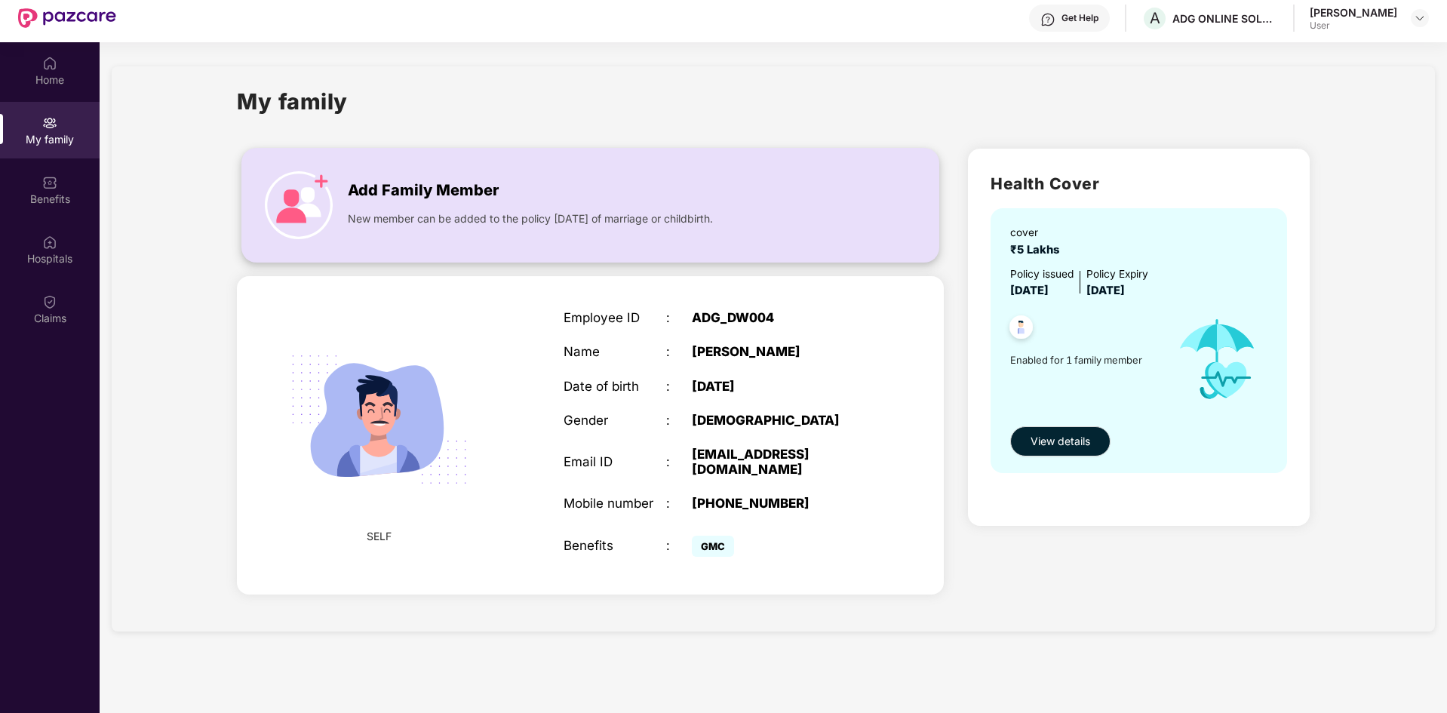
scroll to position [84, 0]
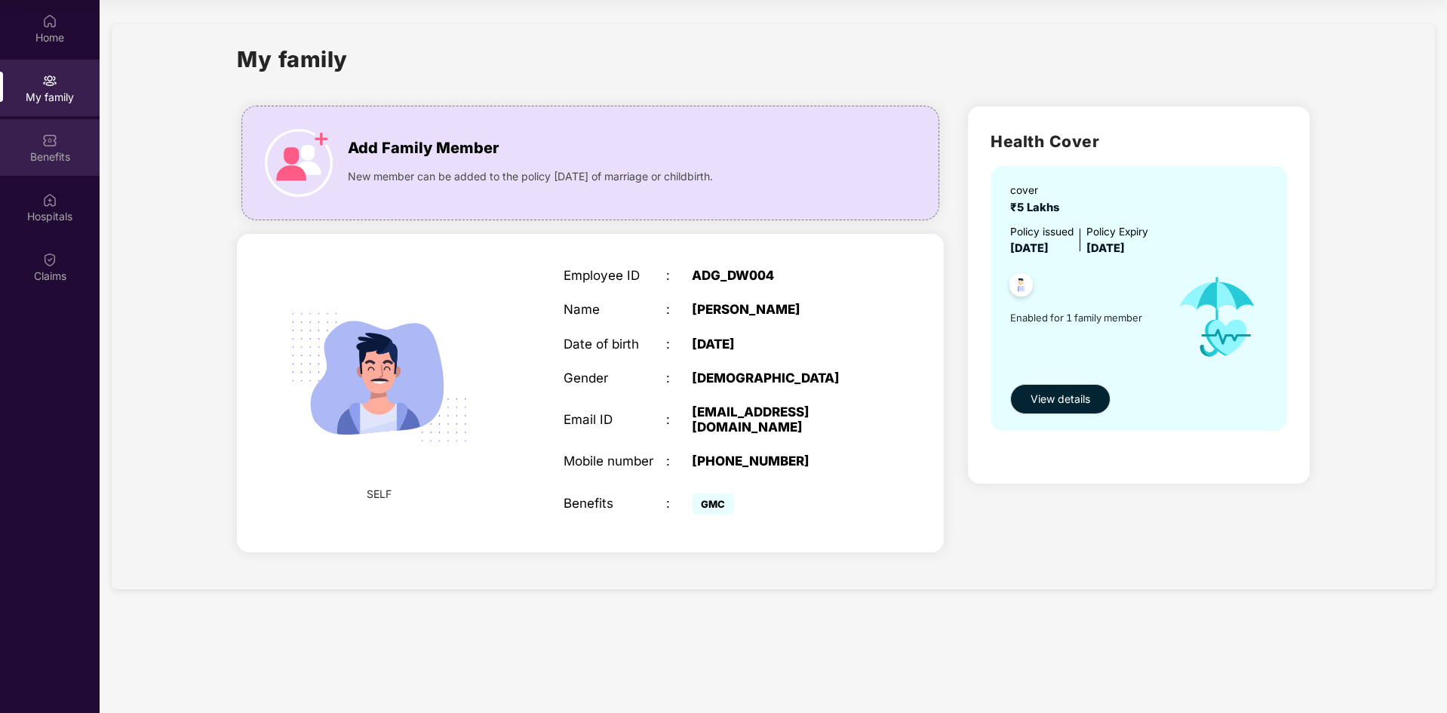
click at [14, 153] on div "Benefits" at bounding box center [50, 156] width 100 height 15
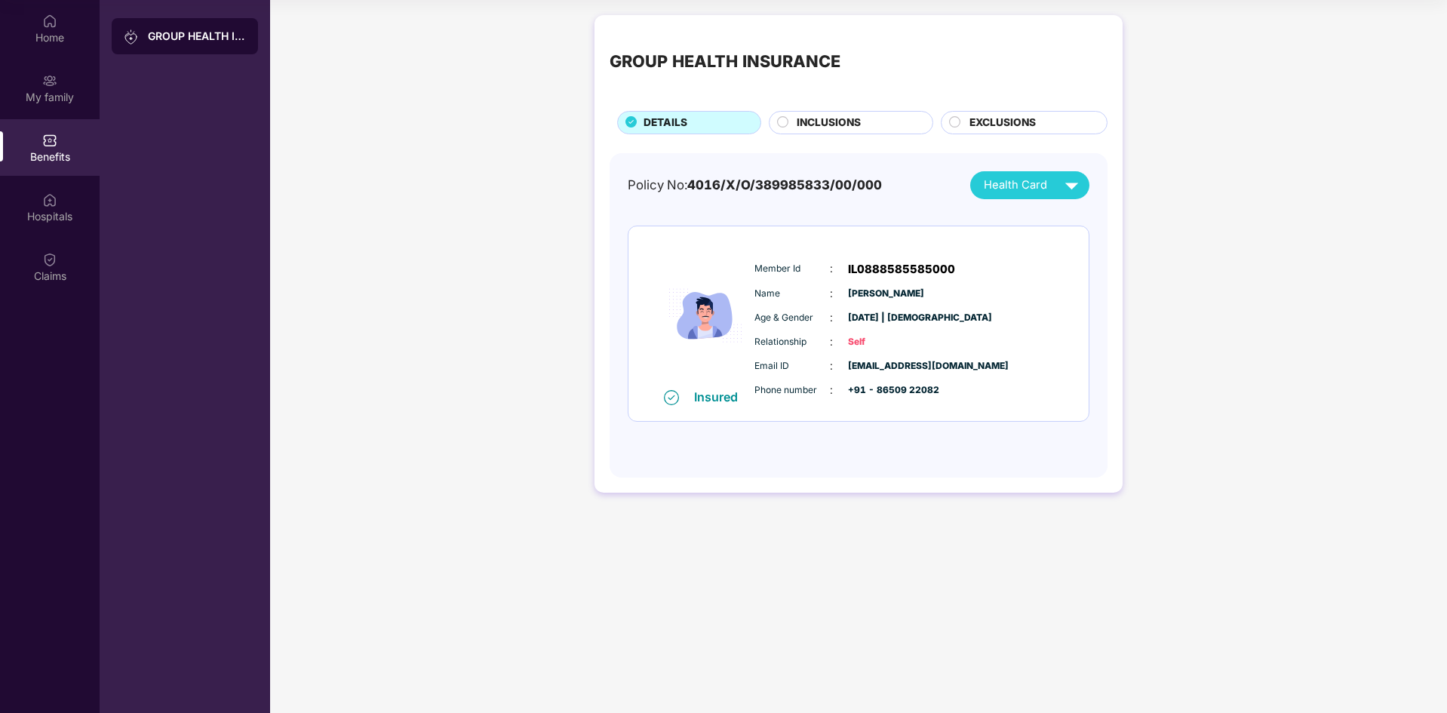
click at [785, 131] on div at bounding box center [783, 124] width 12 height 17
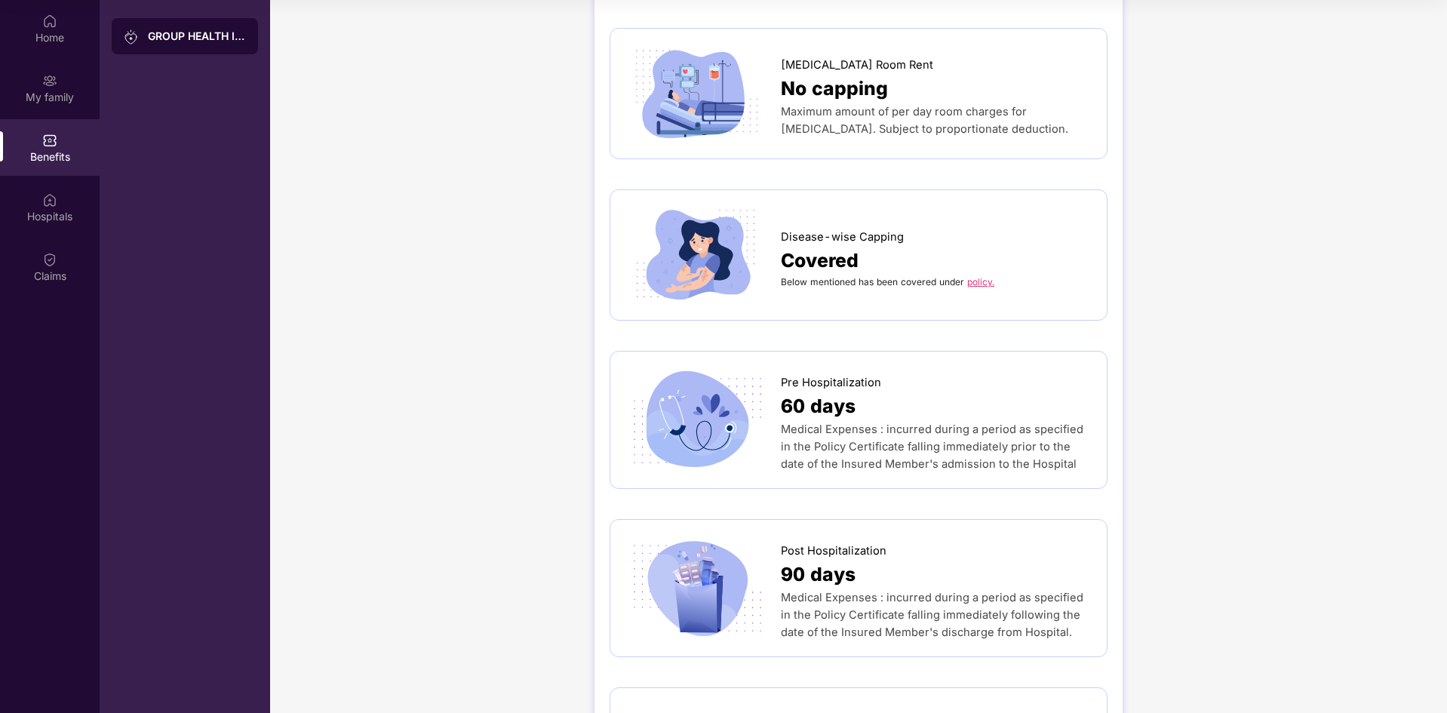
scroll to position [453, 0]
drag, startPoint x: 860, startPoint y: 419, endPoint x: 891, endPoint y: 407, distance: 33.2
click at [882, 410] on div "60 days" at bounding box center [936, 408] width 311 height 29
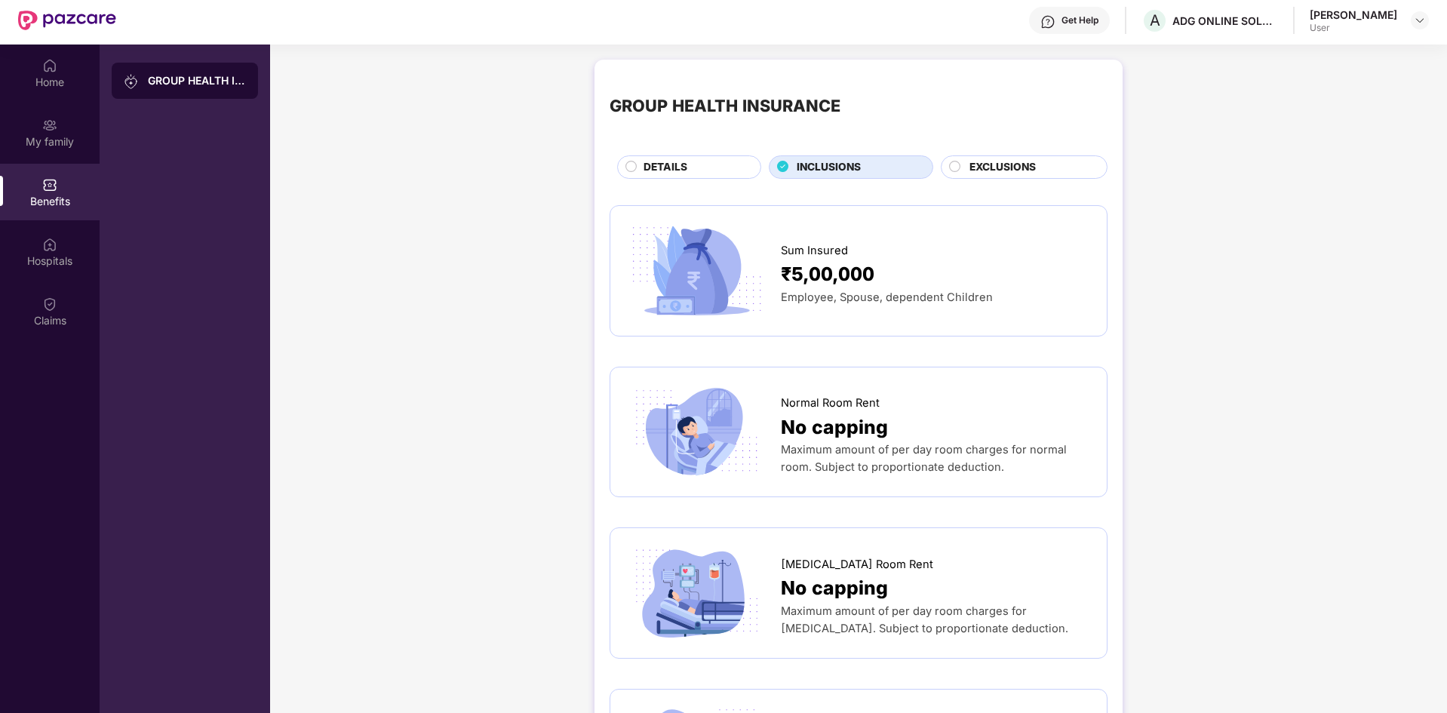
scroll to position [0, 0]
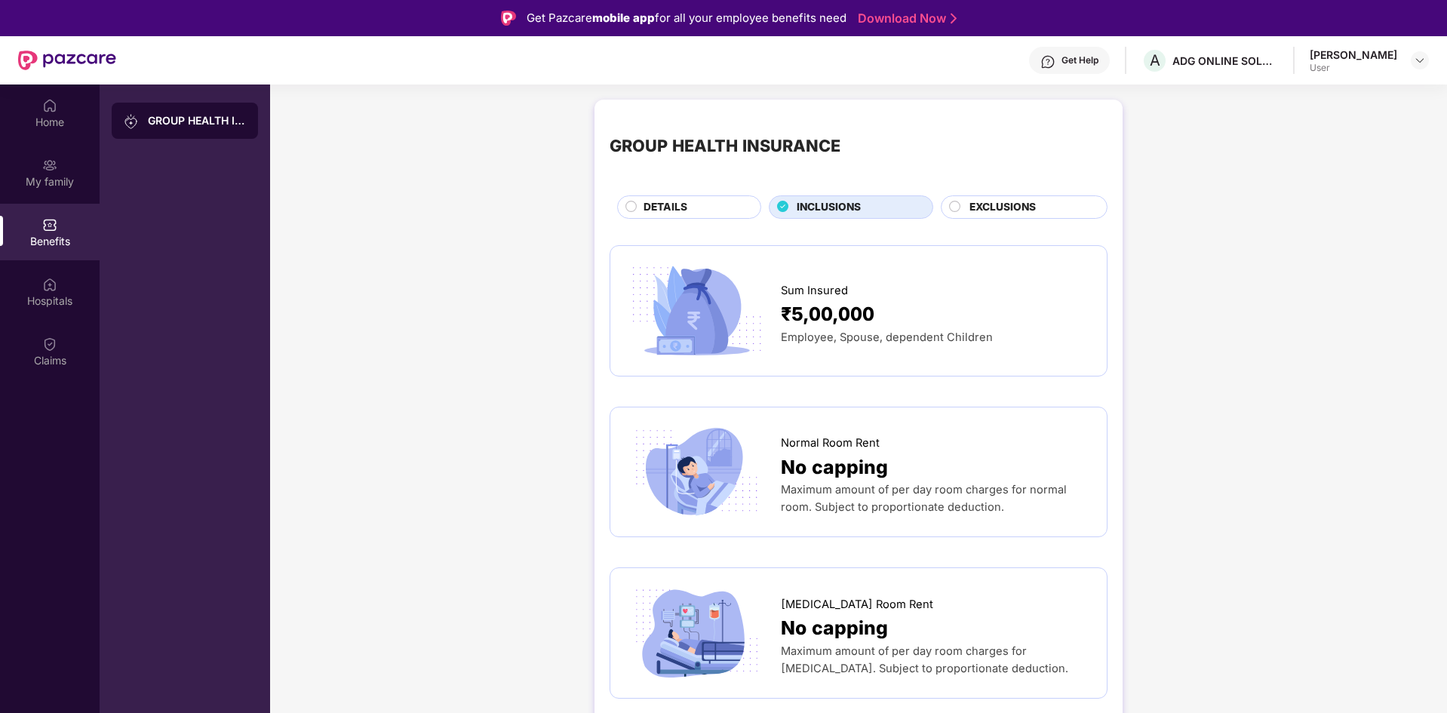
click at [969, 206] on span "EXCLUSIONS" at bounding box center [1002, 207] width 66 height 17
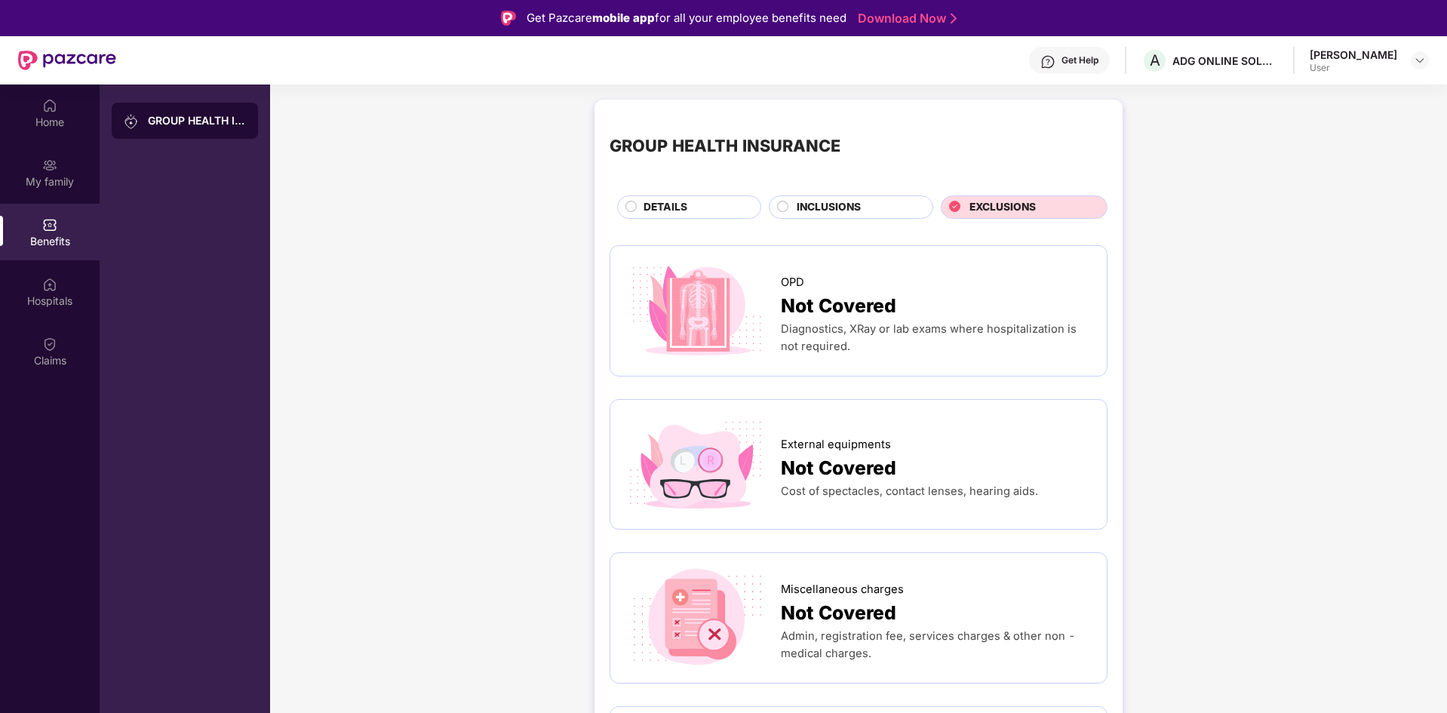
click at [656, 195] on div "DETAILS" at bounding box center [689, 206] width 144 height 23
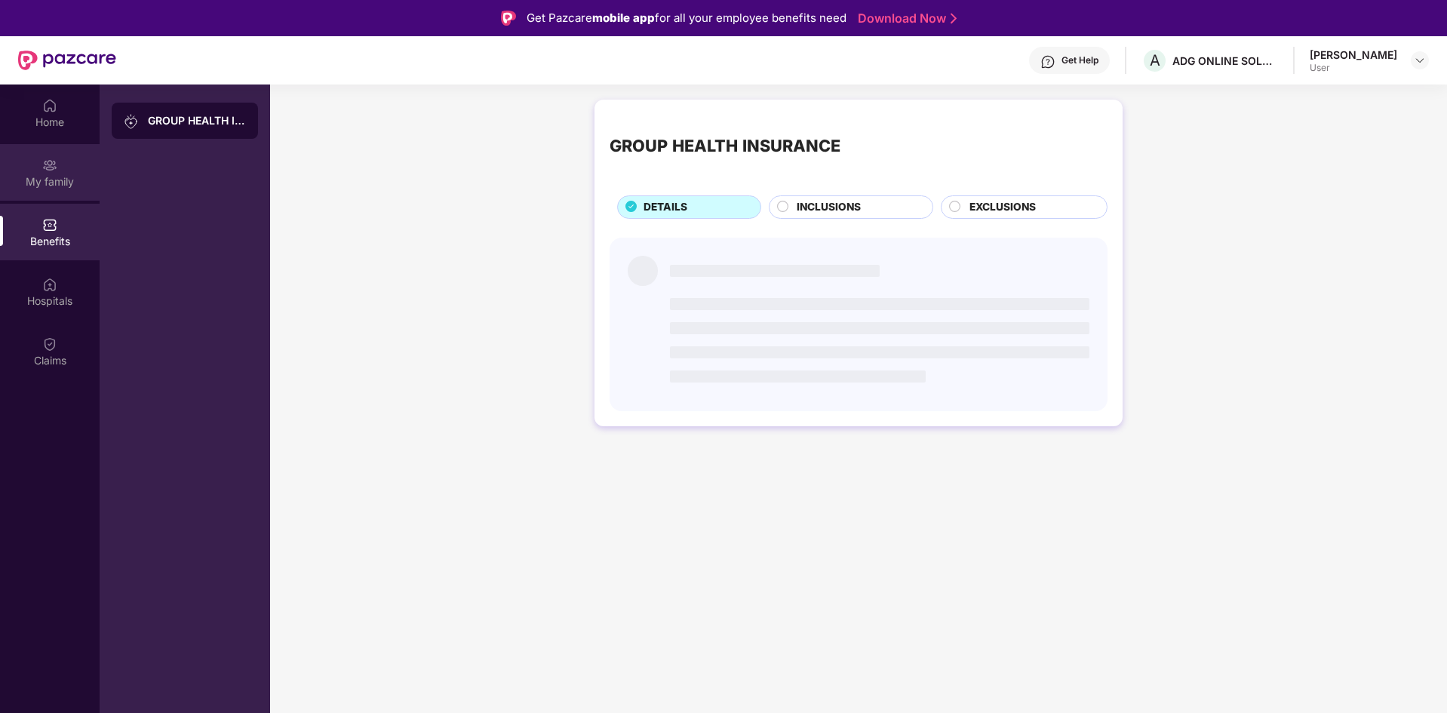
click at [0, 174] on div "My family" at bounding box center [50, 181] width 100 height 15
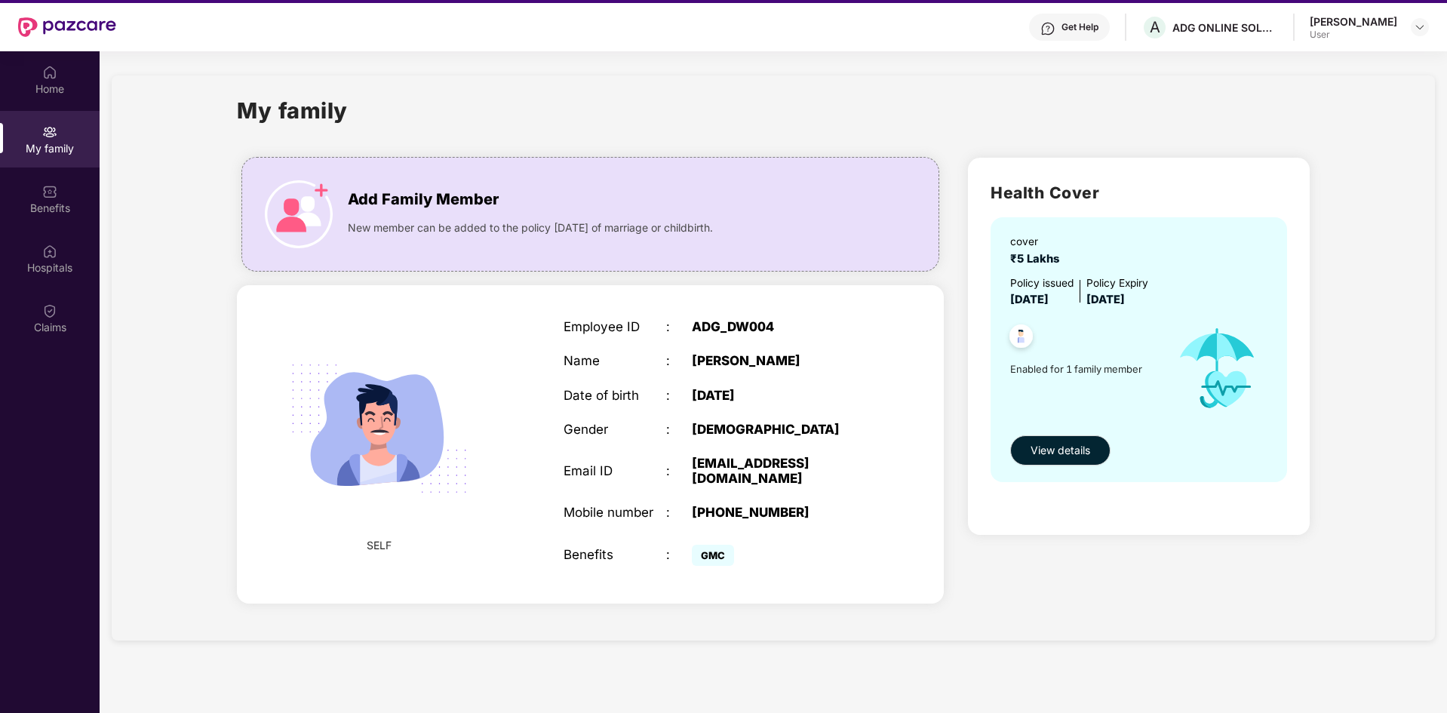
scroll to position [84, 0]
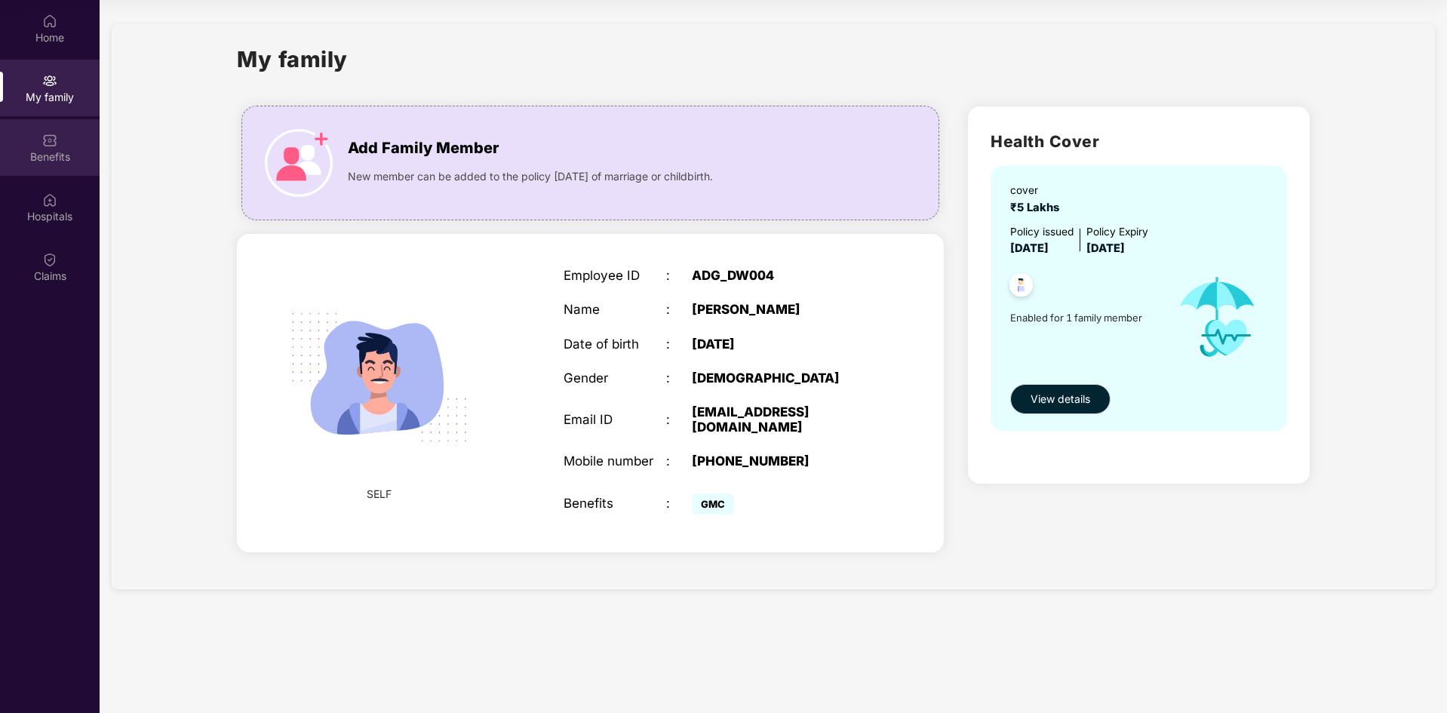
click at [56, 164] on div "Benefits" at bounding box center [50, 147] width 100 height 57
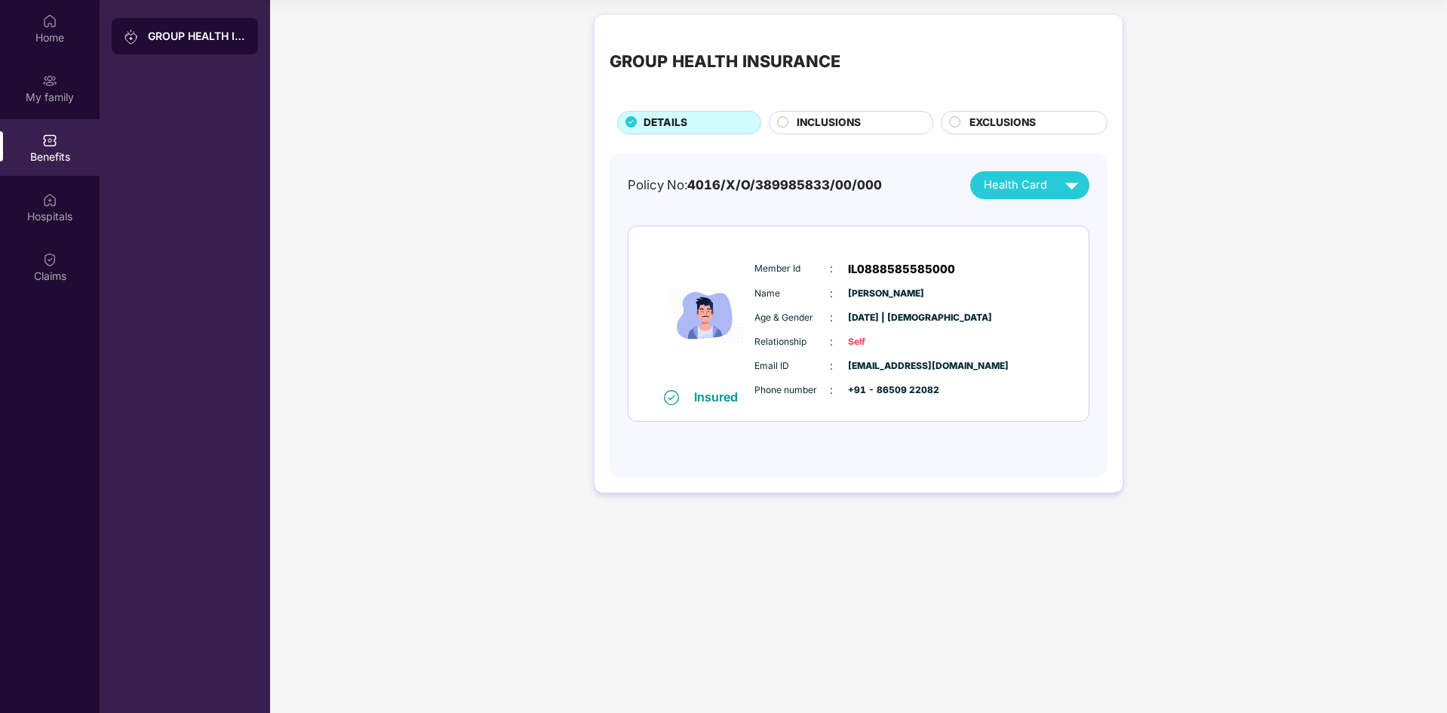
click at [897, 127] on div "INCLUSIONS" at bounding box center [857, 124] width 136 height 19
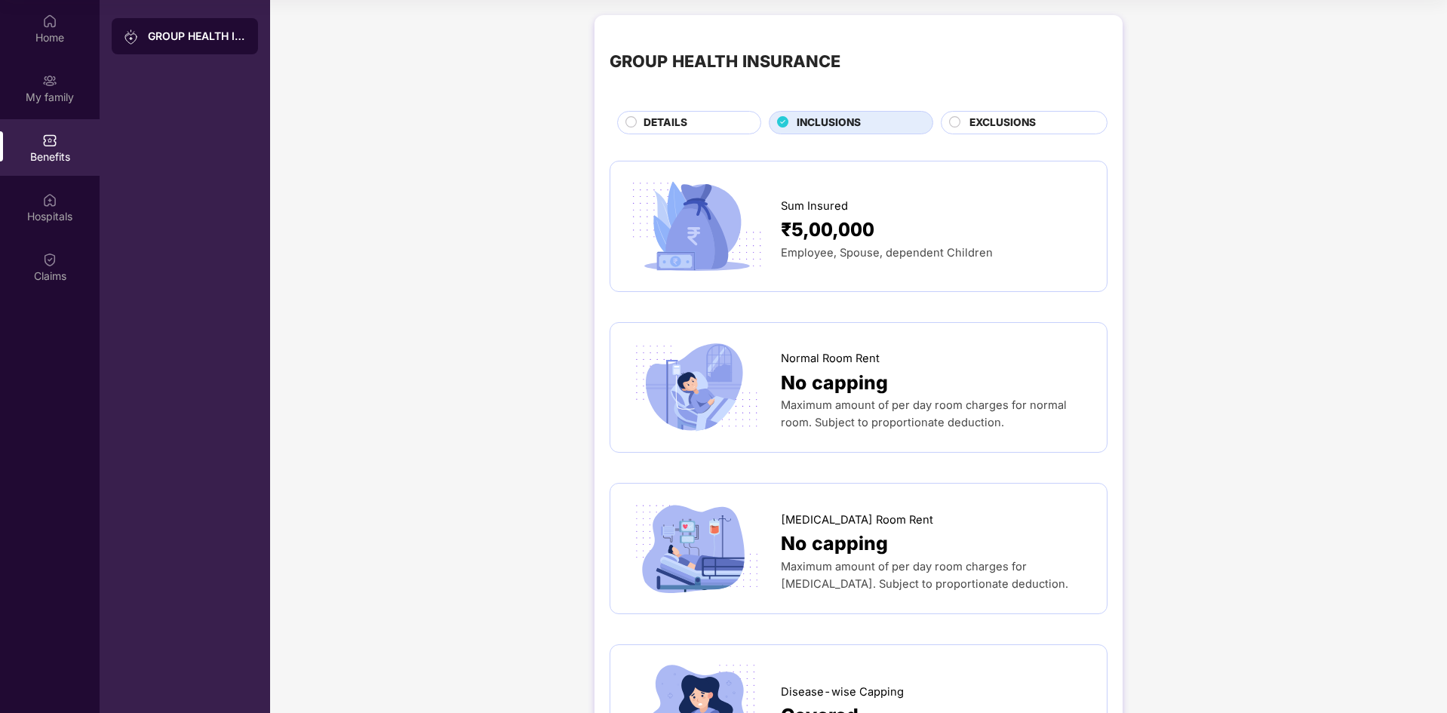
click at [1015, 113] on div "EXCLUSIONS" at bounding box center [1024, 122] width 167 height 23
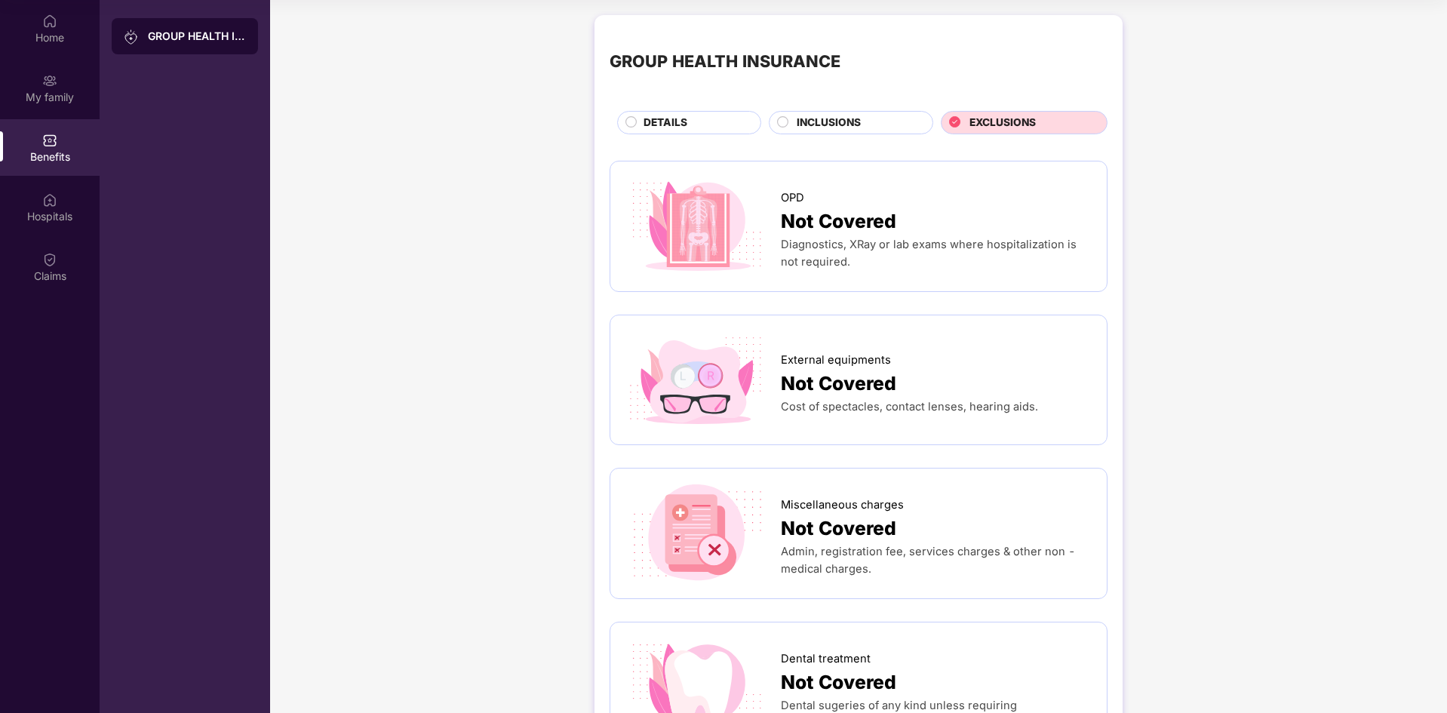
click at [693, 108] on div "GROUP HEALTH INSURANCE DETAILS INCLUSIONS EXCLUSIONS" at bounding box center [859, 82] width 498 height 104
click at [682, 112] on div "DETAILS" at bounding box center [689, 122] width 144 height 23
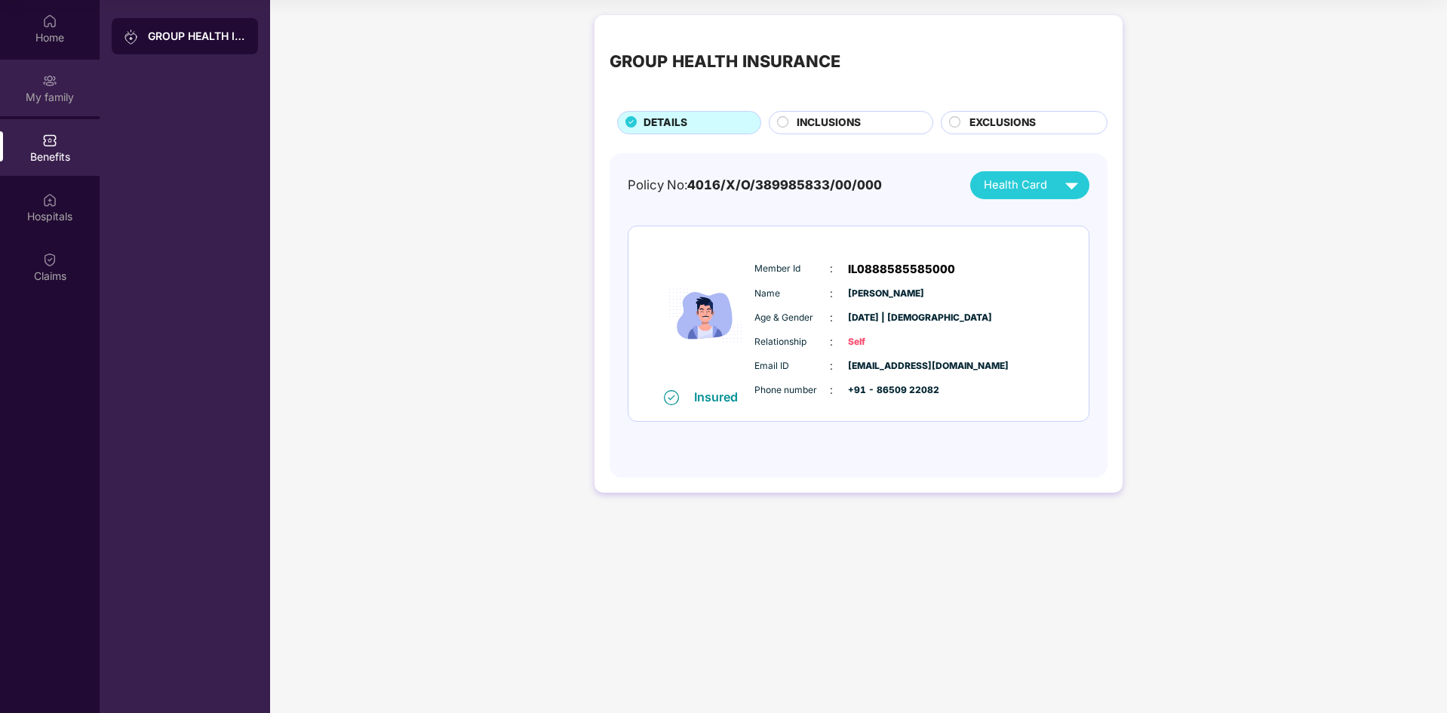
click at [48, 103] on div "My family" at bounding box center [50, 97] width 100 height 15
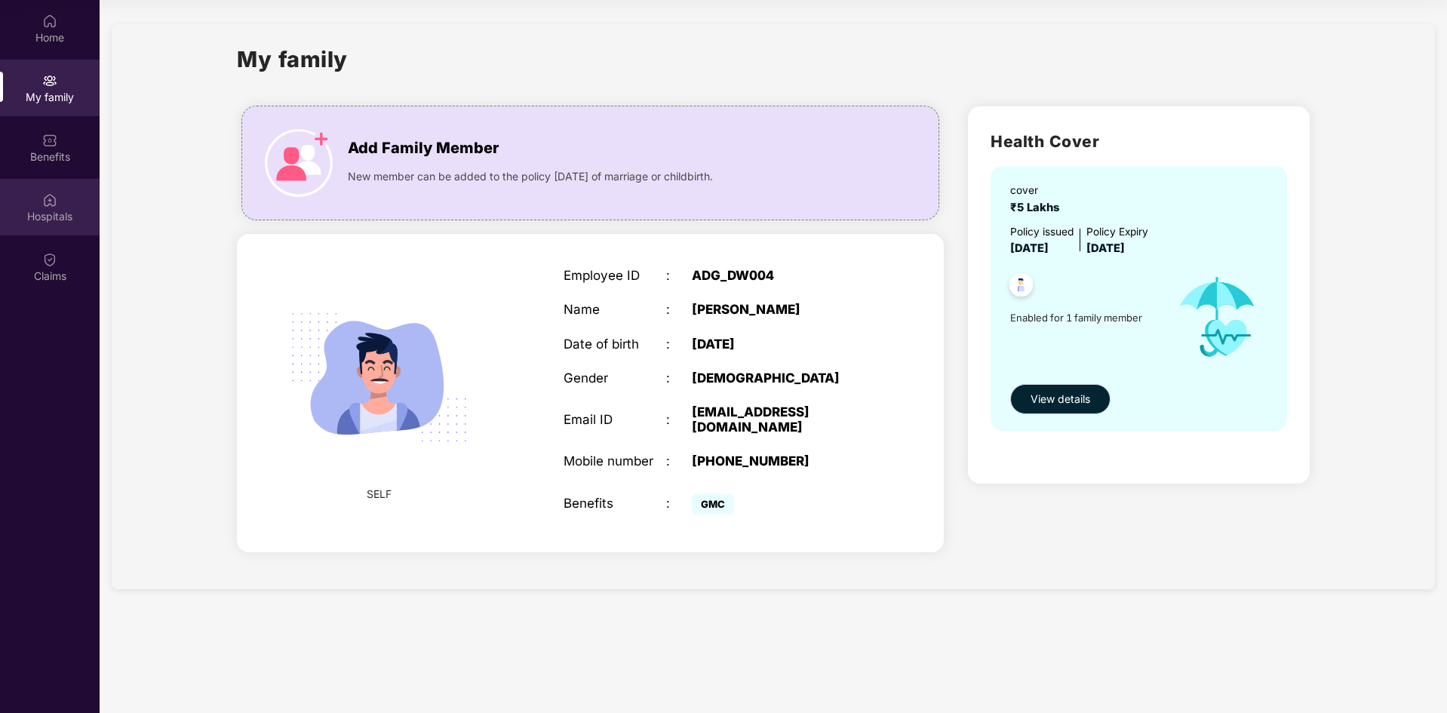
click at [2, 213] on div "Hospitals" at bounding box center [50, 216] width 100 height 15
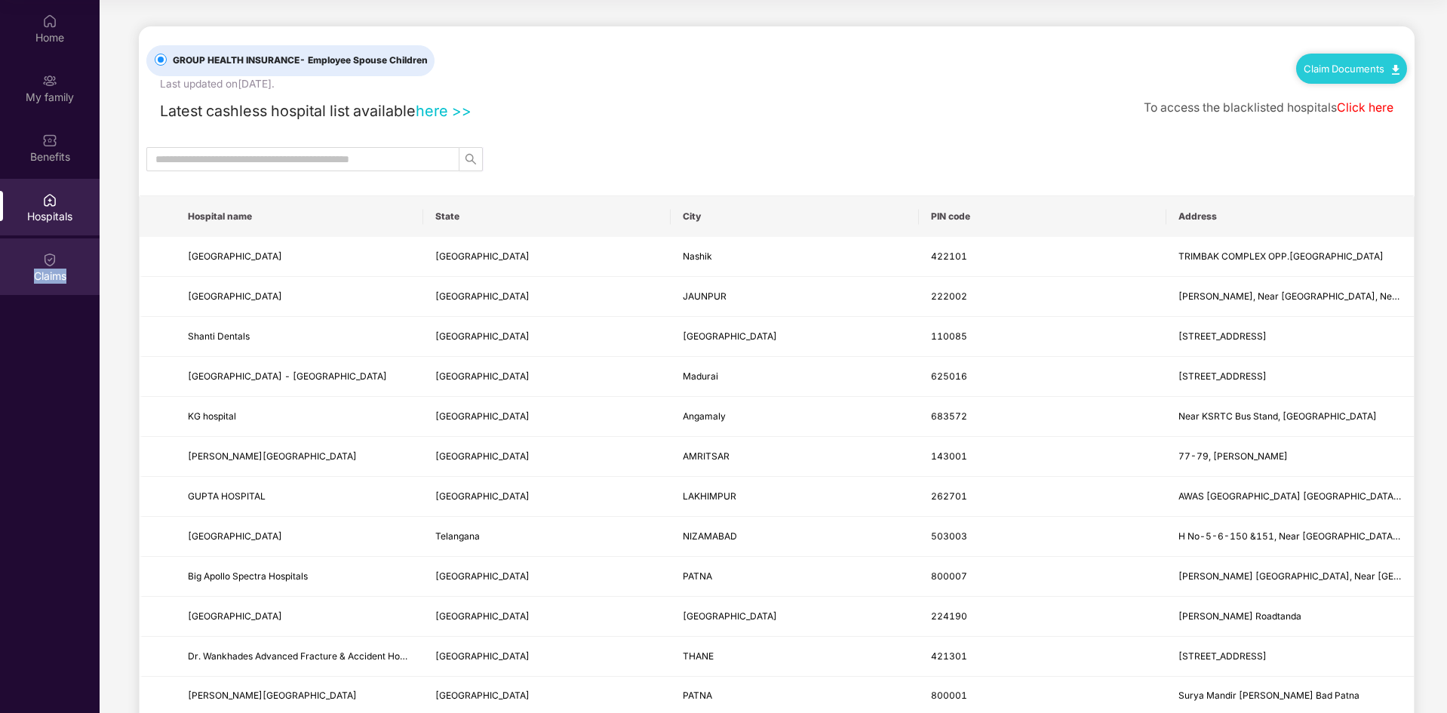
drag, startPoint x: 27, startPoint y: 267, endPoint x: 84, endPoint y: 249, distance: 59.4
click at [84, 249] on div "Claims" at bounding box center [50, 266] width 100 height 57
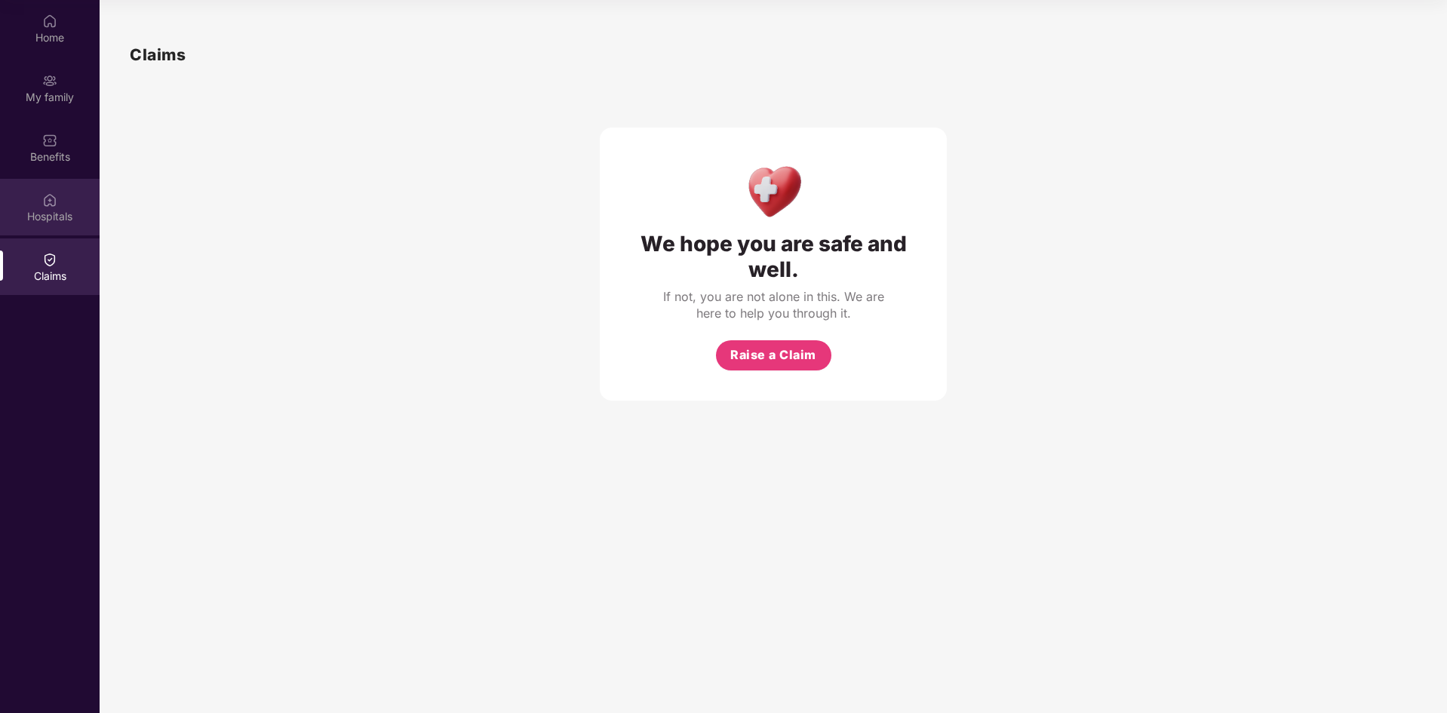
click at [74, 185] on div "Hospitals" at bounding box center [50, 207] width 100 height 57
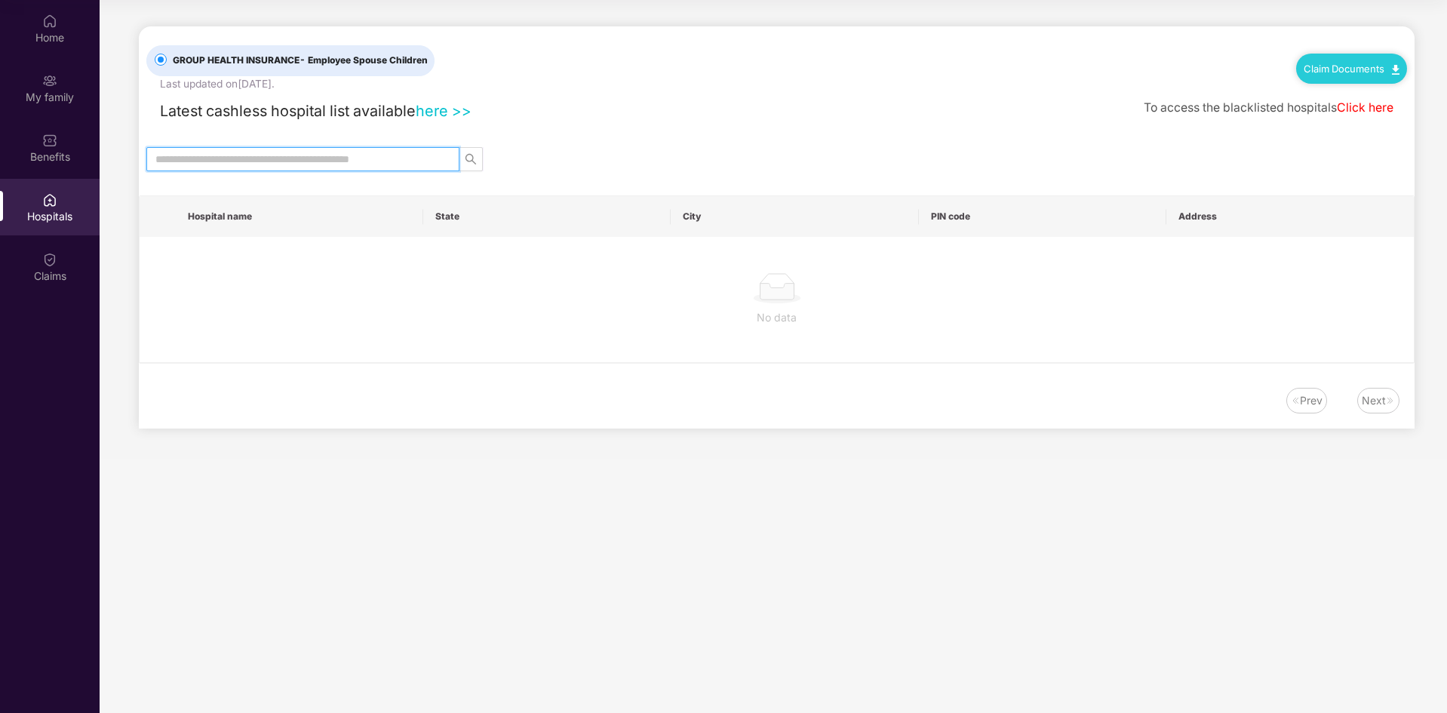
click at [248, 164] on input "text" at bounding box center [296, 159] width 283 height 17
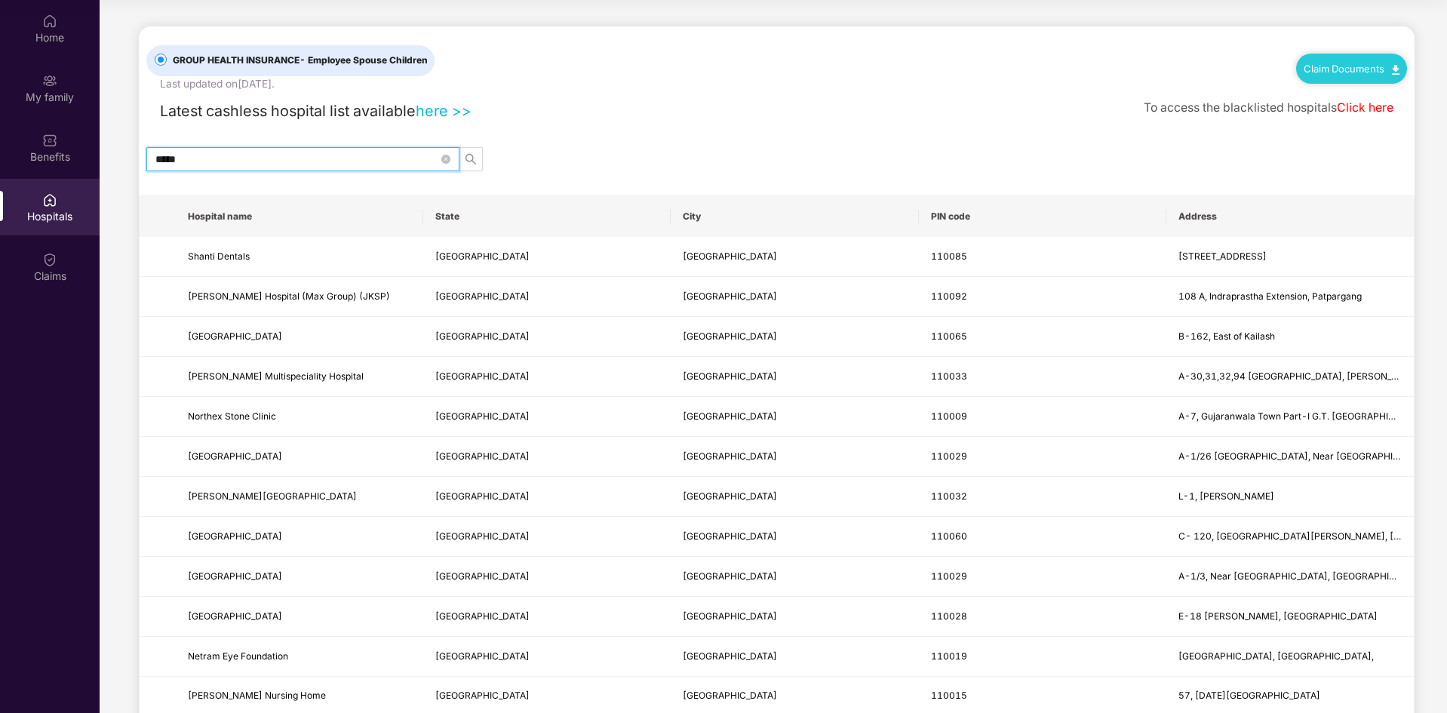
type input "*****"
click at [956, 218] on th "PIN code" at bounding box center [1042, 216] width 247 height 41
click at [948, 247] on td "110085" at bounding box center [1042, 257] width 247 height 40
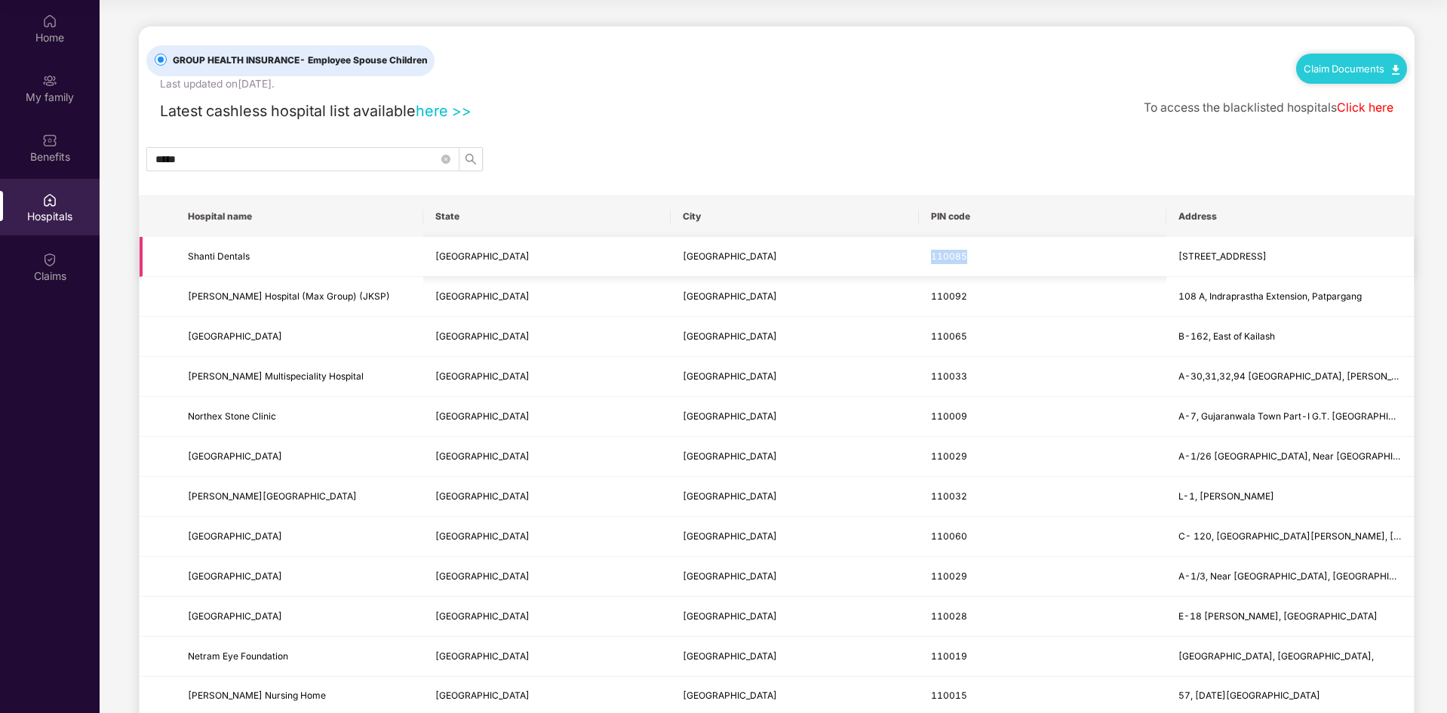
click at [948, 247] on td "110085" at bounding box center [1042, 257] width 247 height 40
click at [1250, 254] on span "[STREET_ADDRESS]" at bounding box center [1222, 255] width 88 height 11
click at [198, 257] on span "Shanti Dentals" at bounding box center [219, 255] width 62 height 11
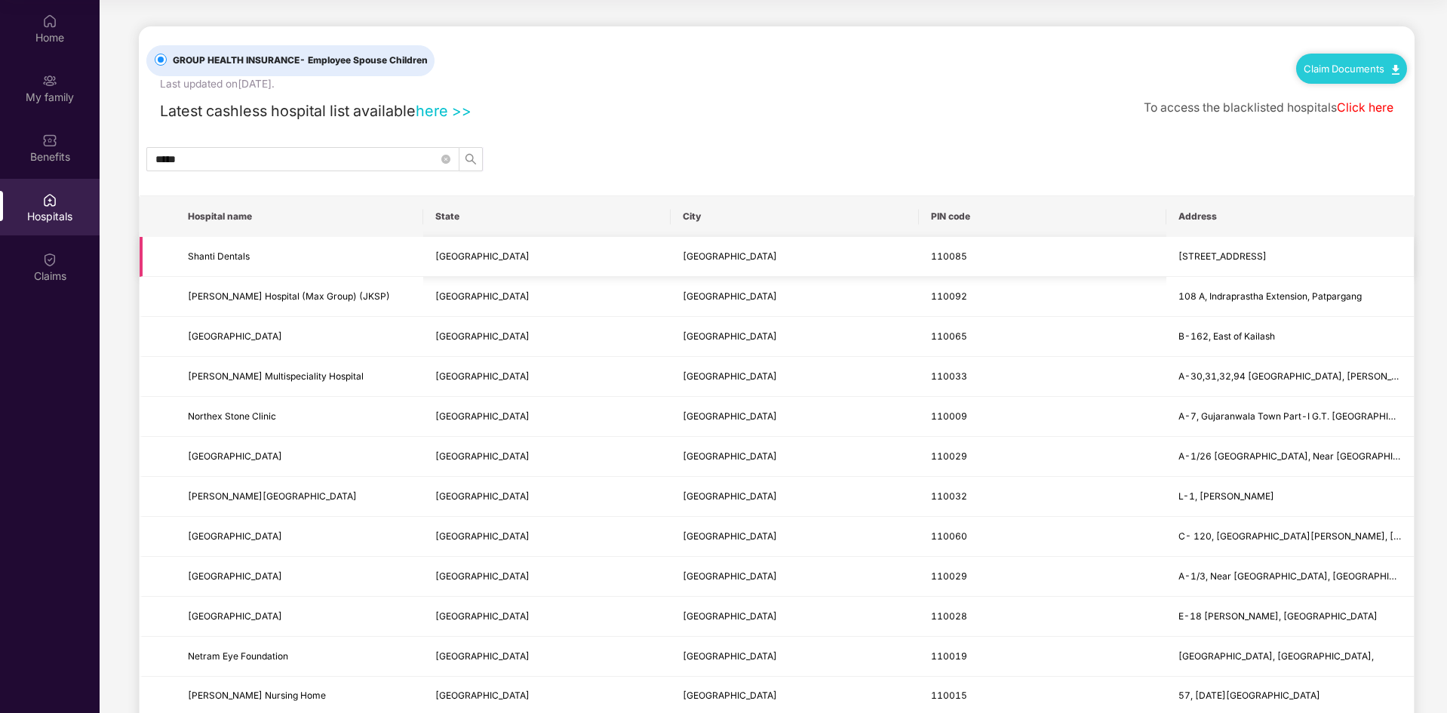
drag, startPoint x: 182, startPoint y: 256, endPoint x: 1353, endPoint y: 255, distance: 1171.6
click at [1353, 255] on tr "Shanti Dentals [GEOGRAPHIC_DATA] NEW DELHI [STREET_ADDRESS]" at bounding box center [777, 257] width 1274 height 40
click at [446, 299] on span "[GEOGRAPHIC_DATA]" at bounding box center [482, 295] width 94 height 11
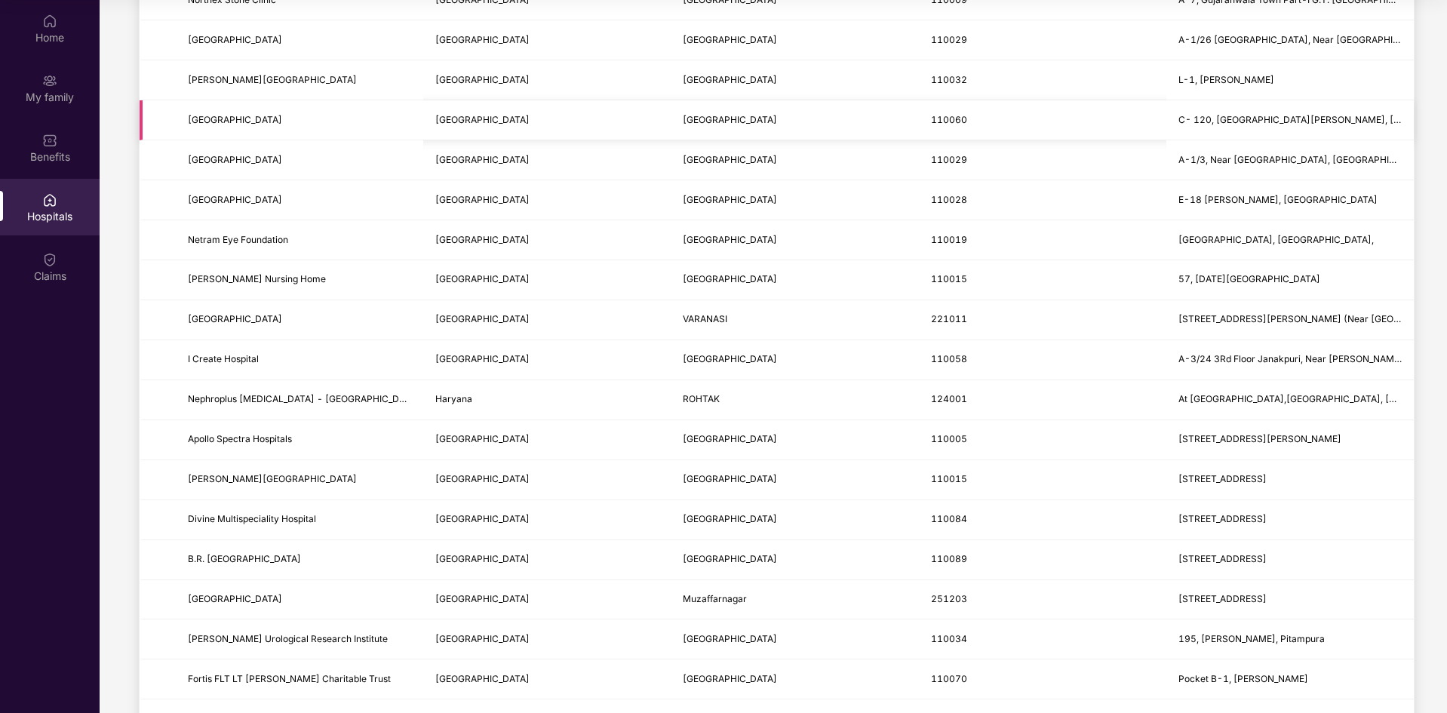
scroll to position [453, 0]
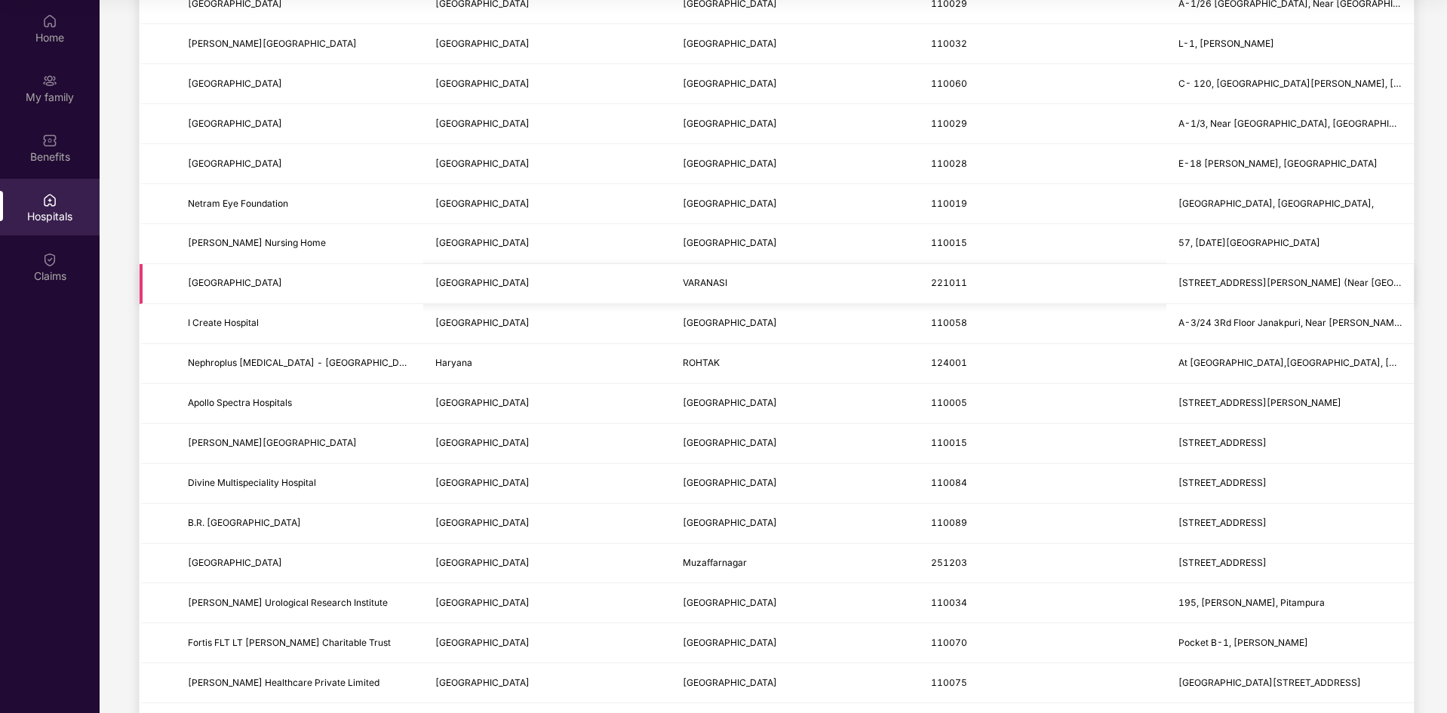
click at [1180, 279] on span "[STREET_ADDRESS][PERSON_NAME] (Near [GEOGRAPHIC_DATA])" at bounding box center [1323, 282] width 290 height 11
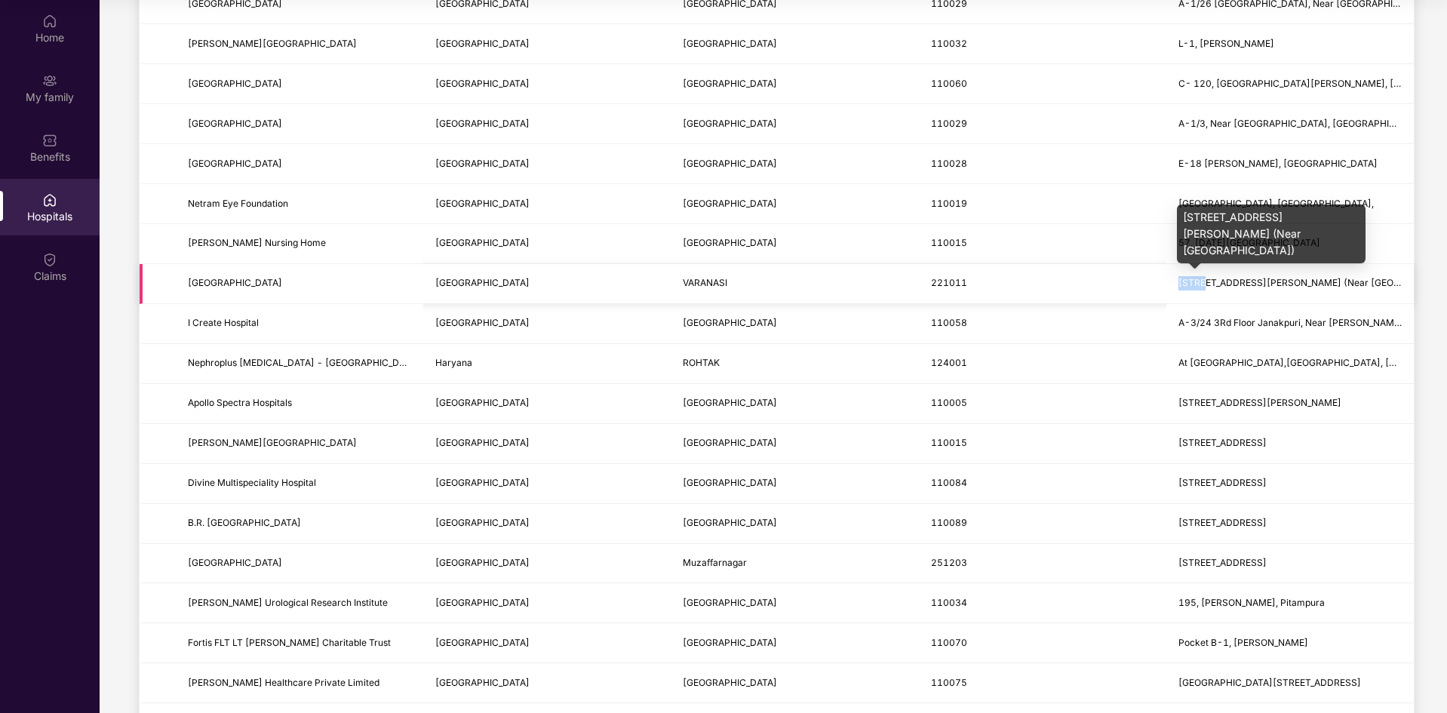
click at [1180, 279] on span "[STREET_ADDRESS][PERSON_NAME] (Near [GEOGRAPHIC_DATA])" at bounding box center [1323, 282] width 290 height 11
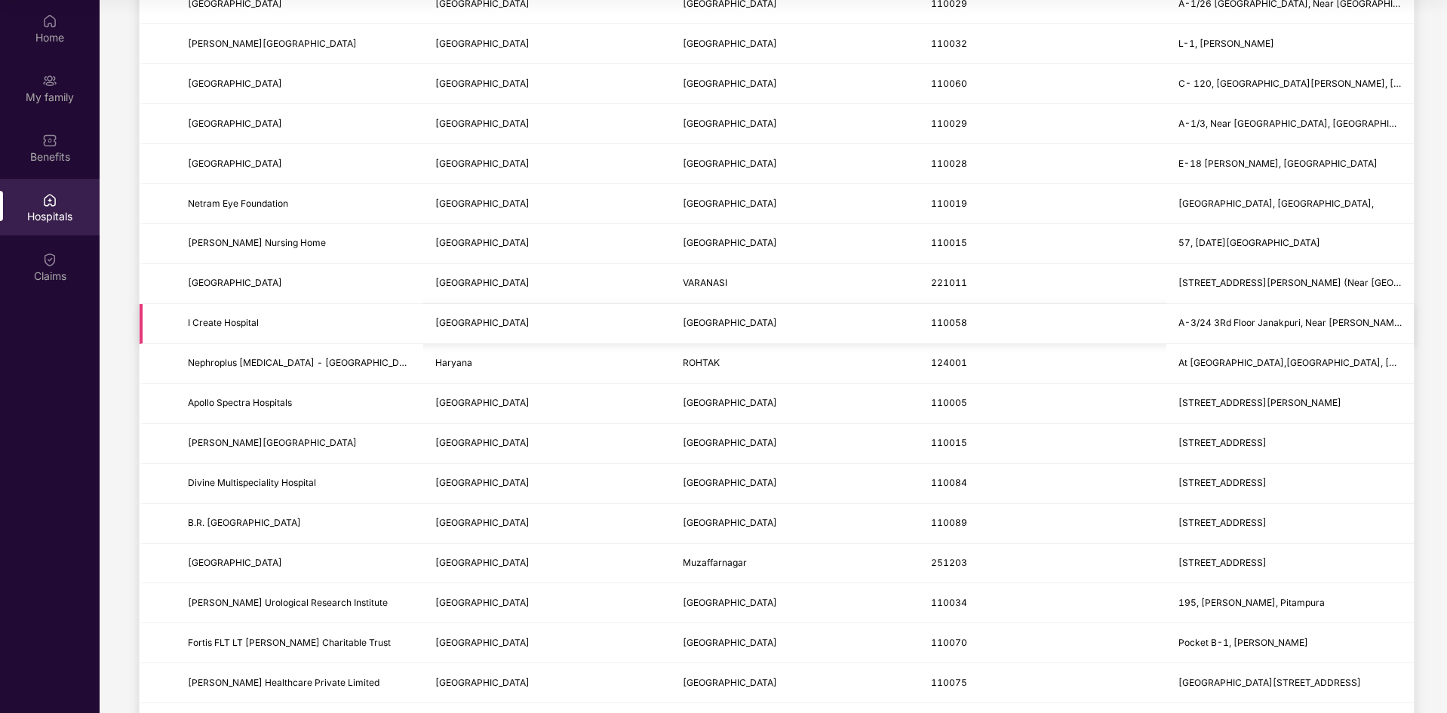
click at [1188, 316] on span "A-3/24 3Rd Floor Janakpuri, Near [PERSON_NAME][GEOGRAPHIC_DATA]" at bounding box center [1289, 323] width 223 height 14
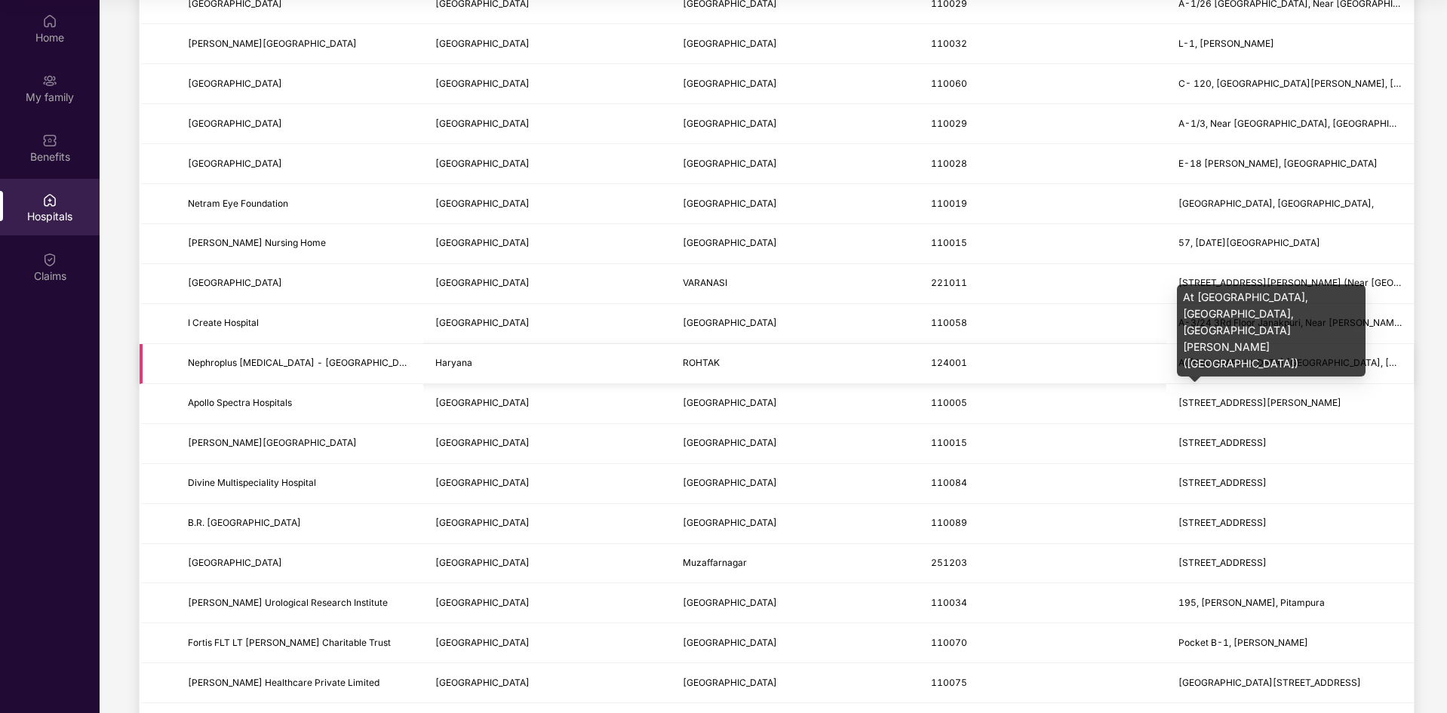
click at [1190, 365] on span "At [GEOGRAPHIC_DATA],[GEOGRAPHIC_DATA], [GEOGRAPHIC_DATA][PERSON_NAME] ([GEOGRA…" at bounding box center [1418, 362] width 480 height 11
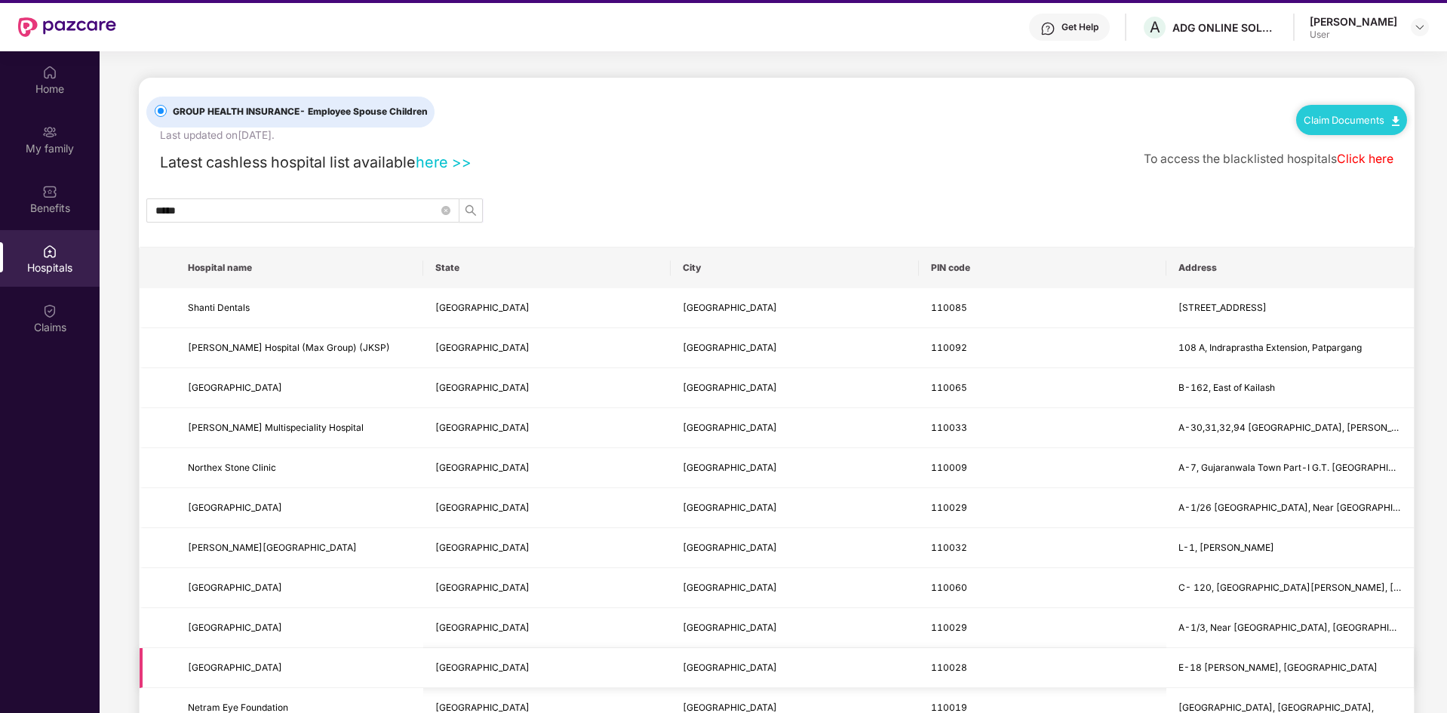
scroll to position [9, 0]
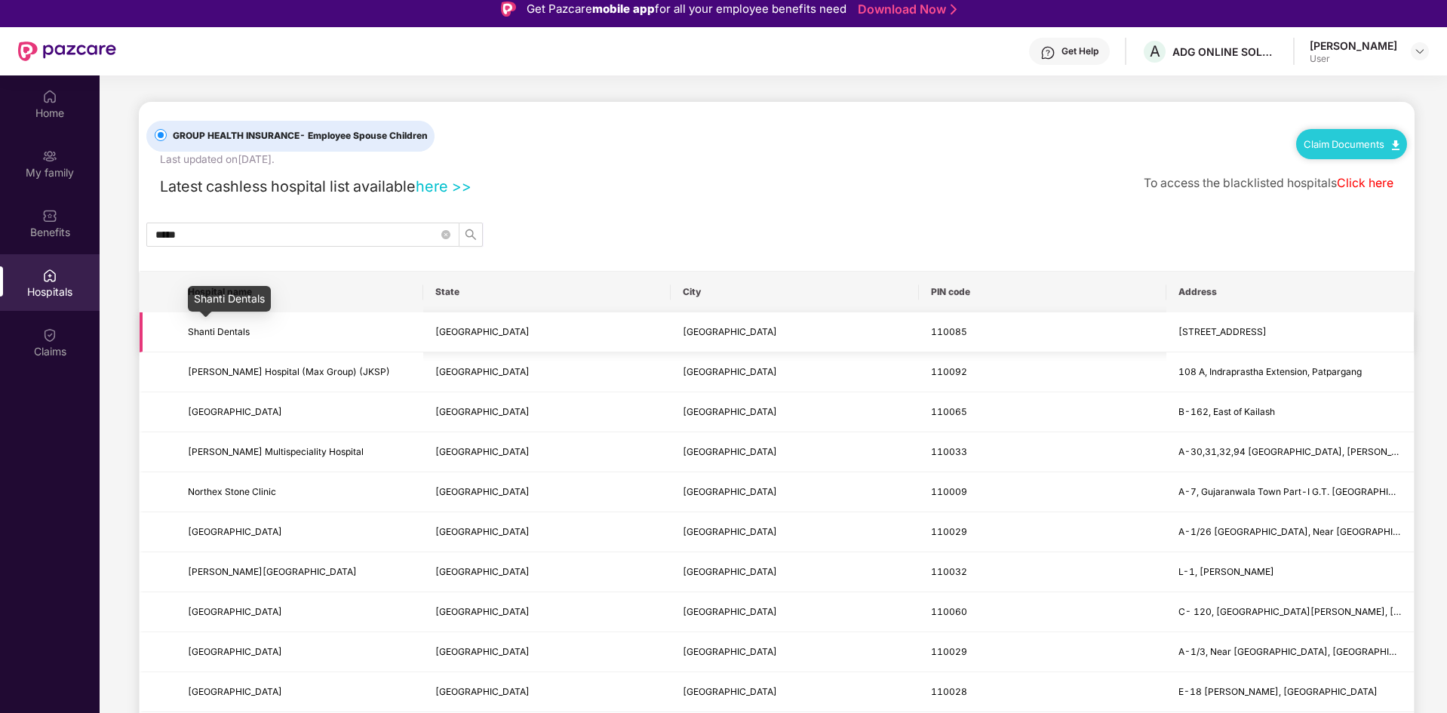
click at [209, 328] on span "Shanti Dentals" at bounding box center [219, 331] width 62 height 11
click at [208, 328] on span "Shanti Dentals" at bounding box center [219, 331] width 62 height 11
click at [1406, 57] on div "[PERSON_NAME] User" at bounding box center [1369, 51] width 119 height 26
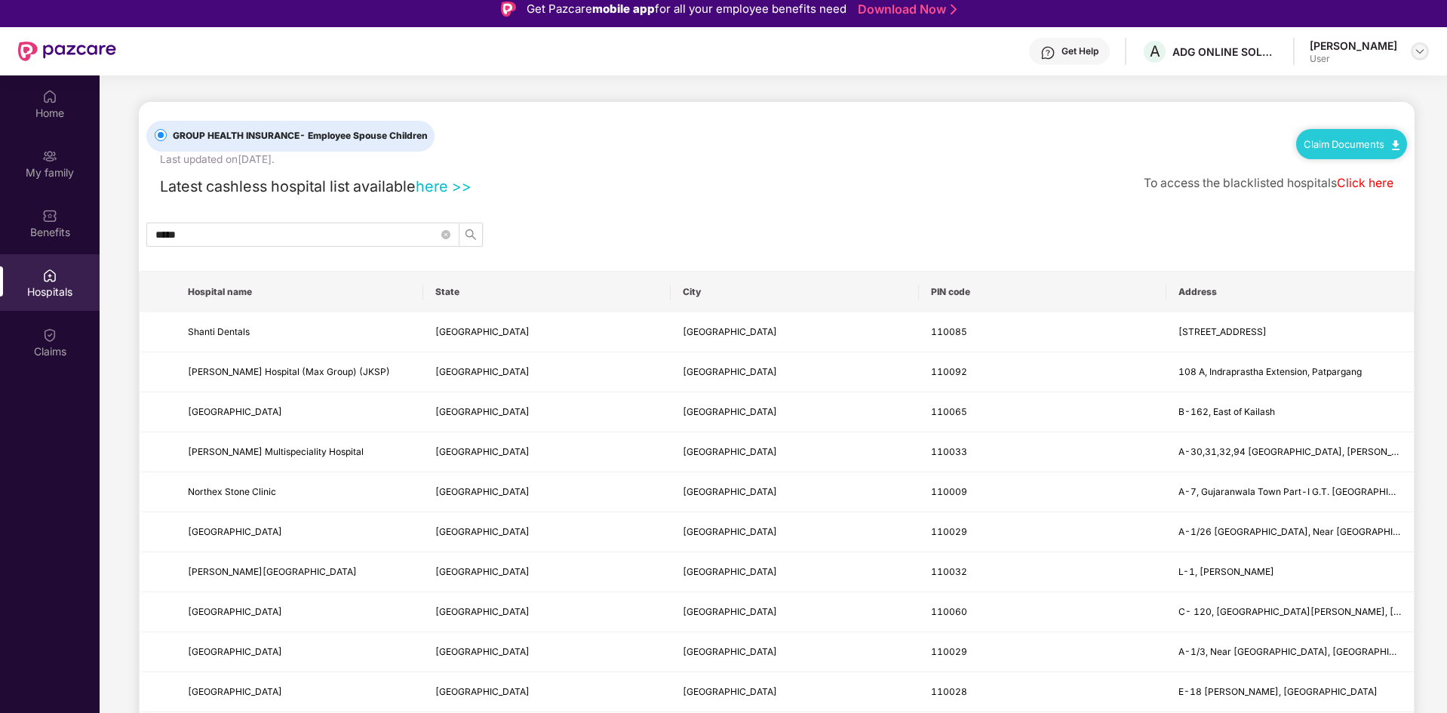
click at [1416, 51] on img at bounding box center [1420, 51] width 12 height 12
click at [1300, 93] on div "Logout" at bounding box center [1349, 86] width 196 height 29
